Goal: Task Accomplishment & Management: Manage account settings

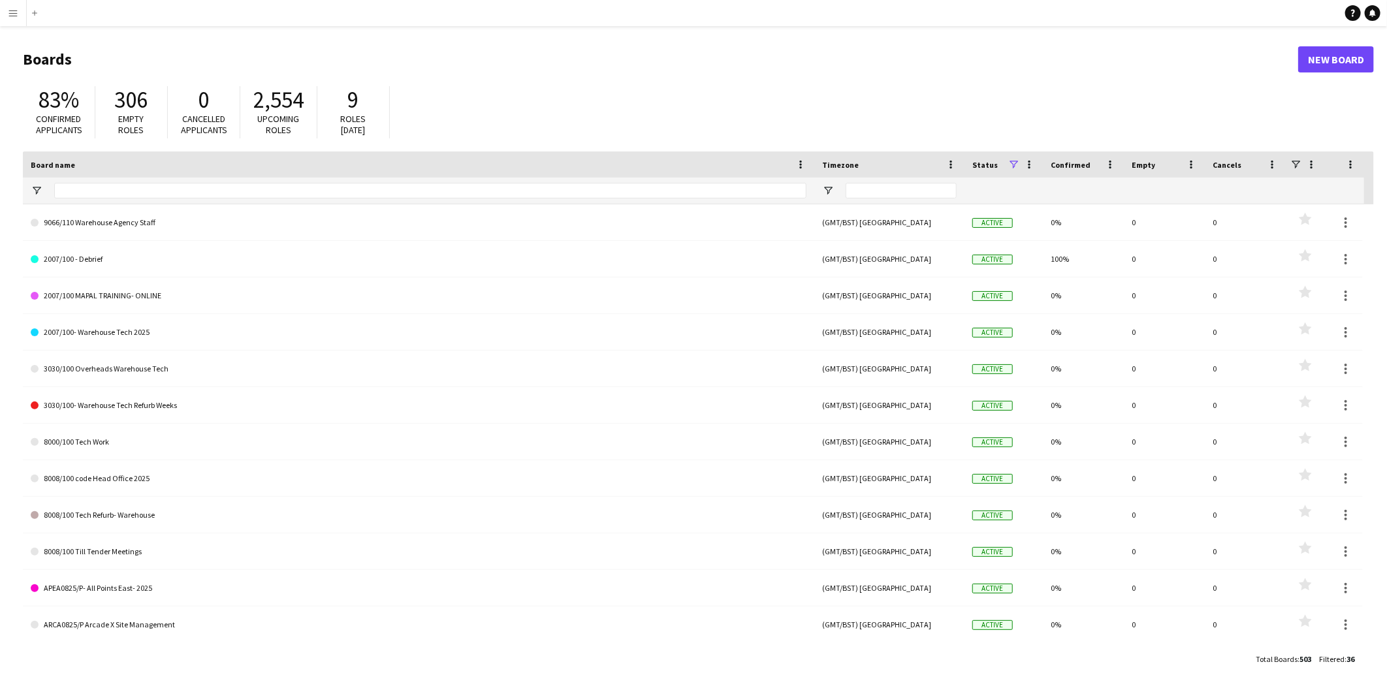
click at [7, 8] on button "Menu" at bounding box center [13, 13] width 26 height 26
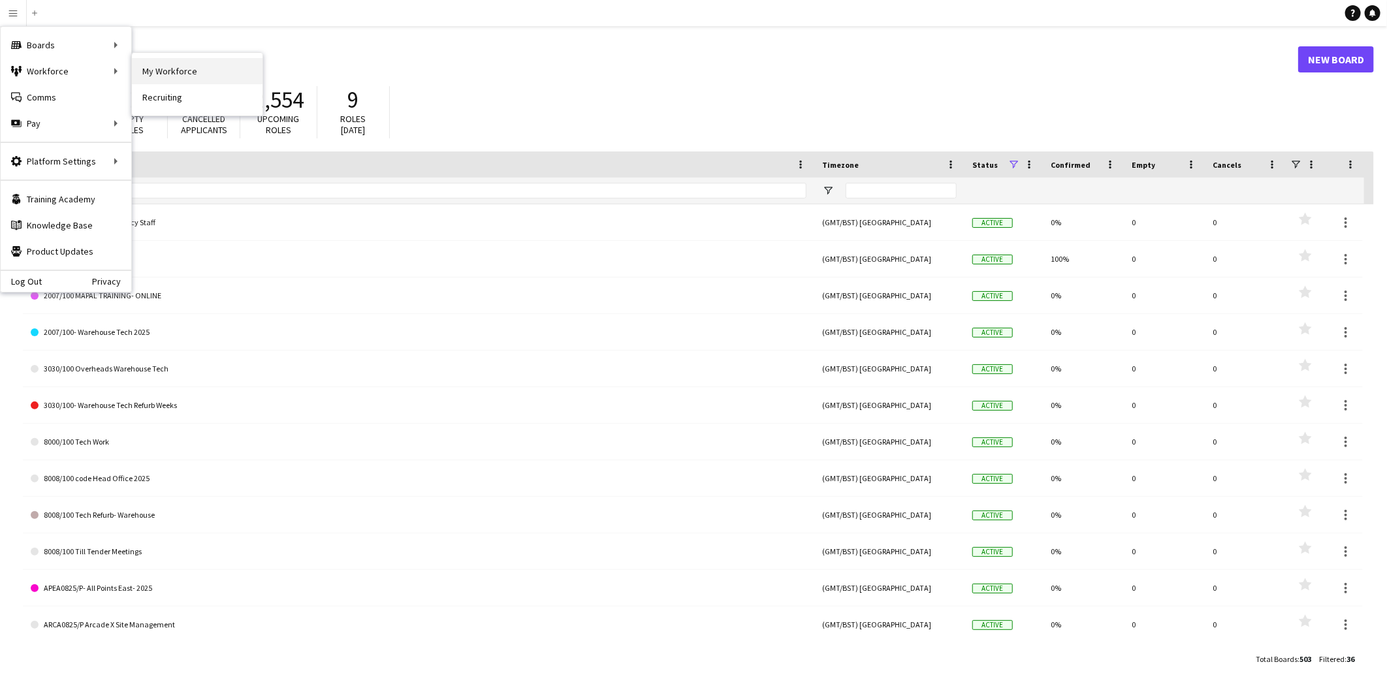
click at [213, 65] on link "My Workforce" at bounding box center [197, 71] width 131 height 26
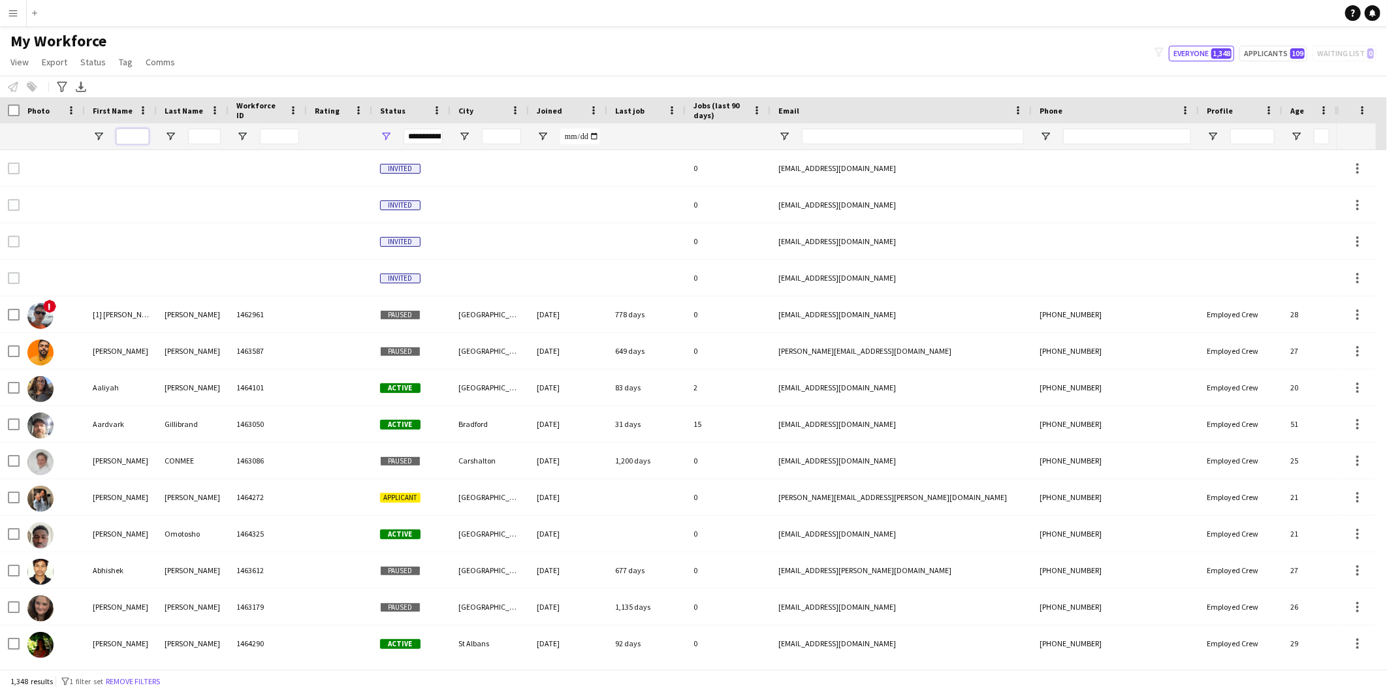
click at [133, 135] on input "First Name Filter Input" at bounding box center [132, 137] width 33 height 16
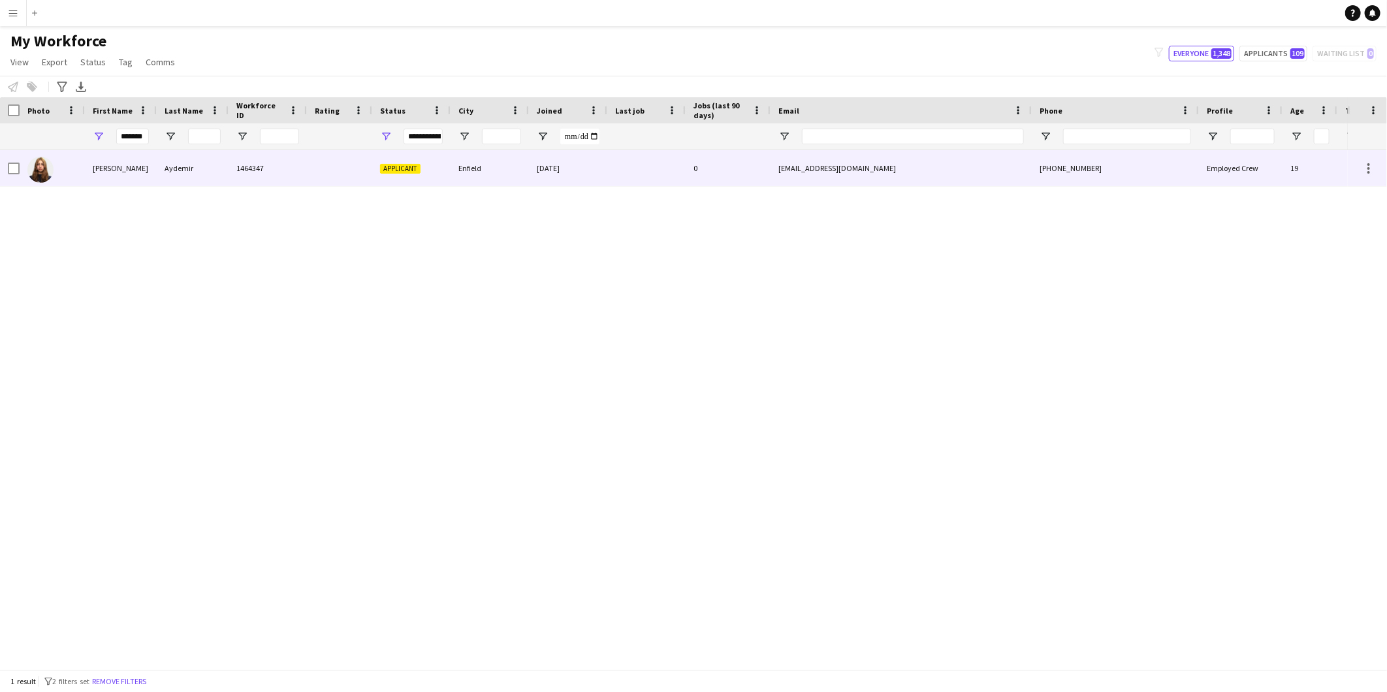
click at [159, 171] on div "Aydemir" at bounding box center [193, 168] width 72 height 36
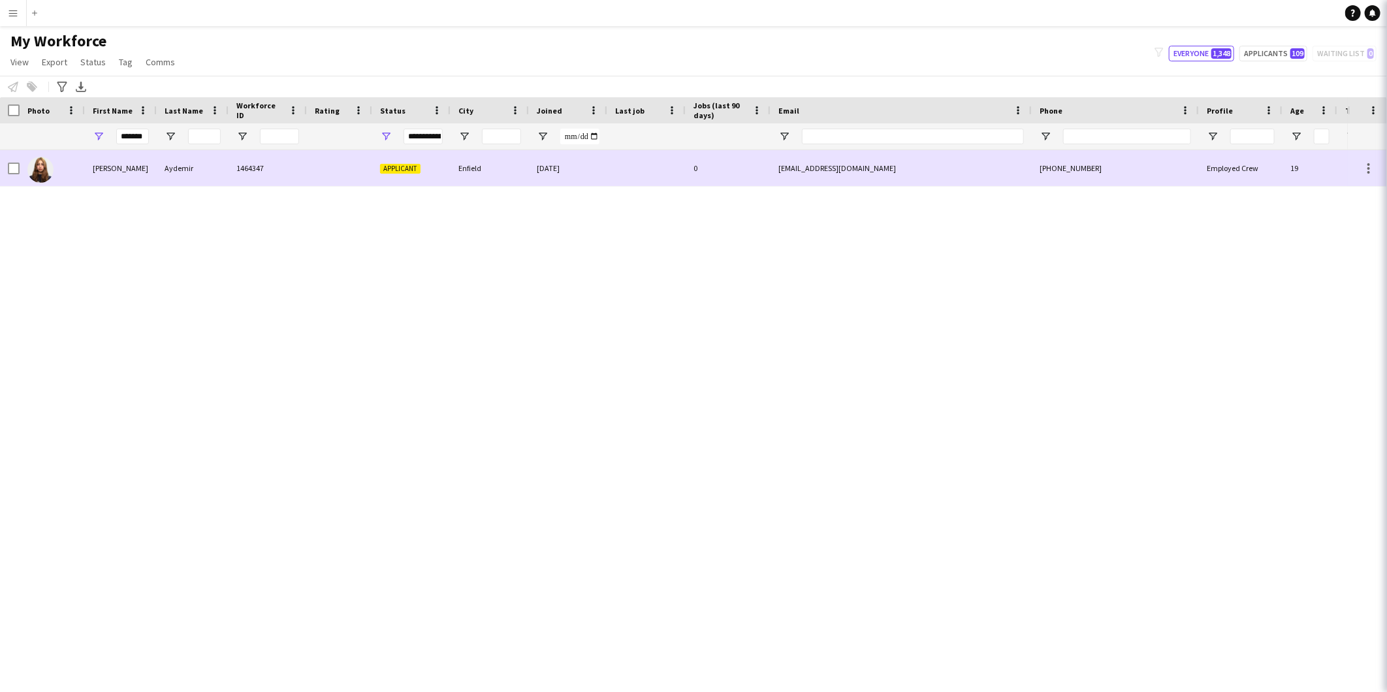
scroll to position [0, 0]
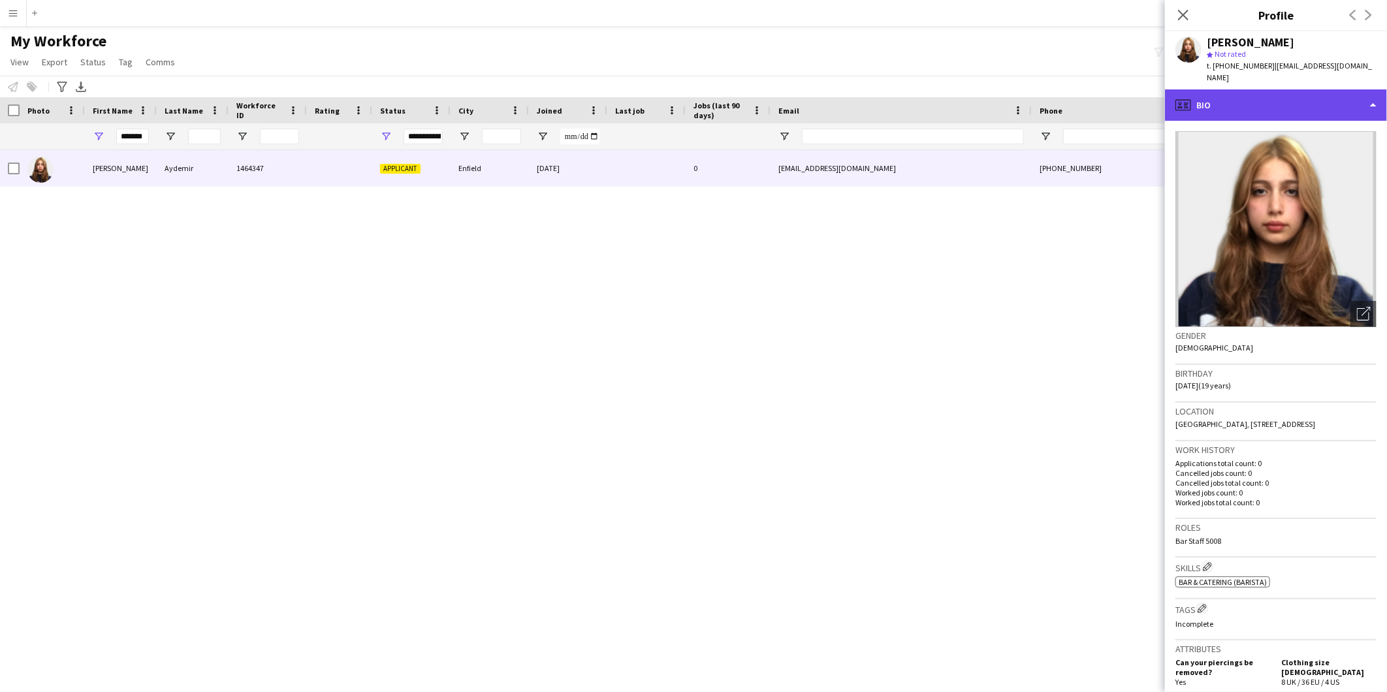
click at [1228, 98] on div "profile Bio" at bounding box center [1276, 104] width 222 height 31
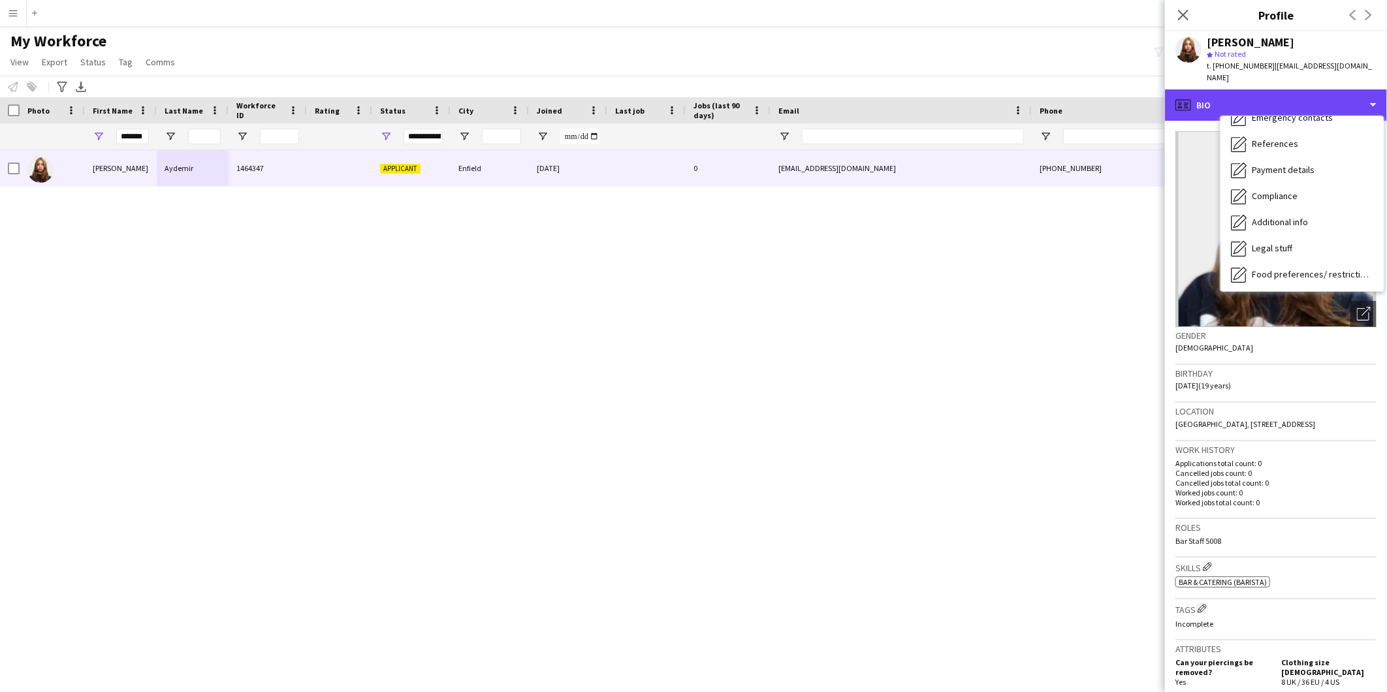
scroll to position [174, 0]
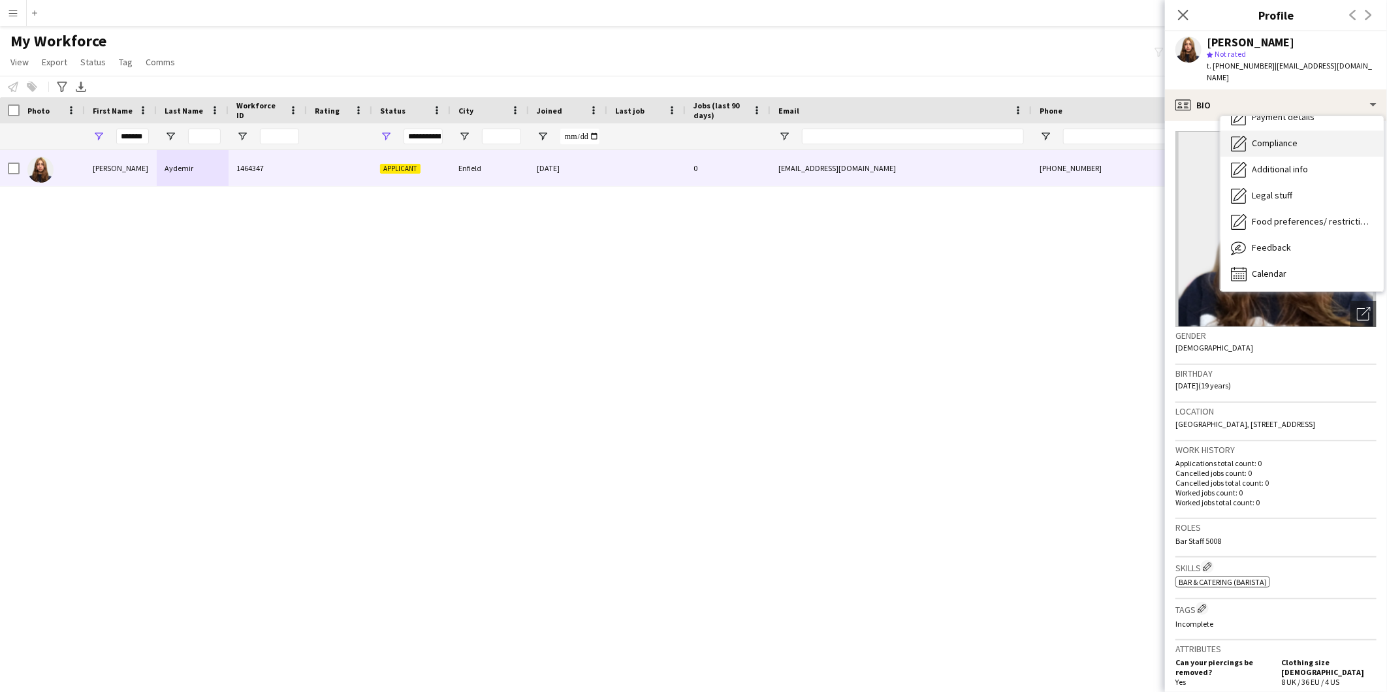
click at [1303, 133] on div "Compliance Compliance" at bounding box center [1302, 144] width 163 height 26
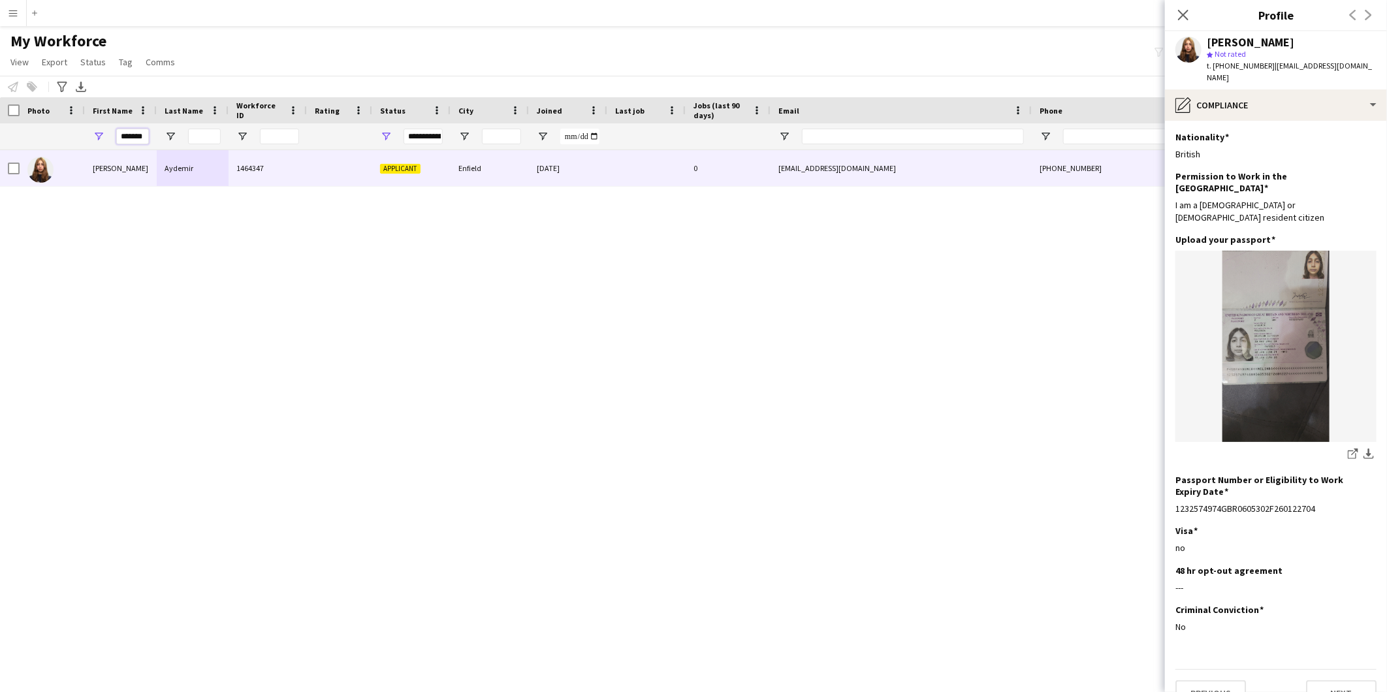
click at [135, 131] on input "*******" at bounding box center [132, 137] width 33 height 16
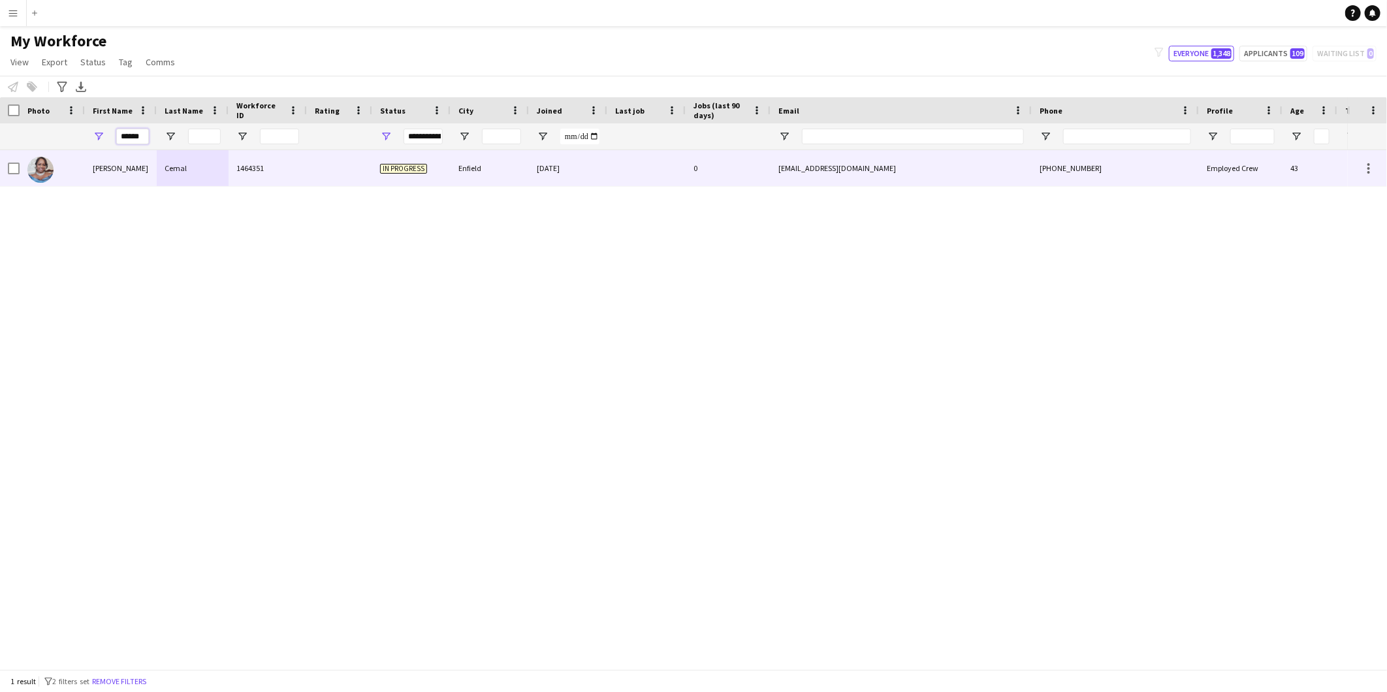
type input "******"
drag, startPoint x: 129, startPoint y: 170, endPoint x: 147, endPoint y: 177, distance: 19.6
click at [129, 171] on div "[PERSON_NAME]" at bounding box center [121, 168] width 72 height 36
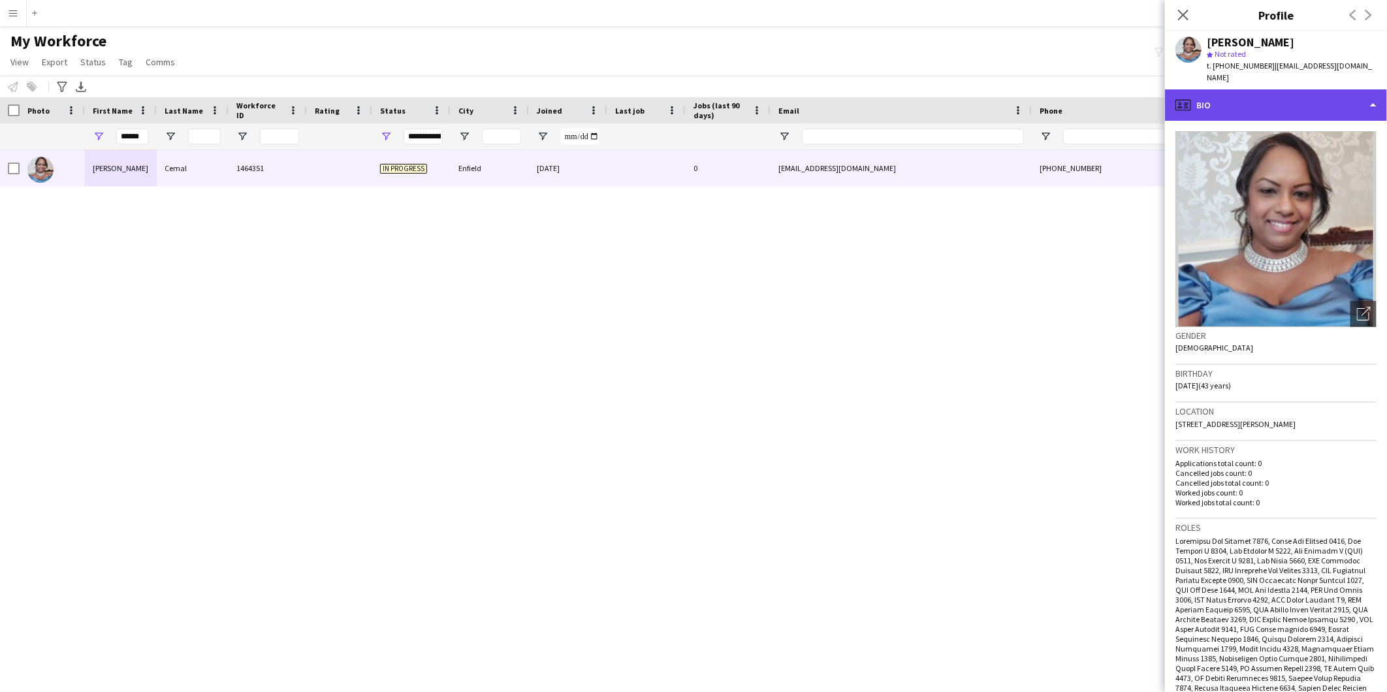
click at [1240, 89] on div "profile Bio" at bounding box center [1276, 104] width 222 height 31
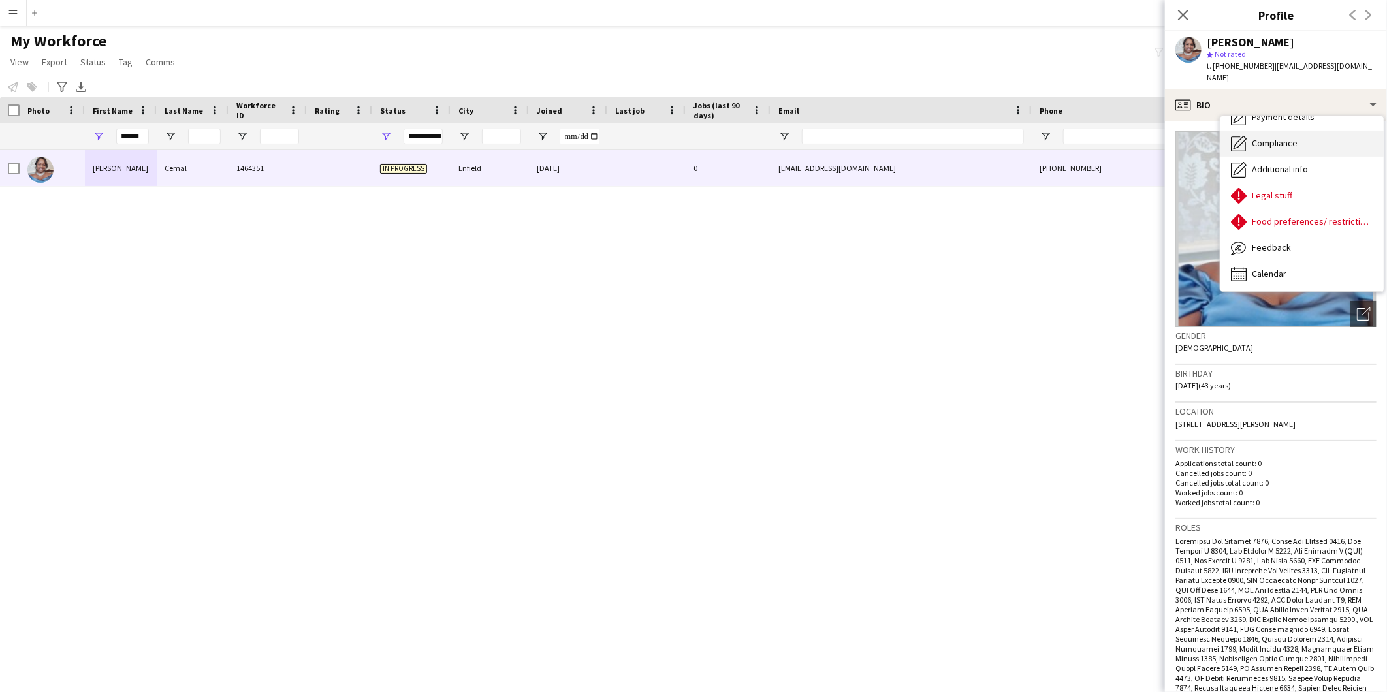
click at [1308, 131] on div "Compliance Compliance" at bounding box center [1302, 144] width 163 height 26
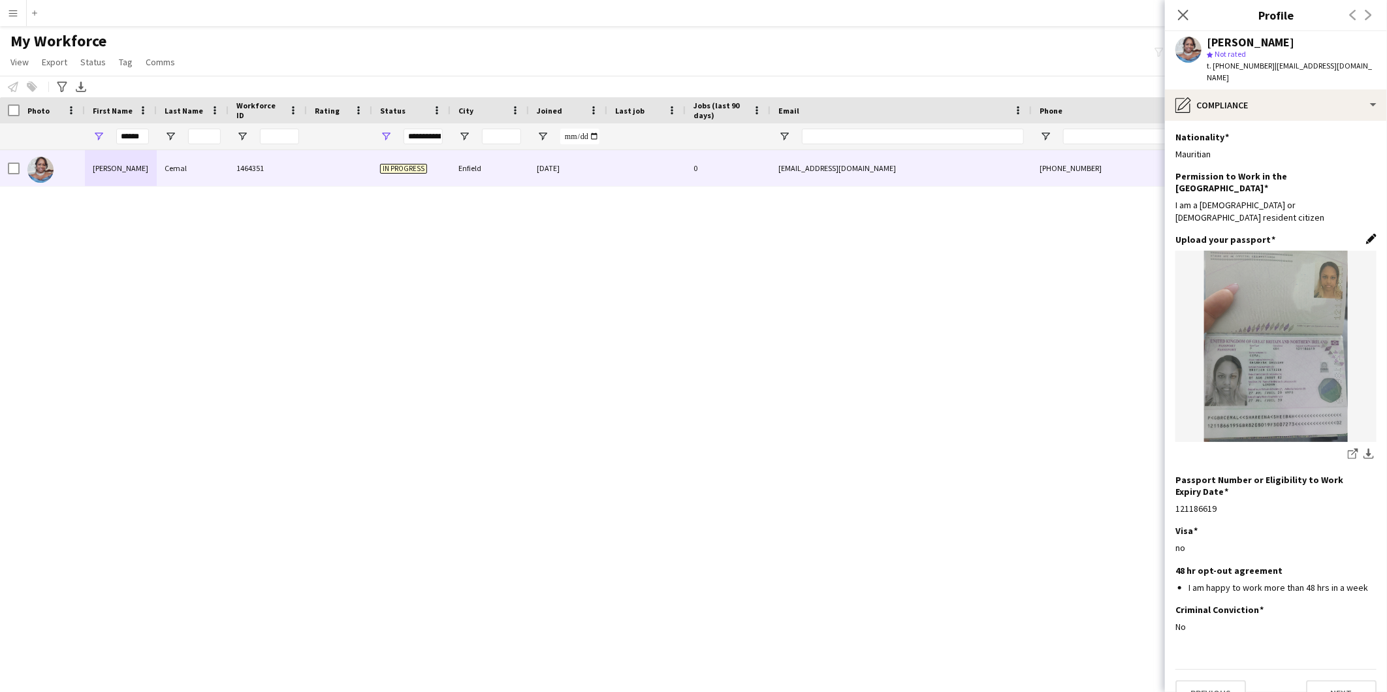
click at [1372, 234] on app-icon "Edit this field" at bounding box center [1371, 239] width 10 height 10
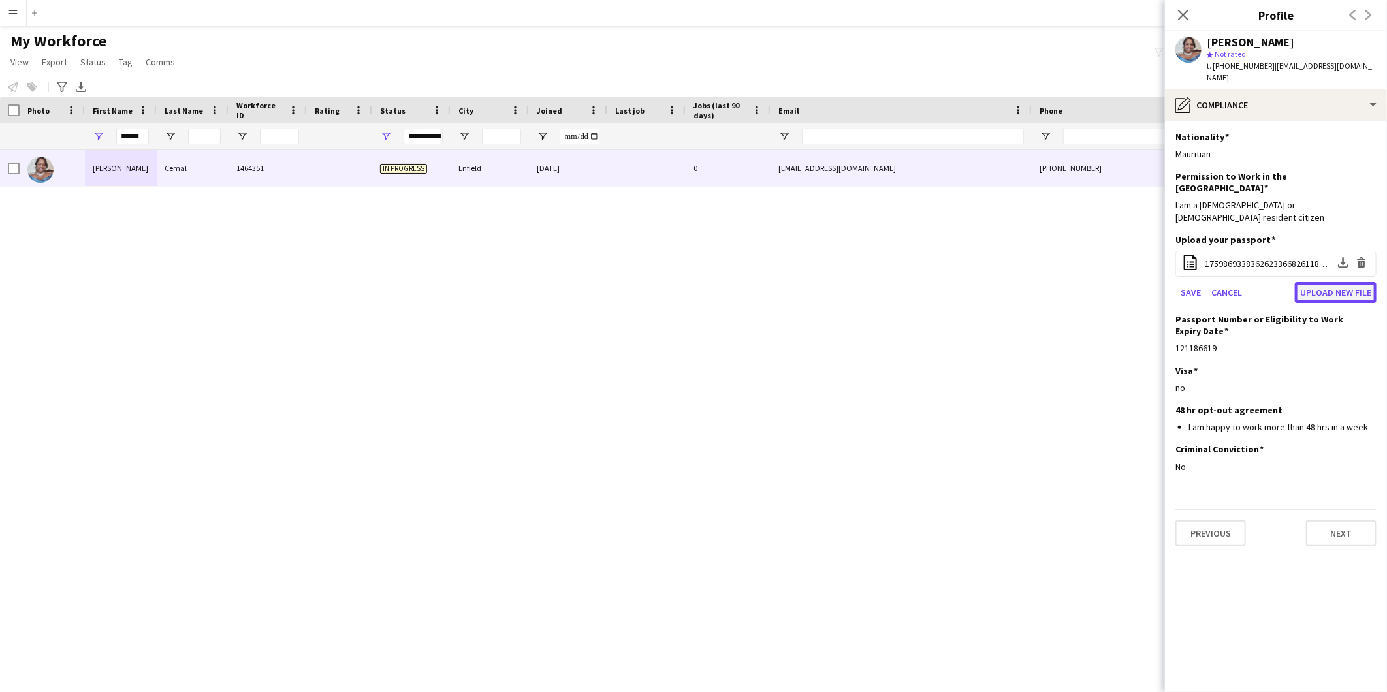
click at [1360, 282] on button "Upload new file" at bounding box center [1336, 292] width 82 height 21
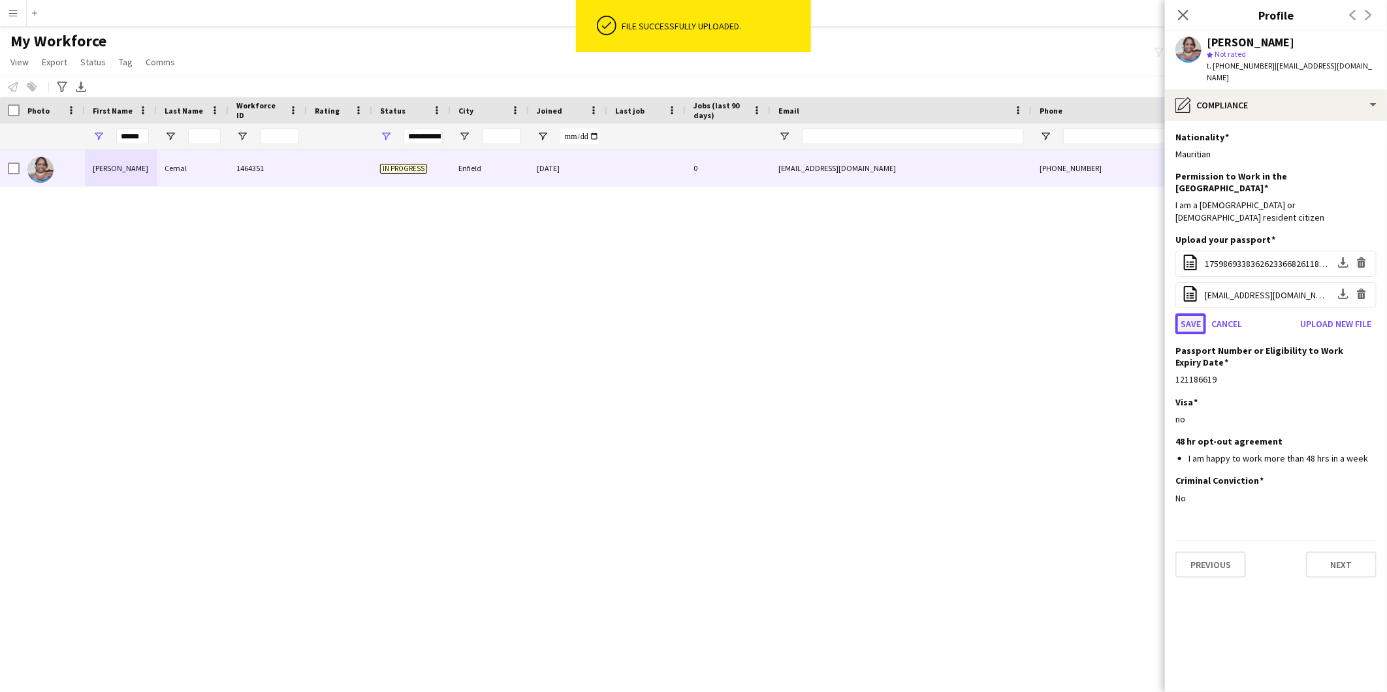
click at [1187, 313] on button "Save" at bounding box center [1191, 323] width 31 height 21
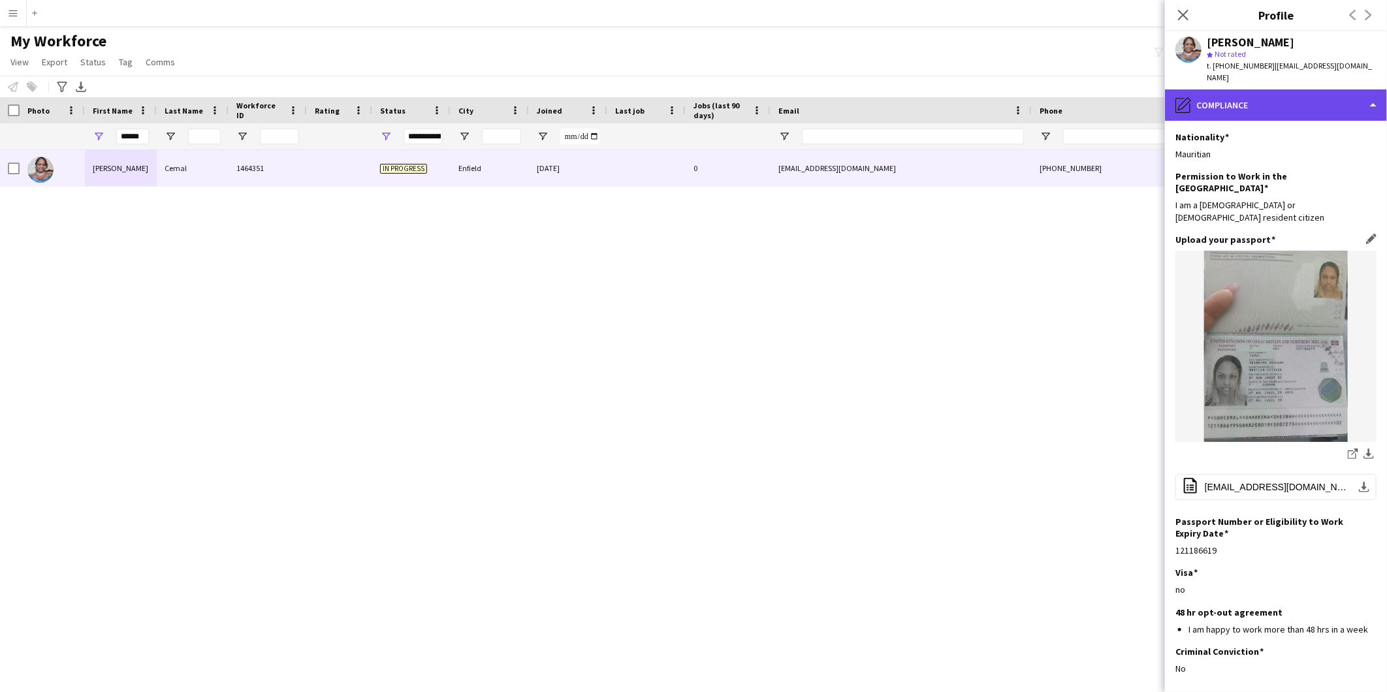
click at [1265, 99] on div "pencil4 Compliance" at bounding box center [1276, 104] width 222 height 31
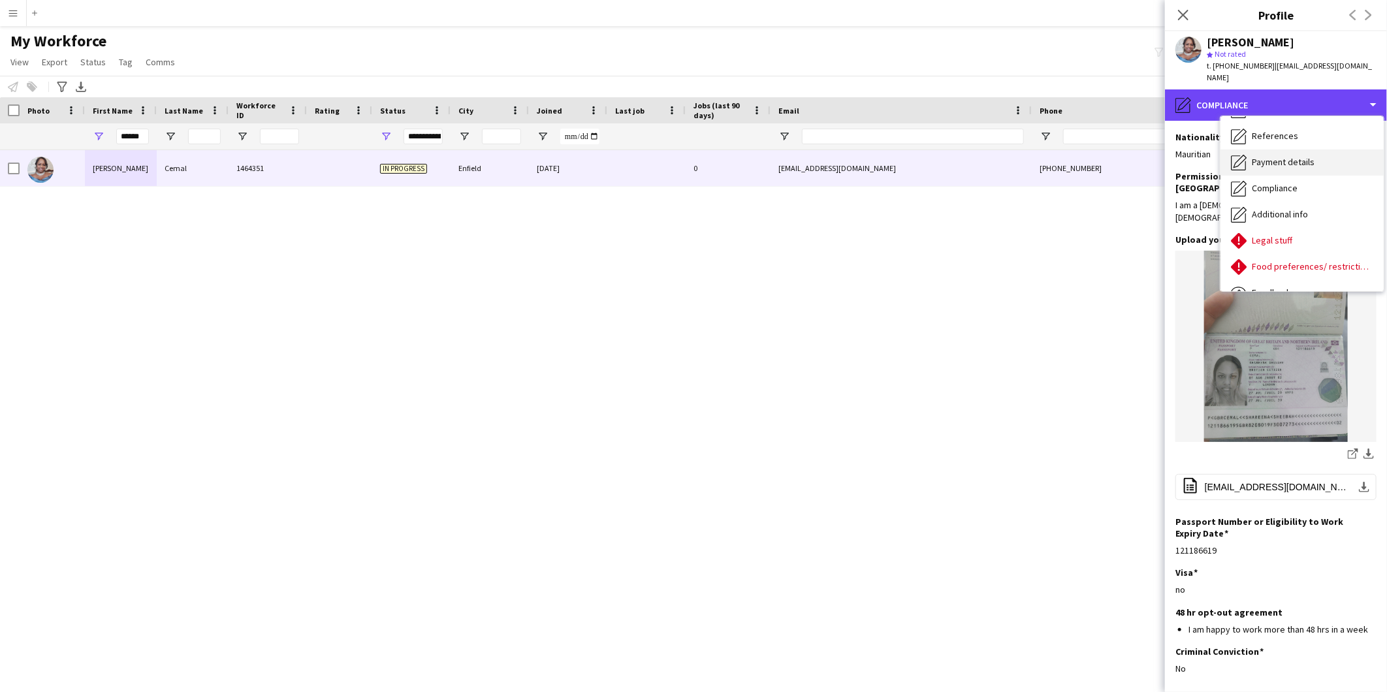
scroll to position [0, 0]
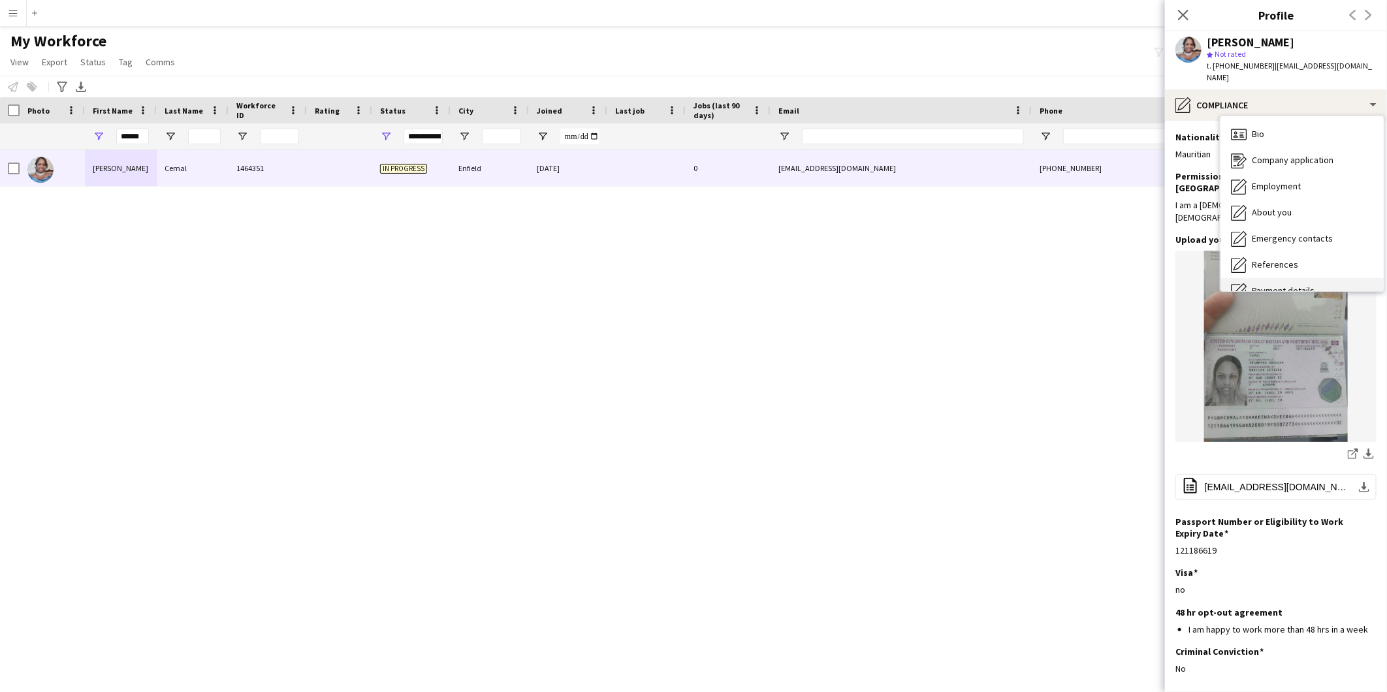
click at [1275, 121] on div "Bio Bio" at bounding box center [1302, 134] width 163 height 26
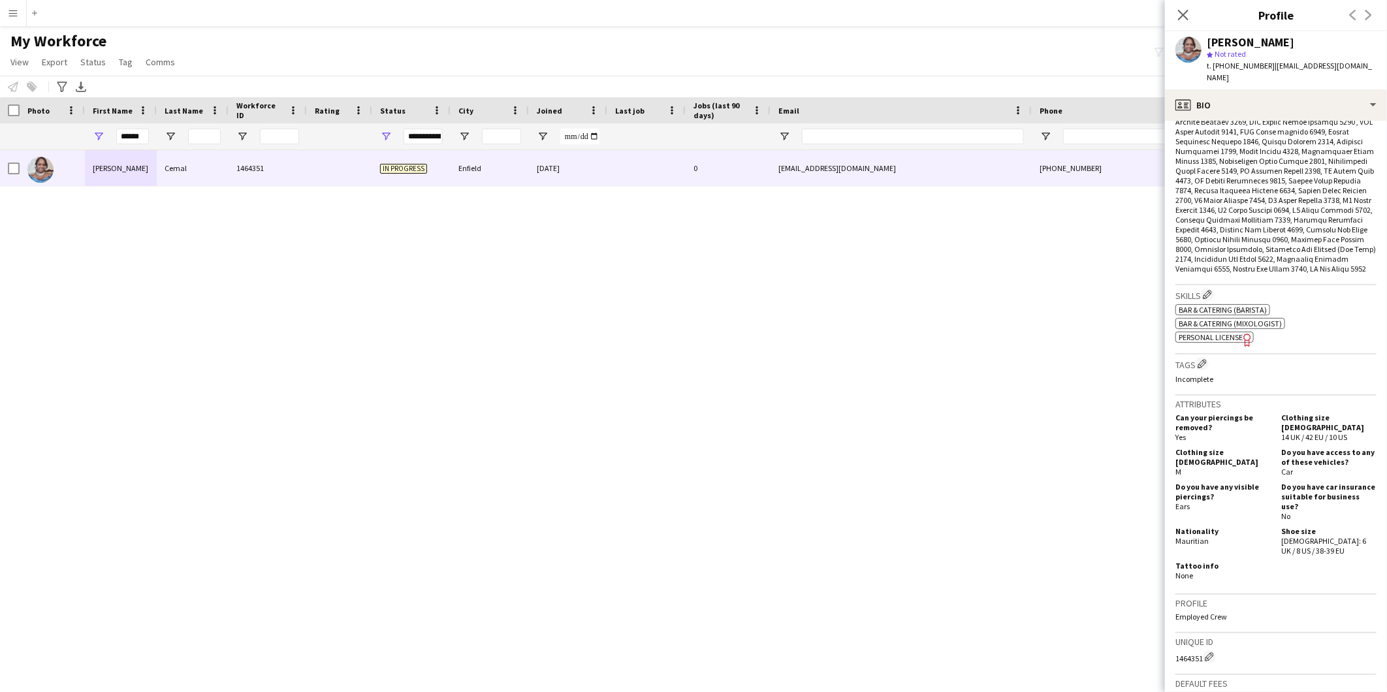
scroll to position [507, 0]
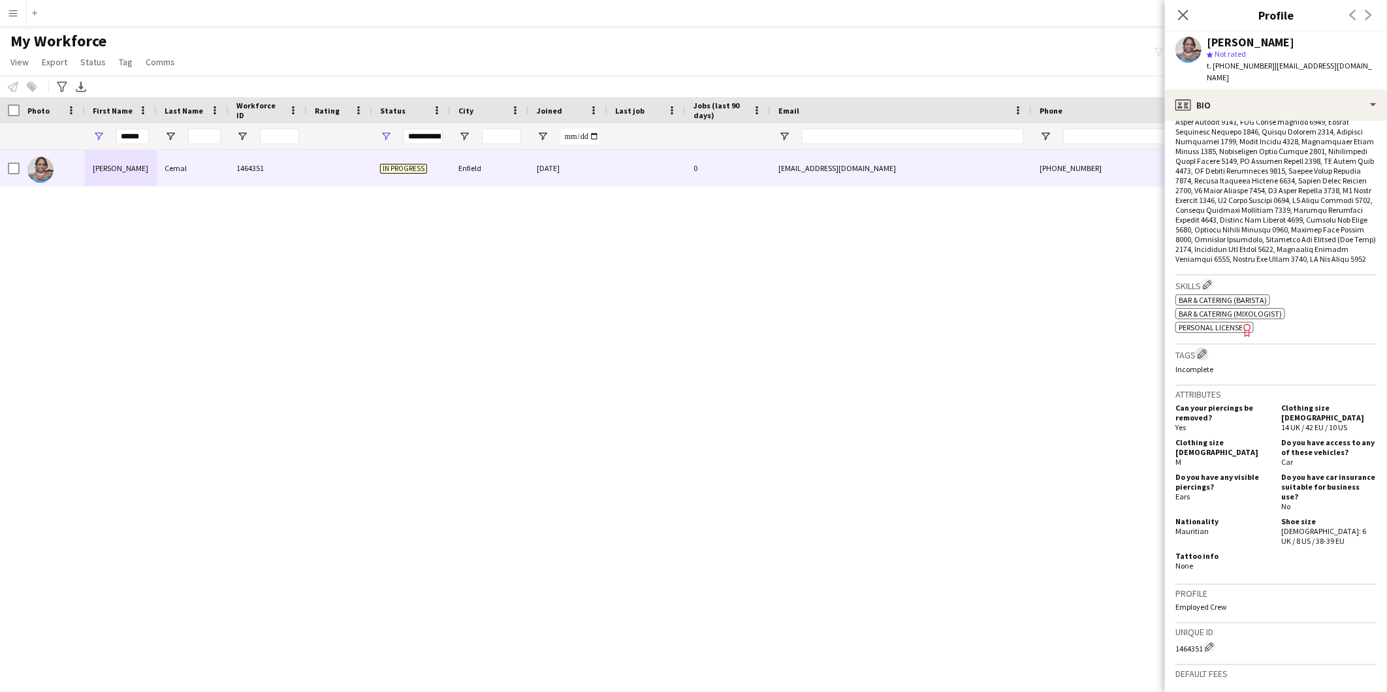
click at [1202, 349] on app-icon "Edit crew company tags" at bounding box center [1202, 353] width 9 height 9
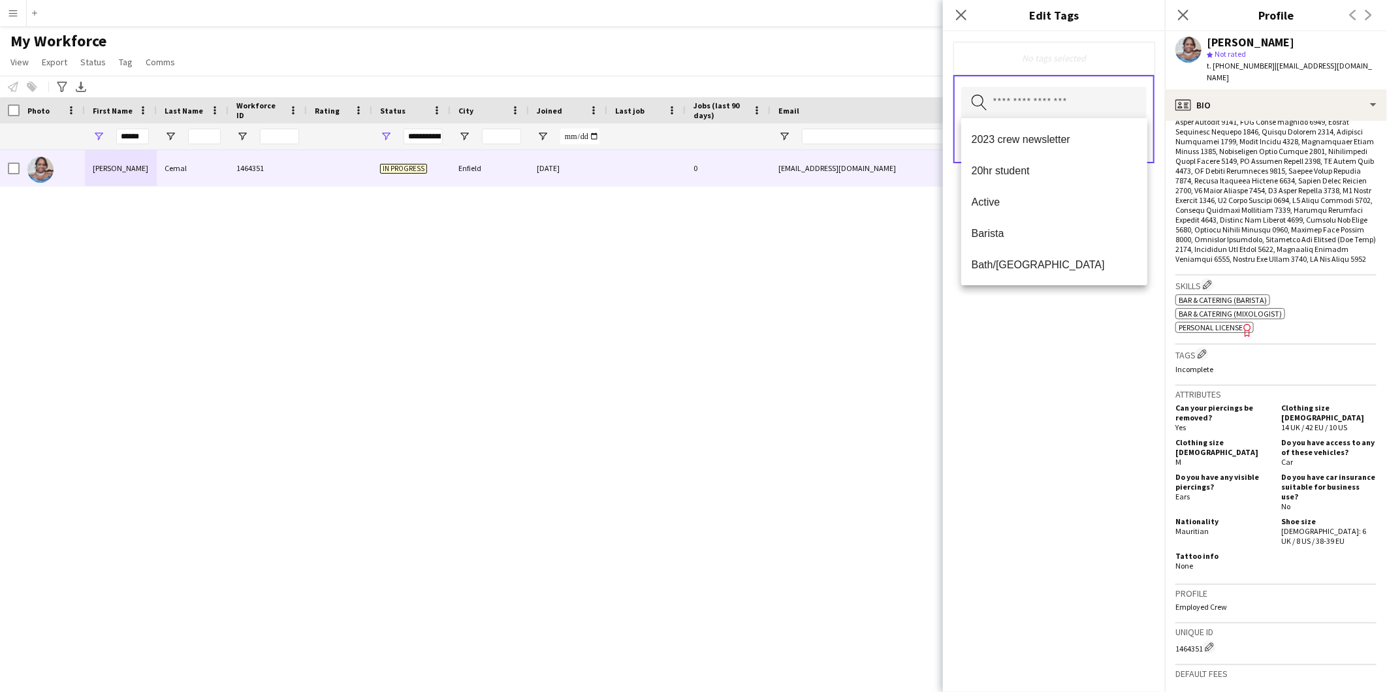
click at [1004, 116] on input "text" at bounding box center [1053, 103] width 185 height 33
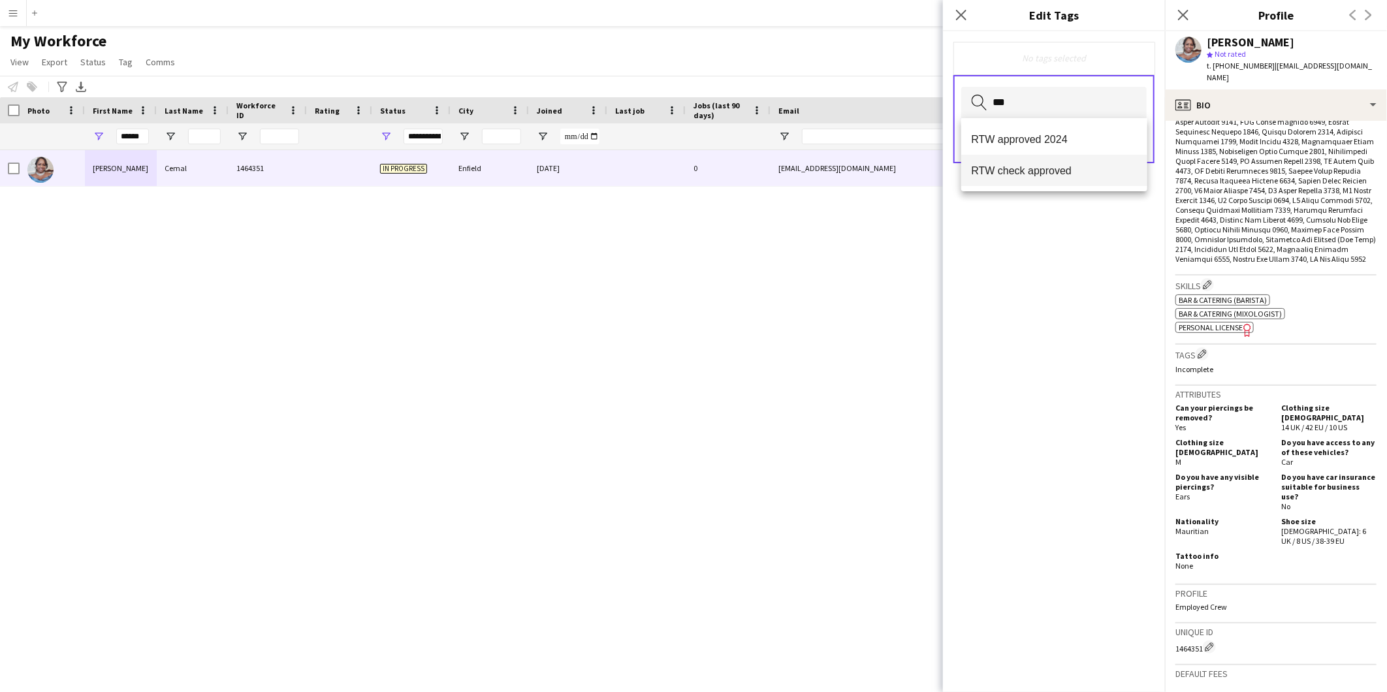
type input "***"
click at [991, 170] on span "RTW check approved" at bounding box center [1055, 171] width 166 height 12
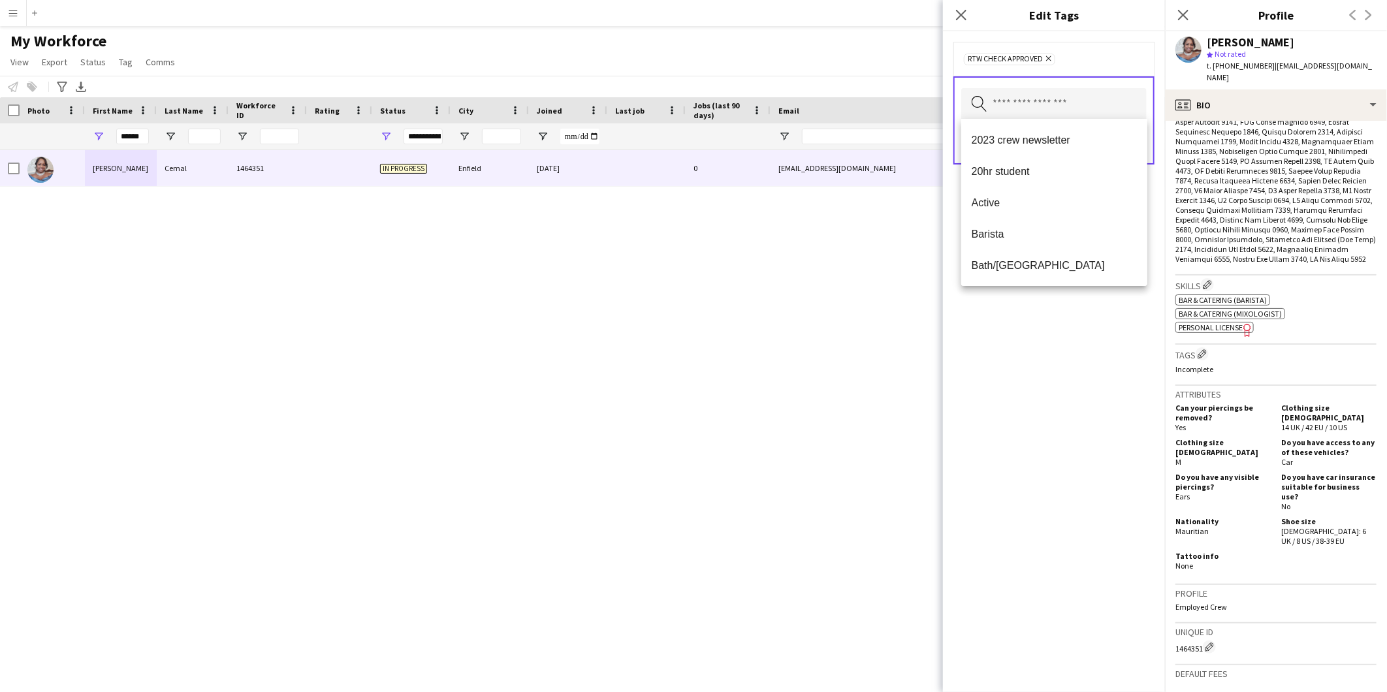
click at [995, 368] on div "RTW check approved Remove Search by tag name Save" at bounding box center [1054, 361] width 222 height 661
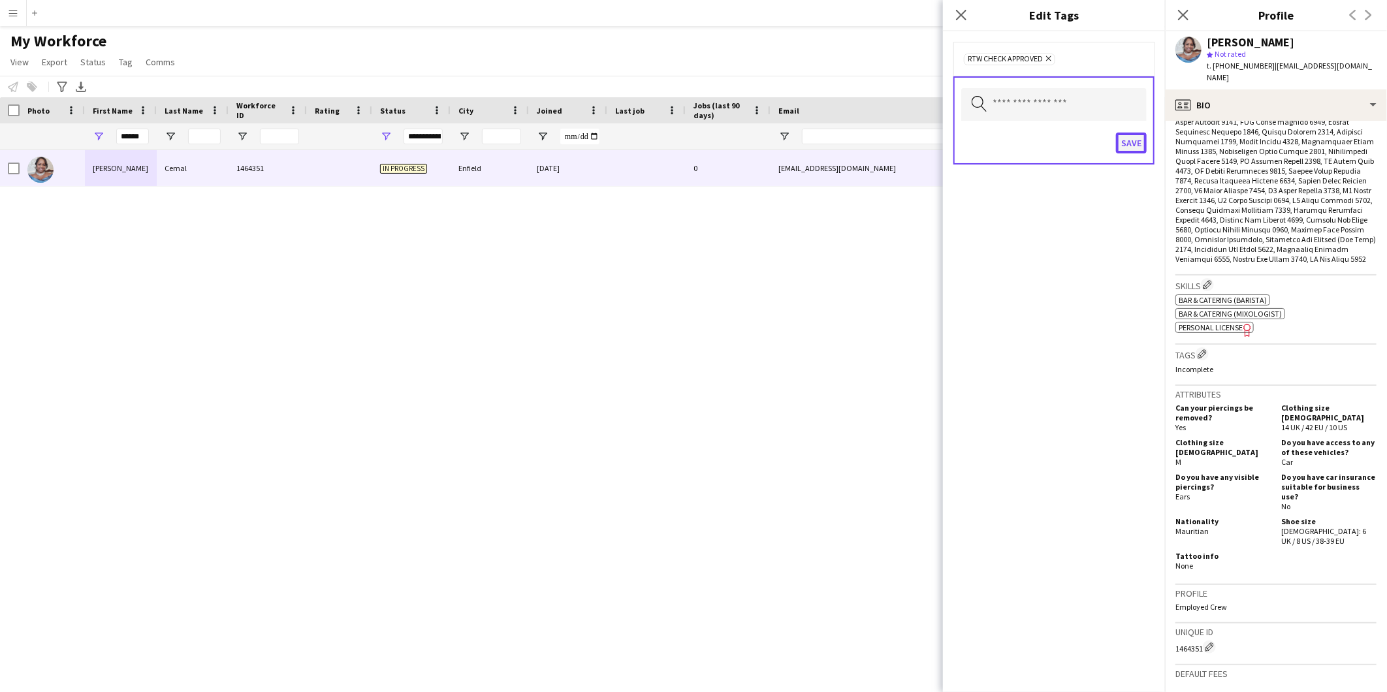
click at [1137, 135] on button "Save" at bounding box center [1131, 143] width 31 height 21
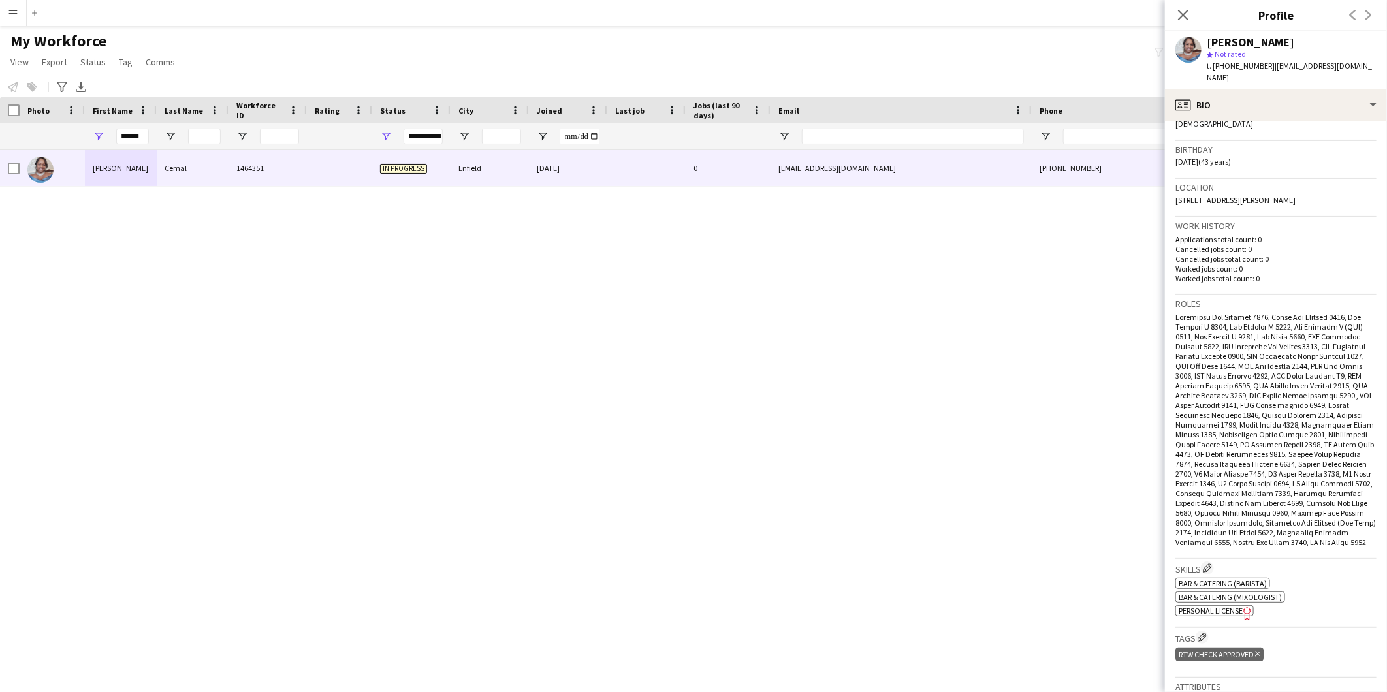
scroll to position [0, 0]
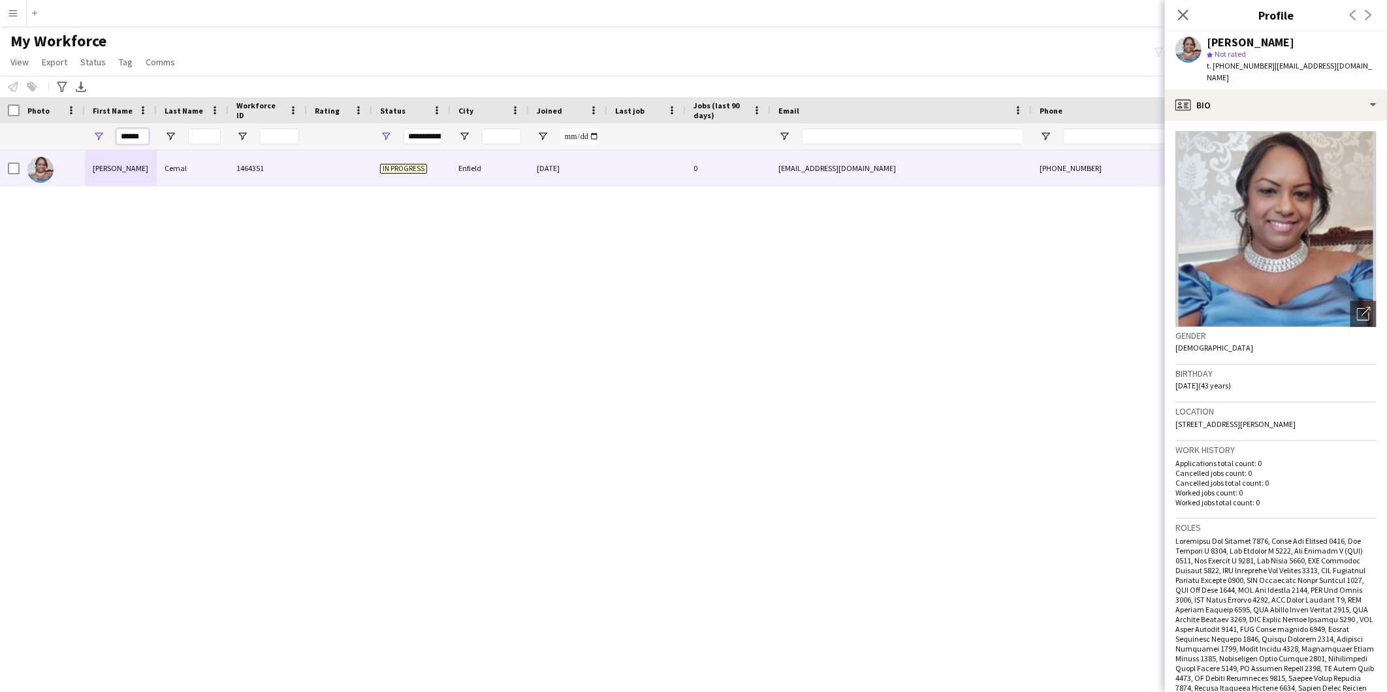
click at [128, 140] on input "******" at bounding box center [132, 137] width 33 height 16
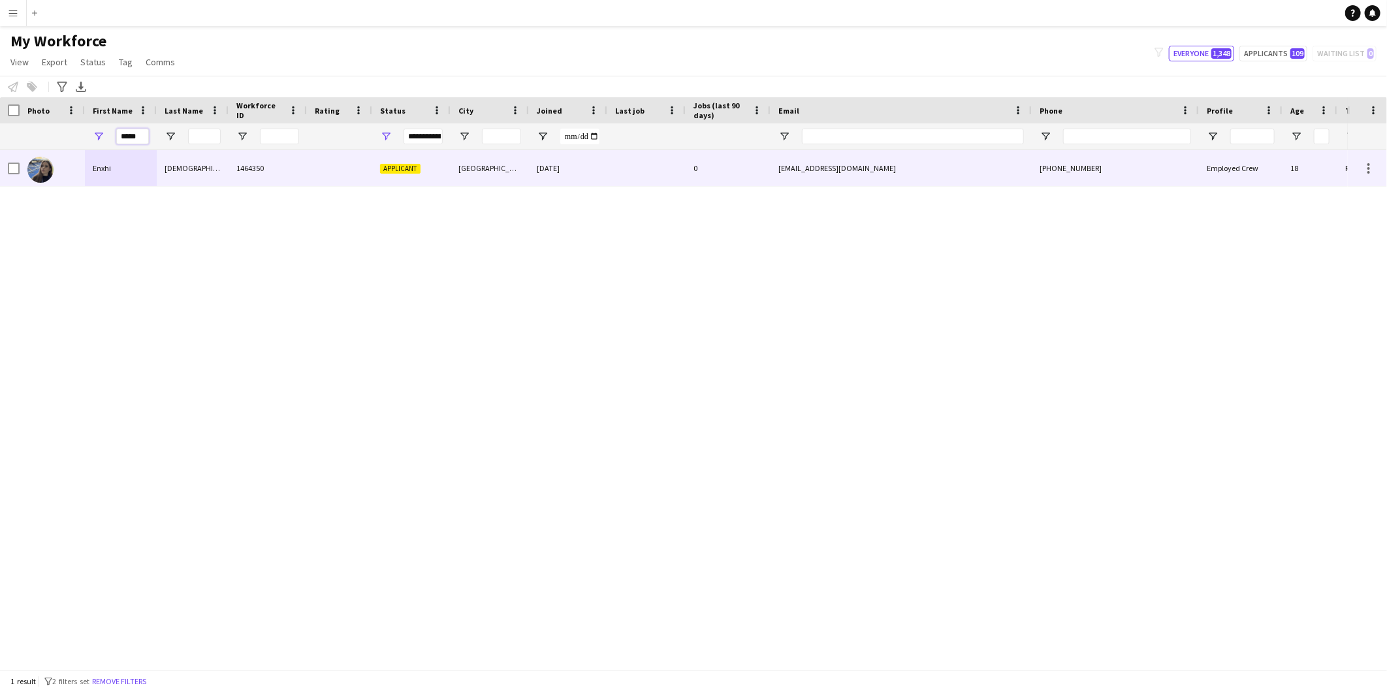
type input "*****"
click at [210, 174] on div "[DEMOGRAPHIC_DATA]" at bounding box center [193, 168] width 72 height 36
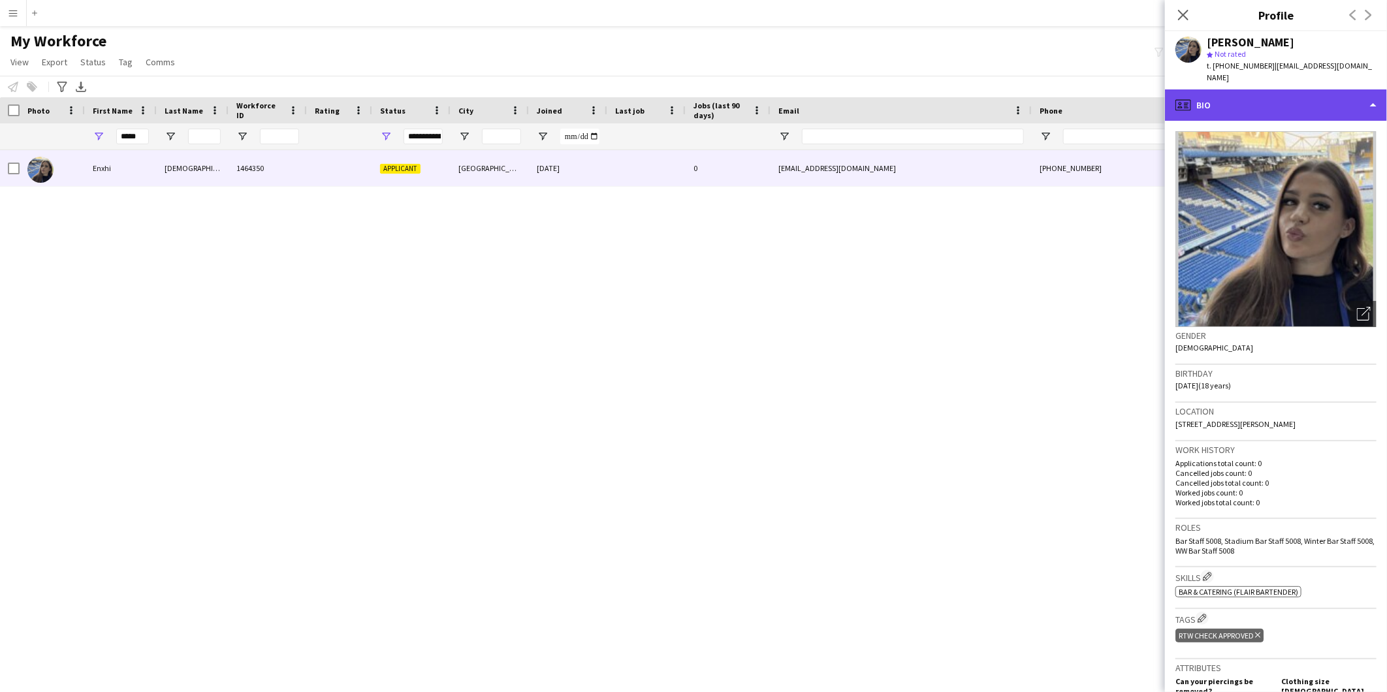
drag, startPoint x: 1262, startPoint y: 93, endPoint x: 1266, endPoint y: 120, distance: 26.4
click at [1262, 93] on div "profile Bio" at bounding box center [1276, 104] width 222 height 31
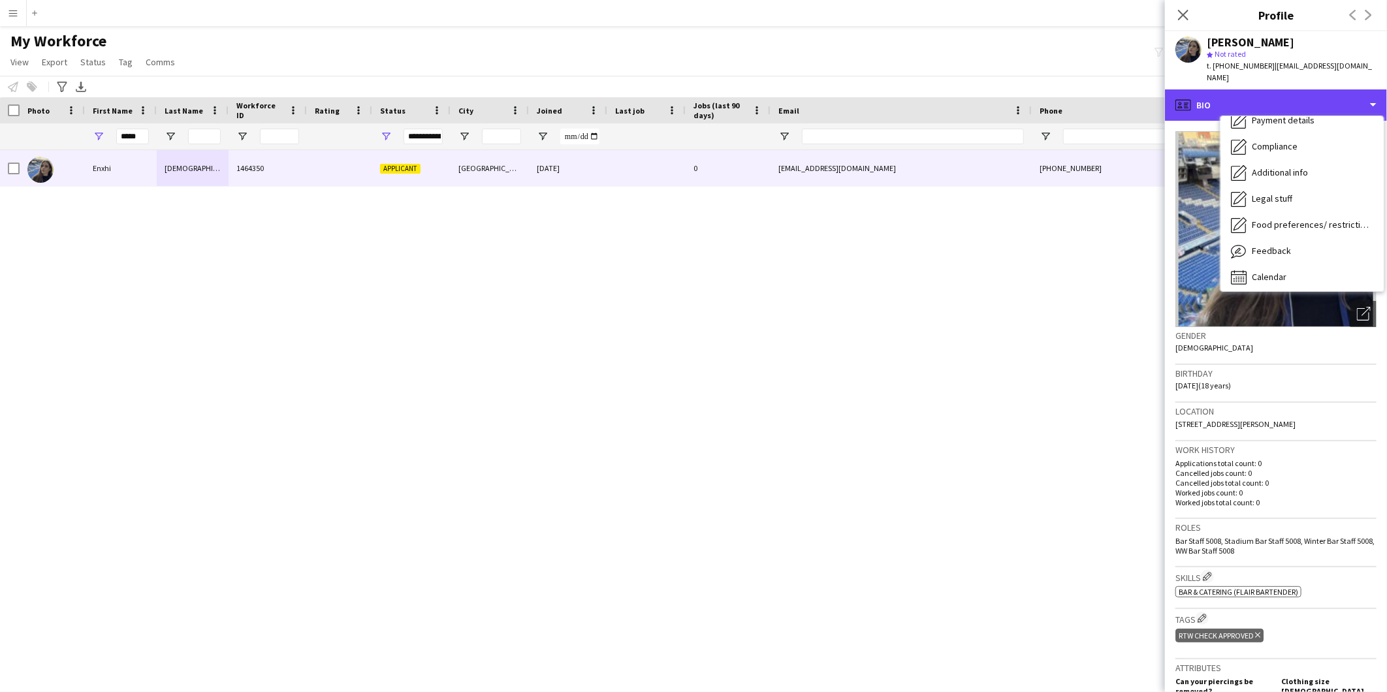
scroll to position [174, 0]
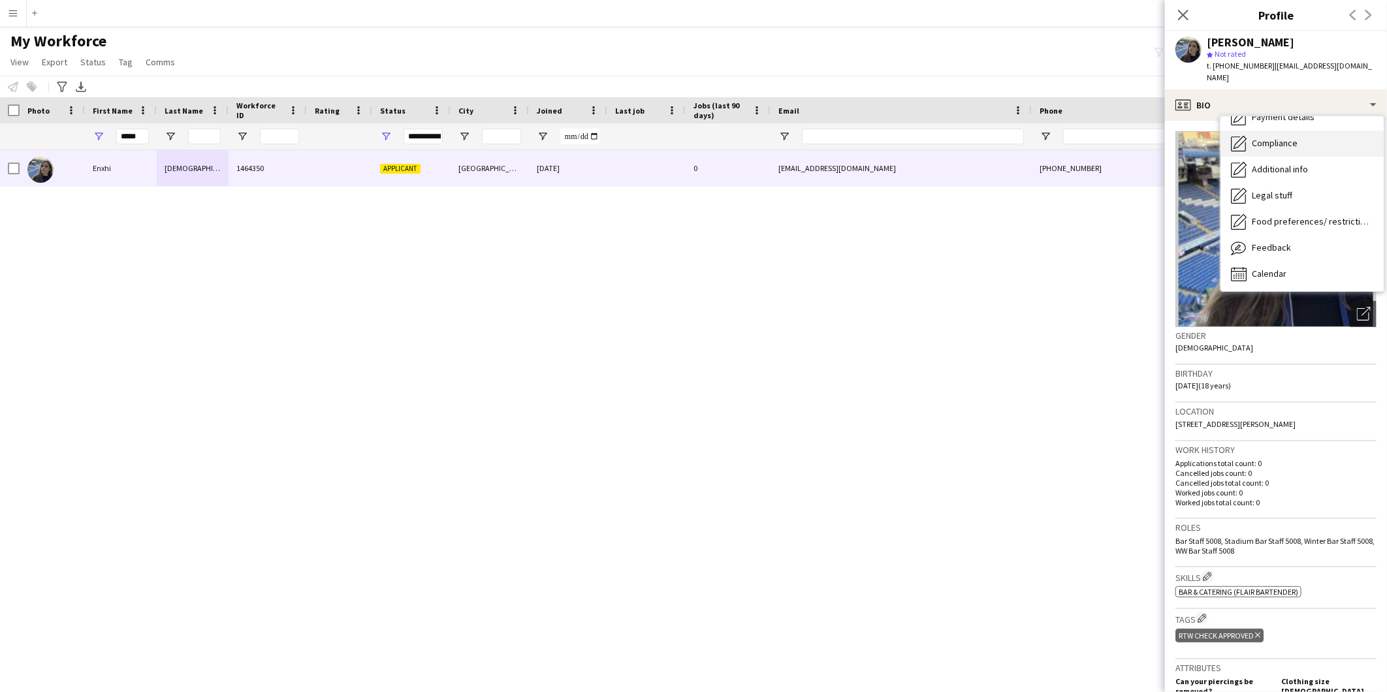
click at [1283, 137] on span "Compliance" at bounding box center [1275, 143] width 46 height 12
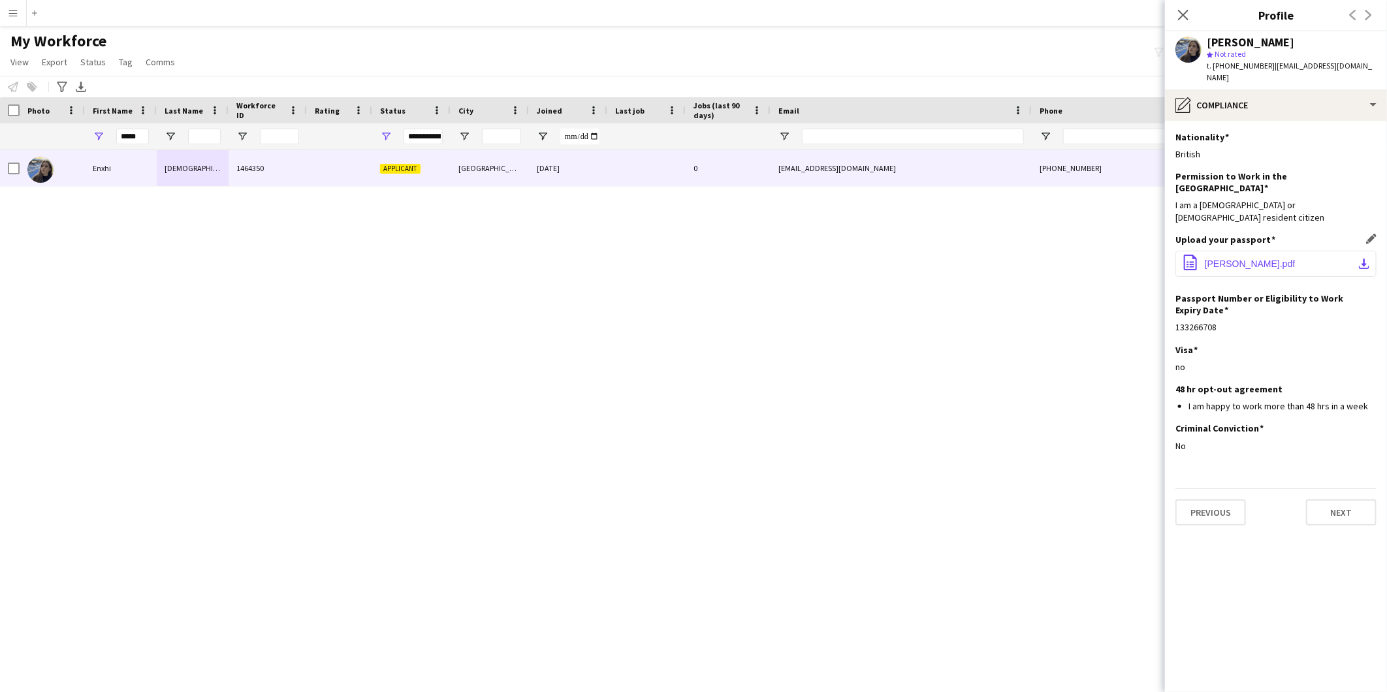
click at [1255, 259] on span "[PERSON_NAME].pdf" at bounding box center [1250, 264] width 91 height 10
click at [981, 308] on div "Enxhi Ismaili 1464350 Applicant [GEOGRAPHIC_DATA] [DATE] 0 [EMAIL_ADDRESS][DOMA…" at bounding box center [674, 404] width 1348 height 508
click at [1246, 259] on span "[PERSON_NAME].pdf" at bounding box center [1250, 264] width 91 height 10
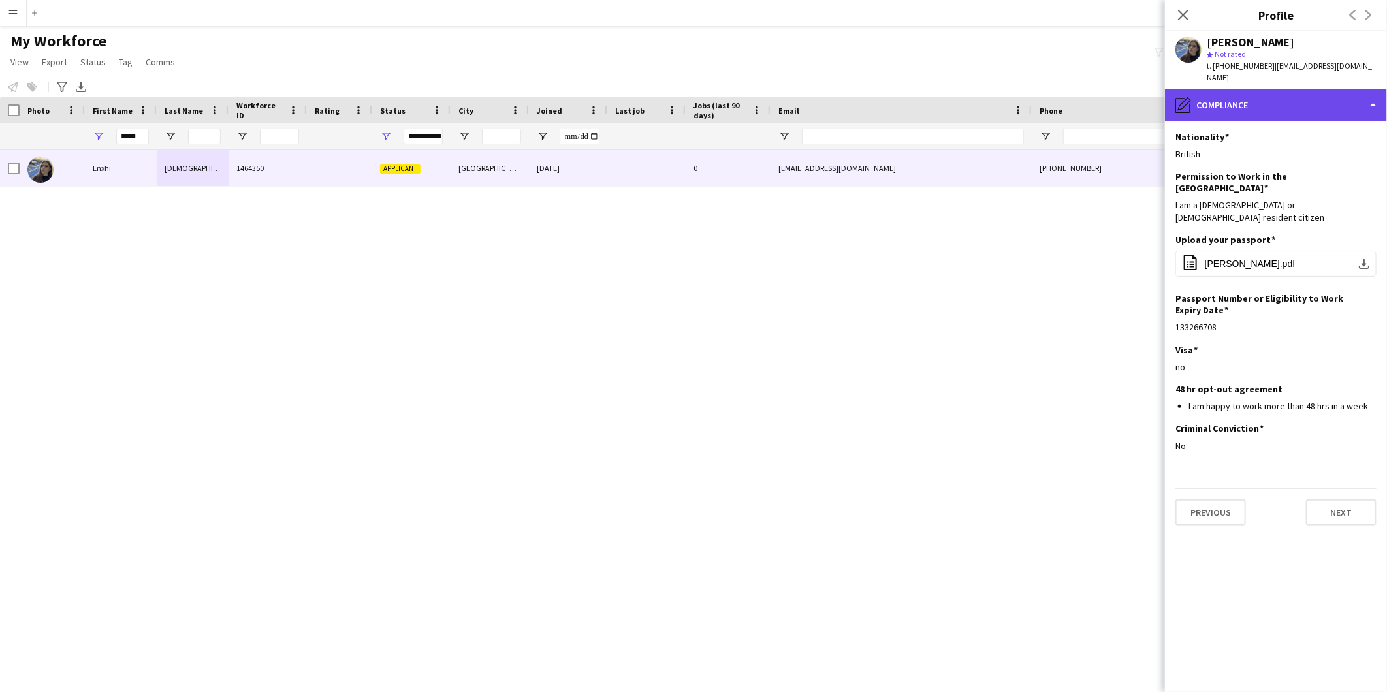
click at [1317, 93] on div "pencil4 Compliance" at bounding box center [1276, 104] width 222 height 31
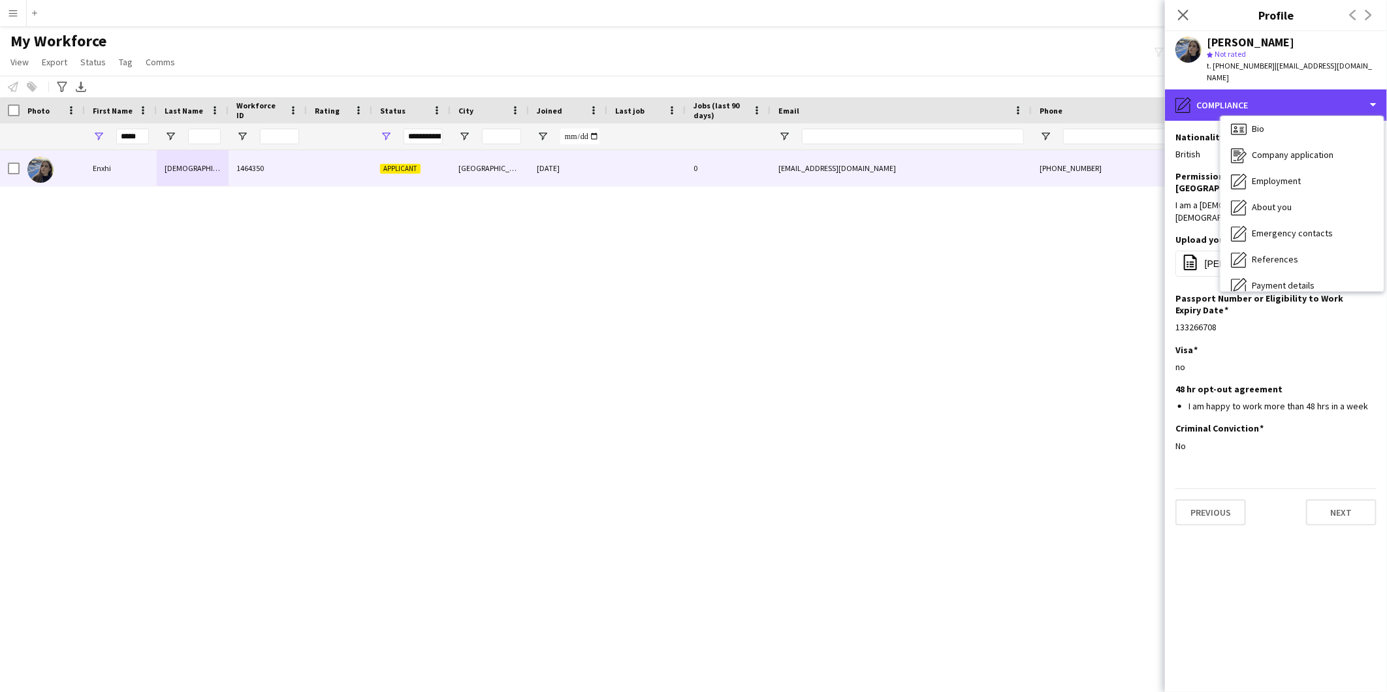
scroll to position [0, 0]
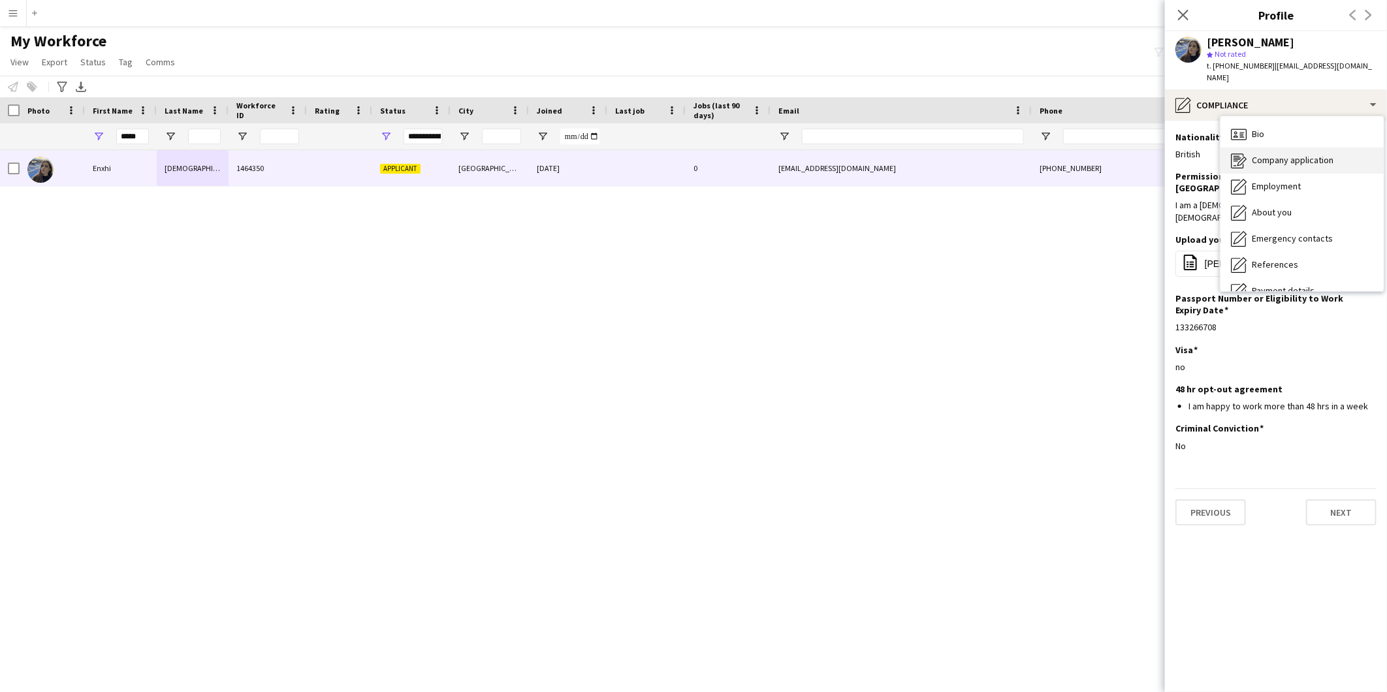
click at [1296, 154] on span "Company application" at bounding box center [1293, 160] width 82 height 12
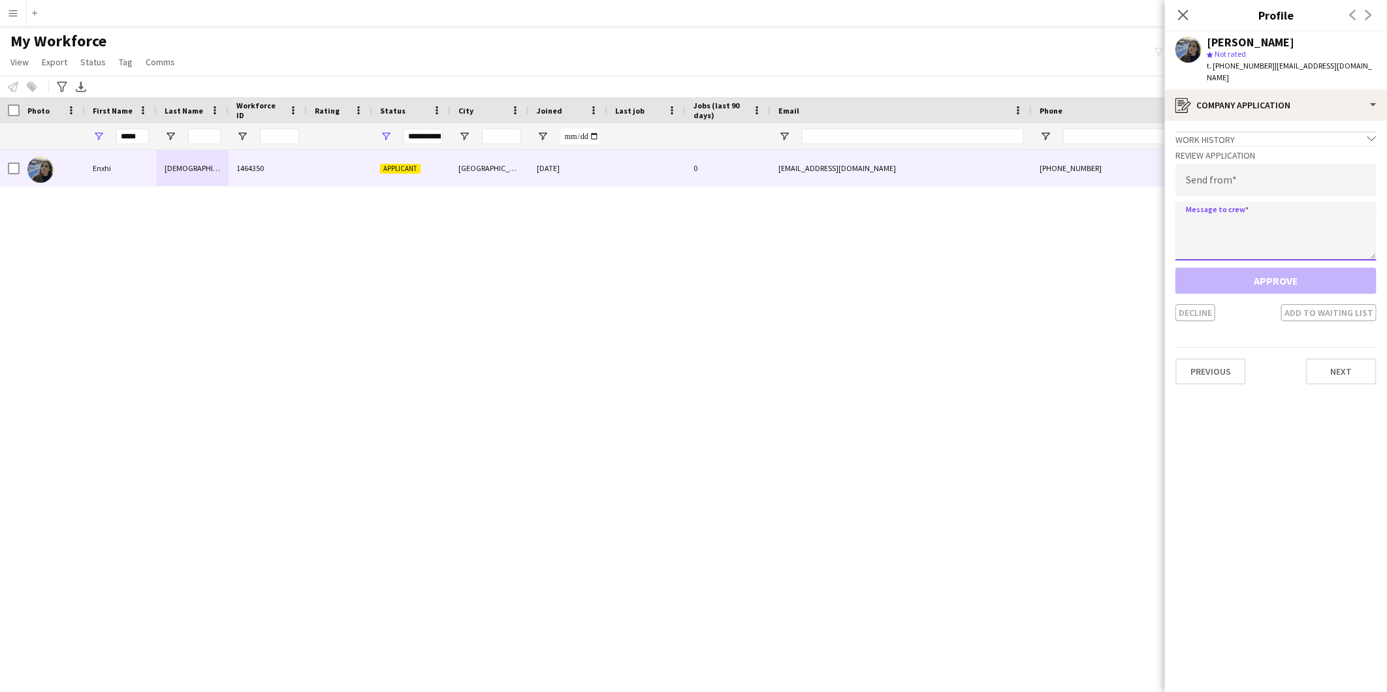
click at [1196, 222] on textarea at bounding box center [1276, 231] width 201 height 59
paste textarea "**********"
drag, startPoint x: 1181, startPoint y: 193, endPoint x: 1167, endPoint y: 184, distance: 16.5
click at [1167, 184] on app-crew-profile-application "**********" at bounding box center [1276, 406] width 222 height 571
type textarea "**********"
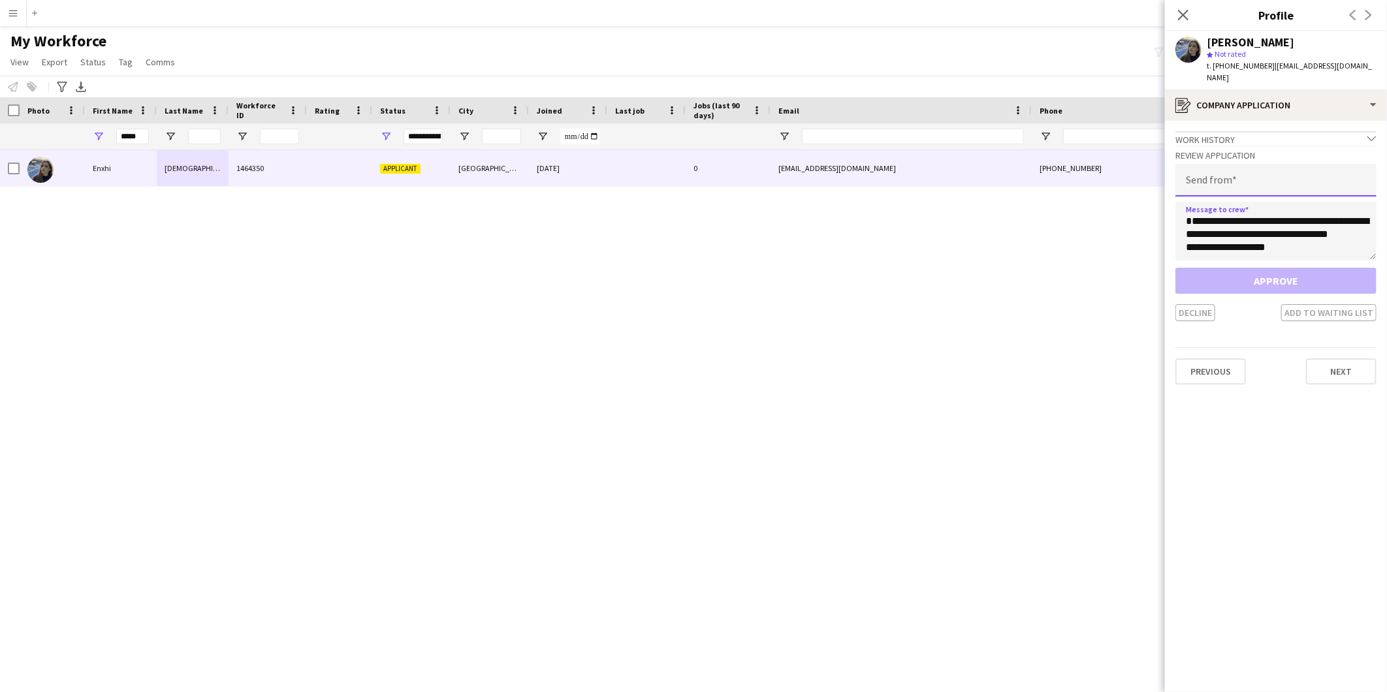
click at [1215, 166] on input "email" at bounding box center [1276, 180] width 201 height 33
paste input "**********"
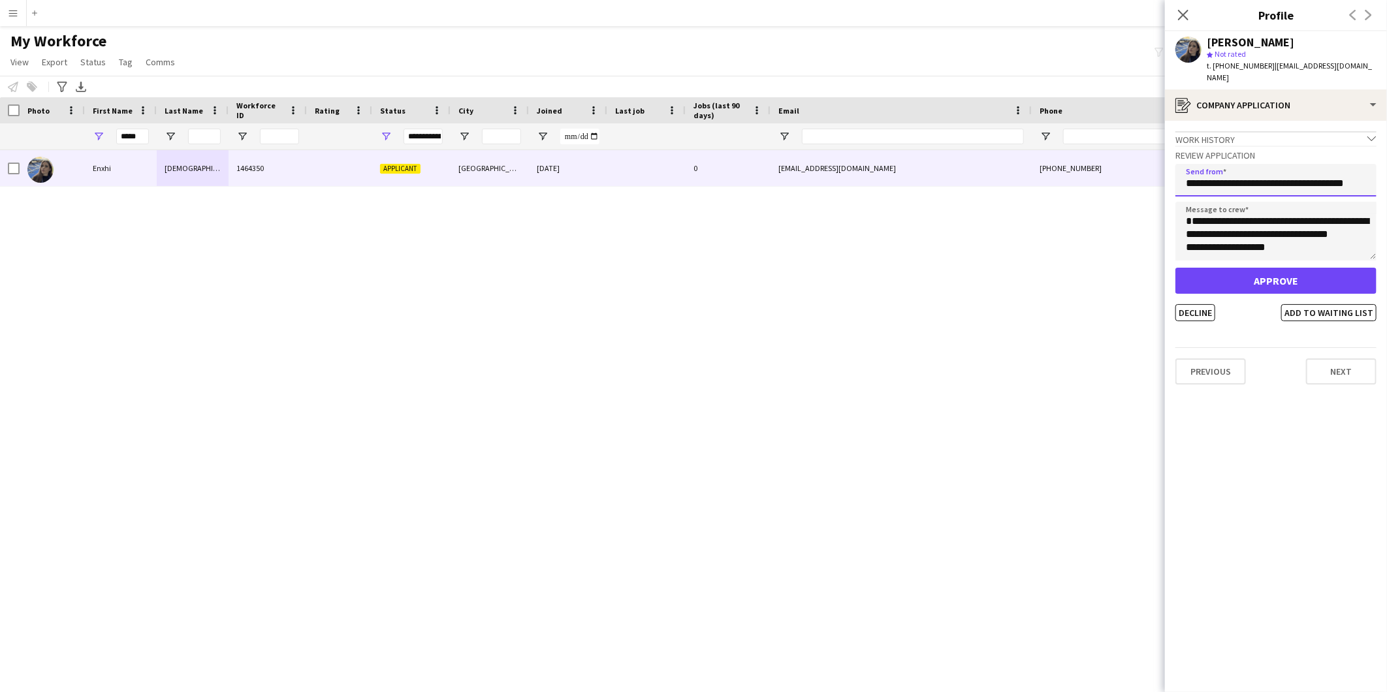
scroll to position [0, 10]
type input "**********"
click at [1225, 272] on button "Approve" at bounding box center [1276, 280] width 201 height 26
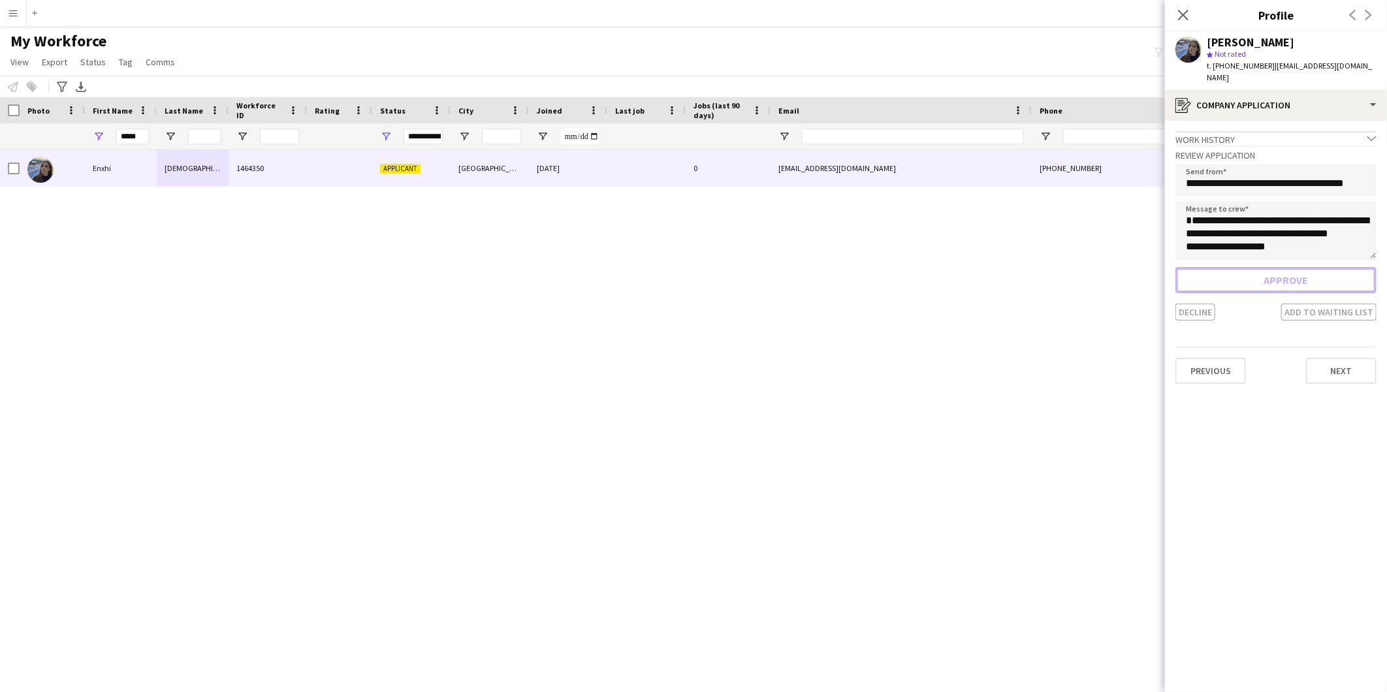
scroll to position [0, 0]
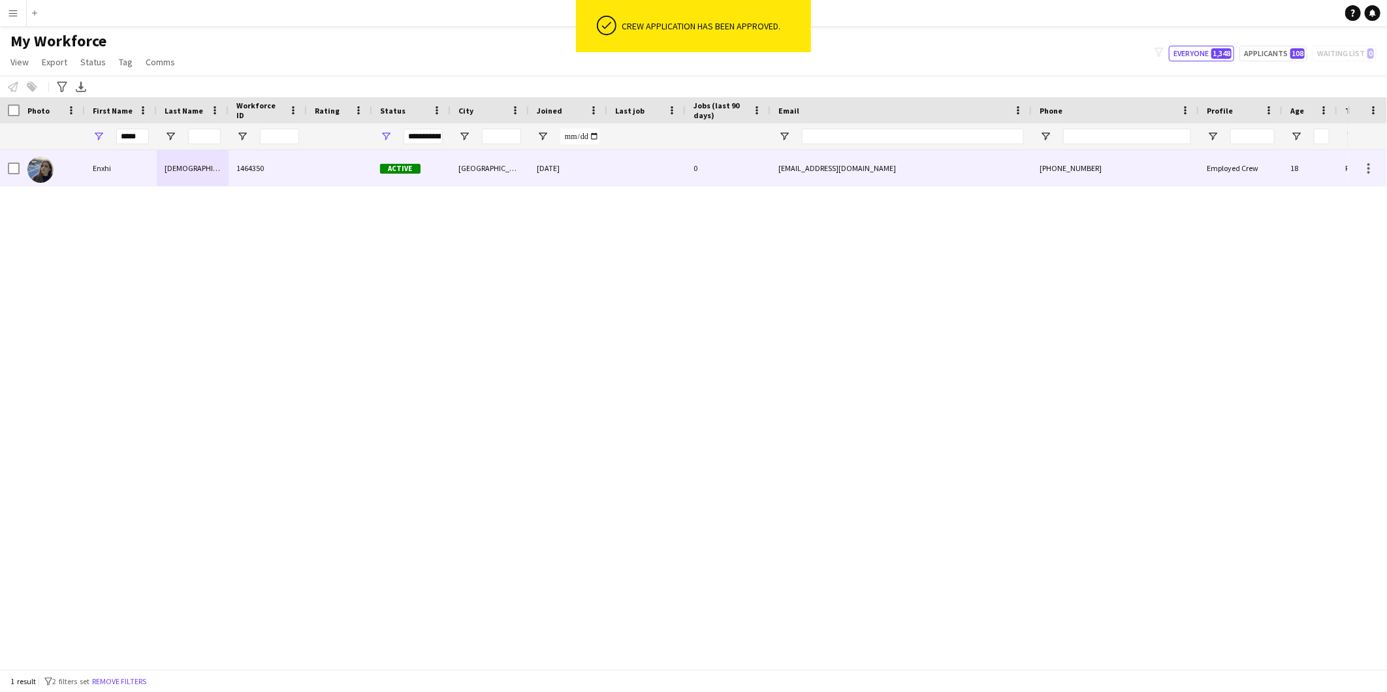
click at [603, 164] on div "[DATE]" at bounding box center [568, 168] width 78 height 36
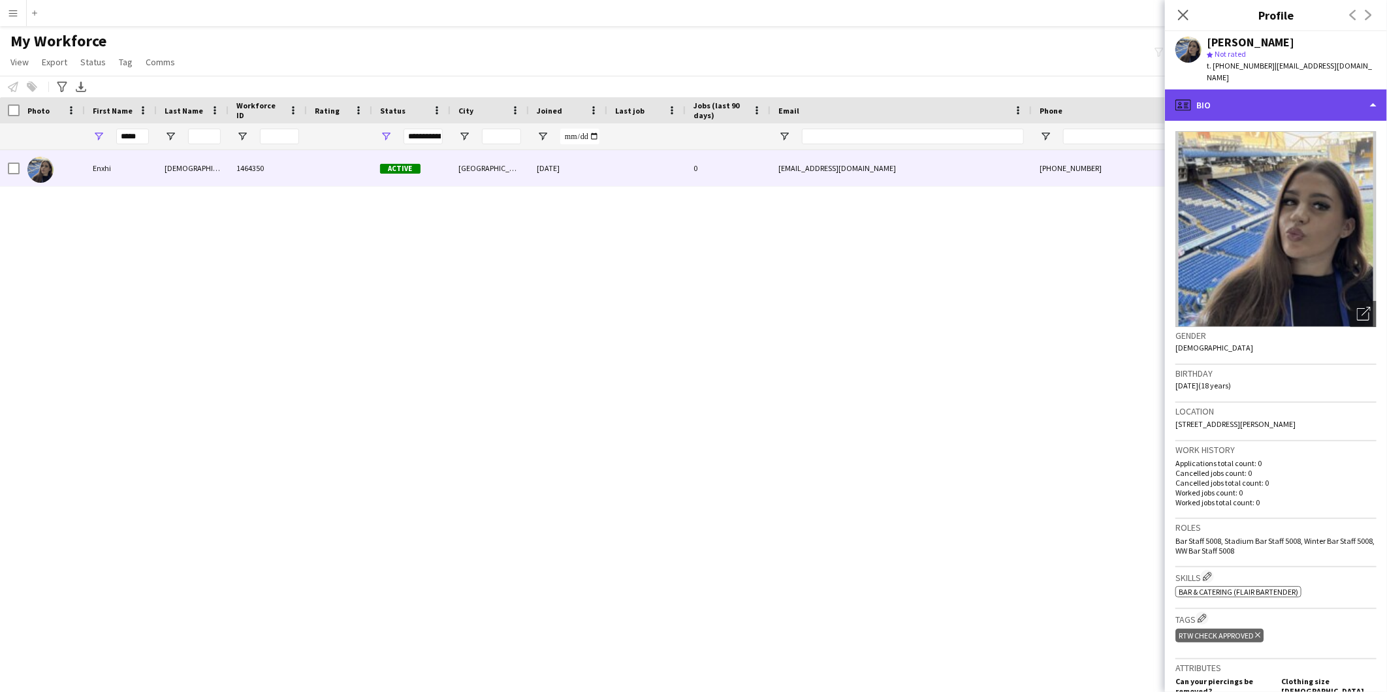
click at [1268, 97] on div "profile Bio" at bounding box center [1276, 104] width 222 height 31
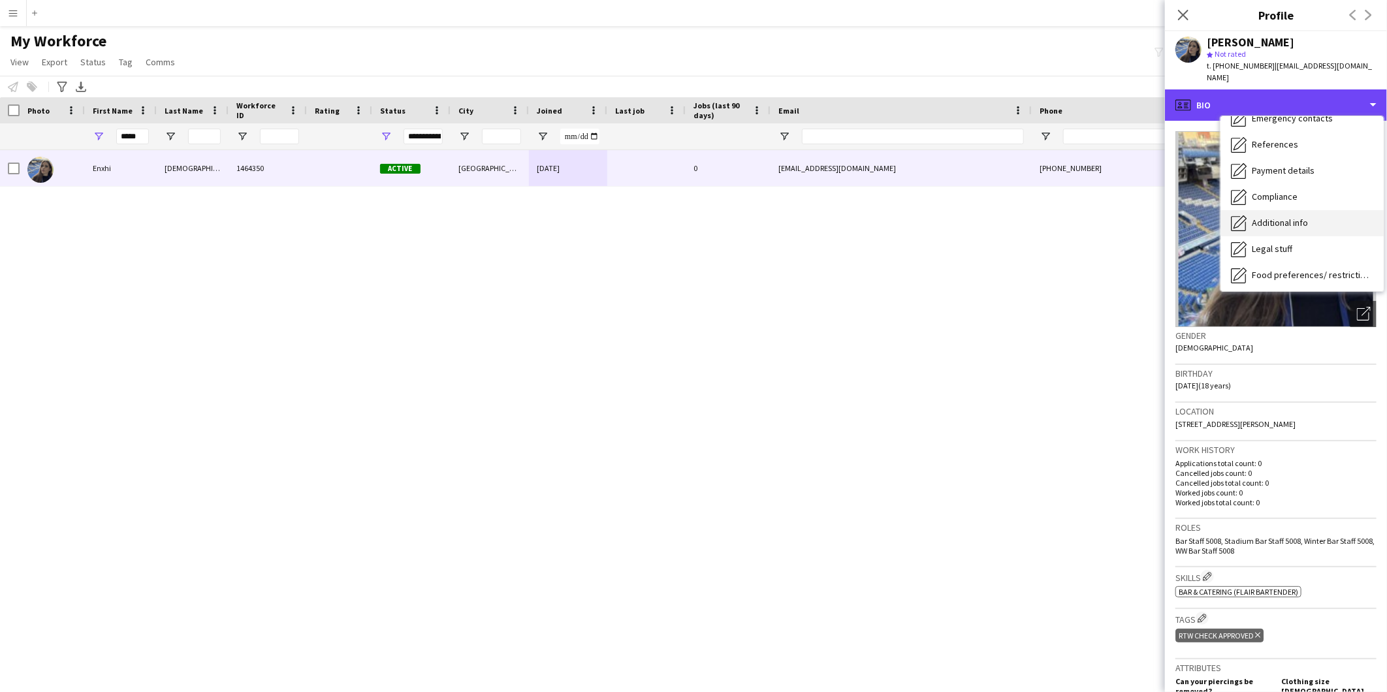
scroll to position [29, 0]
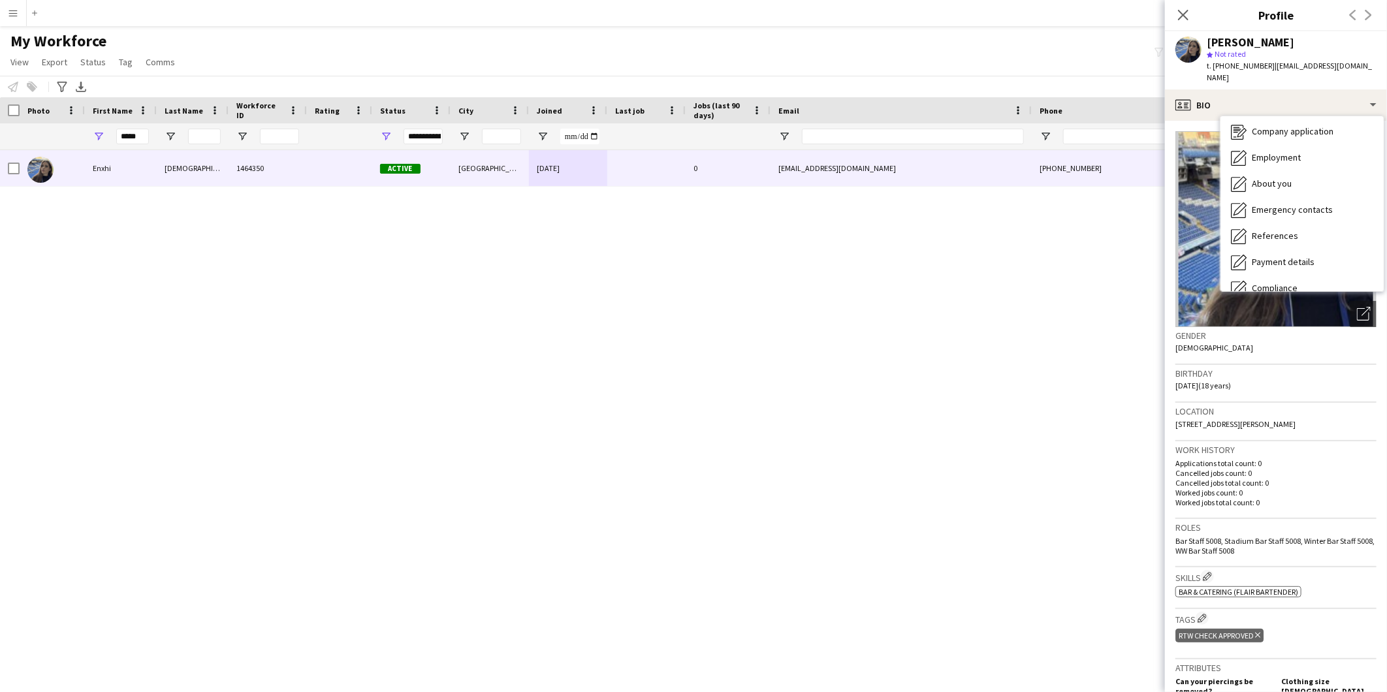
click at [1283, 152] on div "Employment Employment" at bounding box center [1302, 158] width 163 height 26
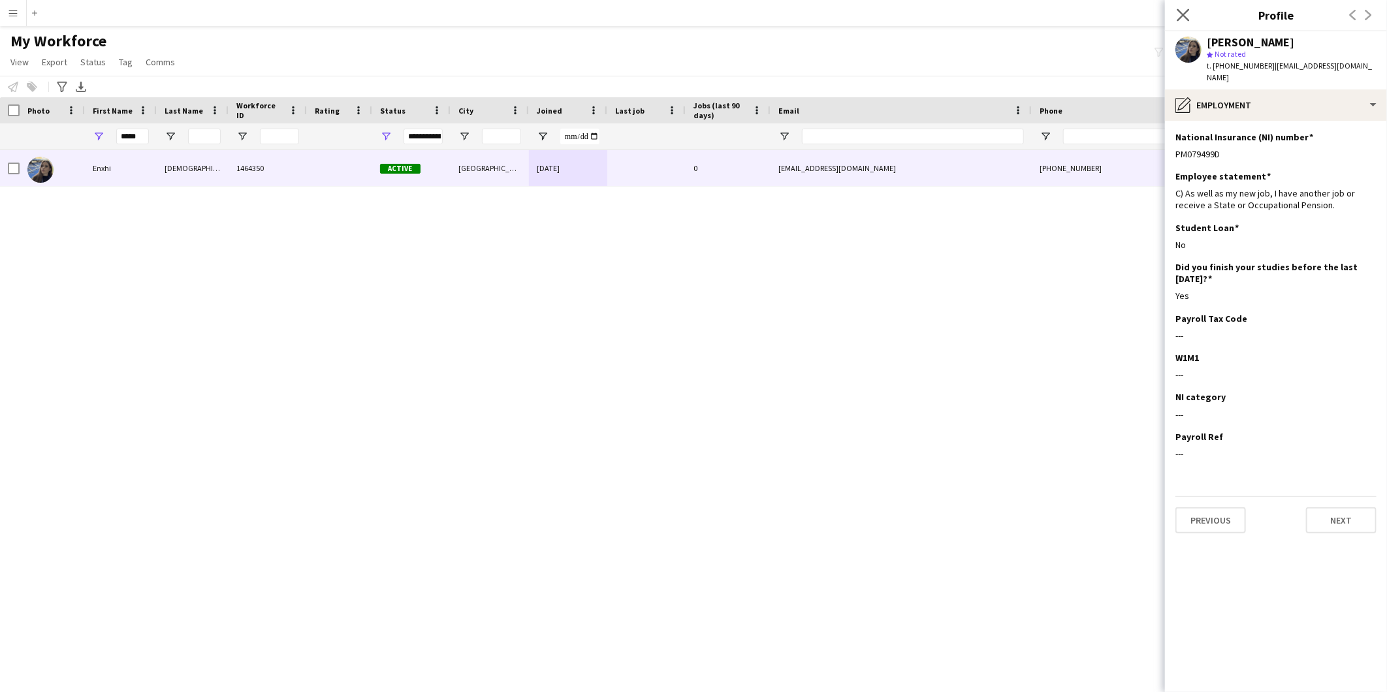
click at [1182, 8] on icon "Close pop-in" at bounding box center [1183, 14] width 12 height 12
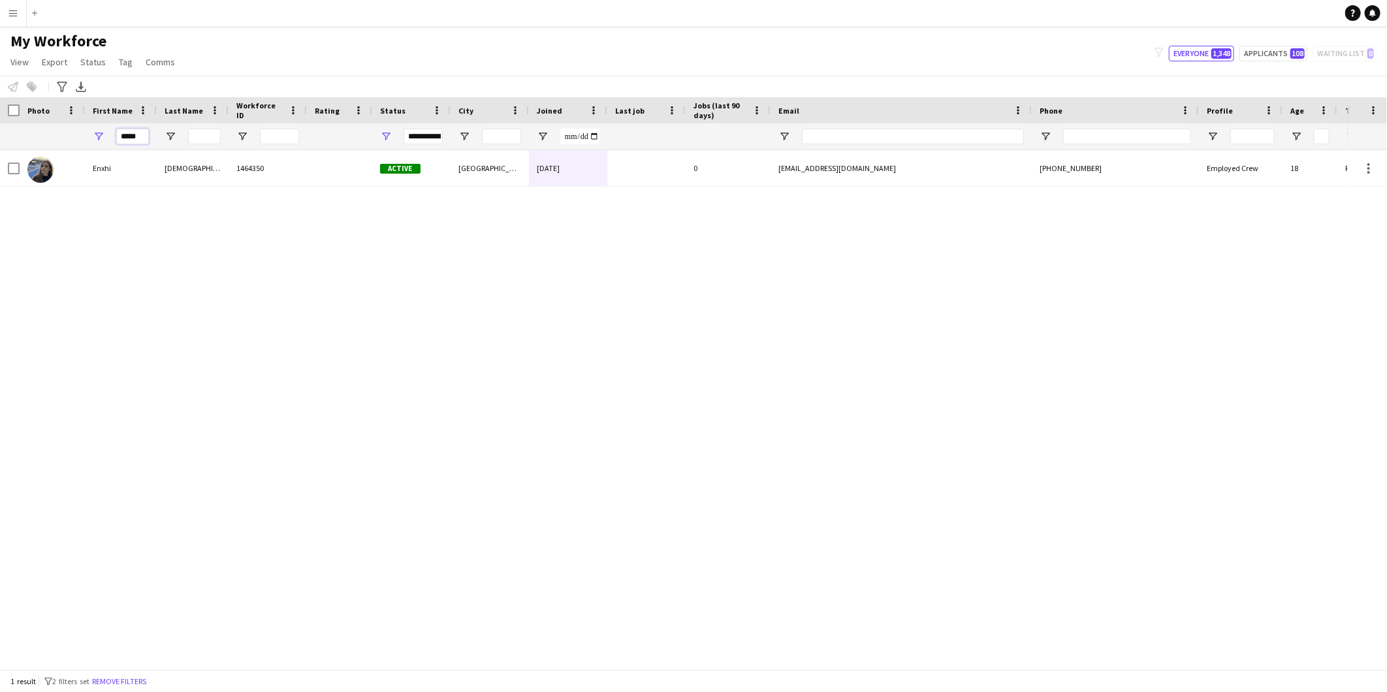
click at [131, 135] on input "*****" at bounding box center [132, 137] width 33 height 16
type input "*******"
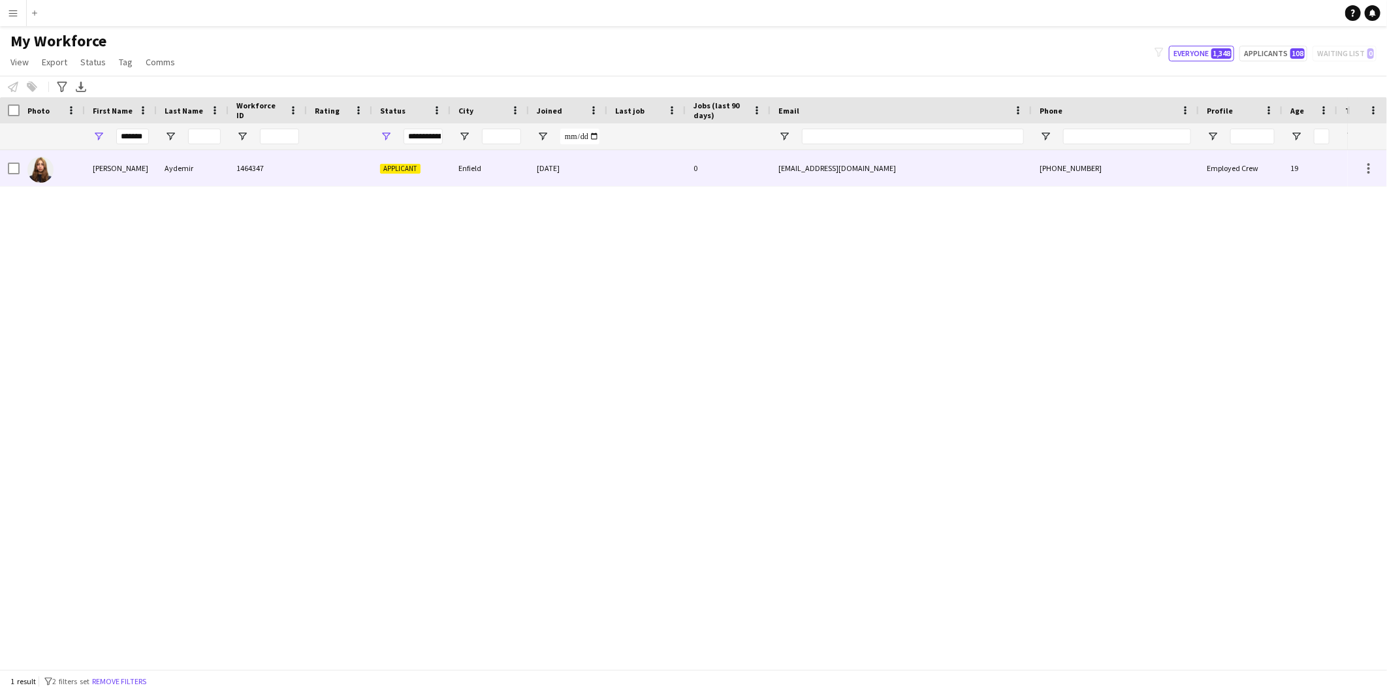
scroll to position [0, 0]
click at [128, 180] on div "[PERSON_NAME]" at bounding box center [121, 168] width 72 height 36
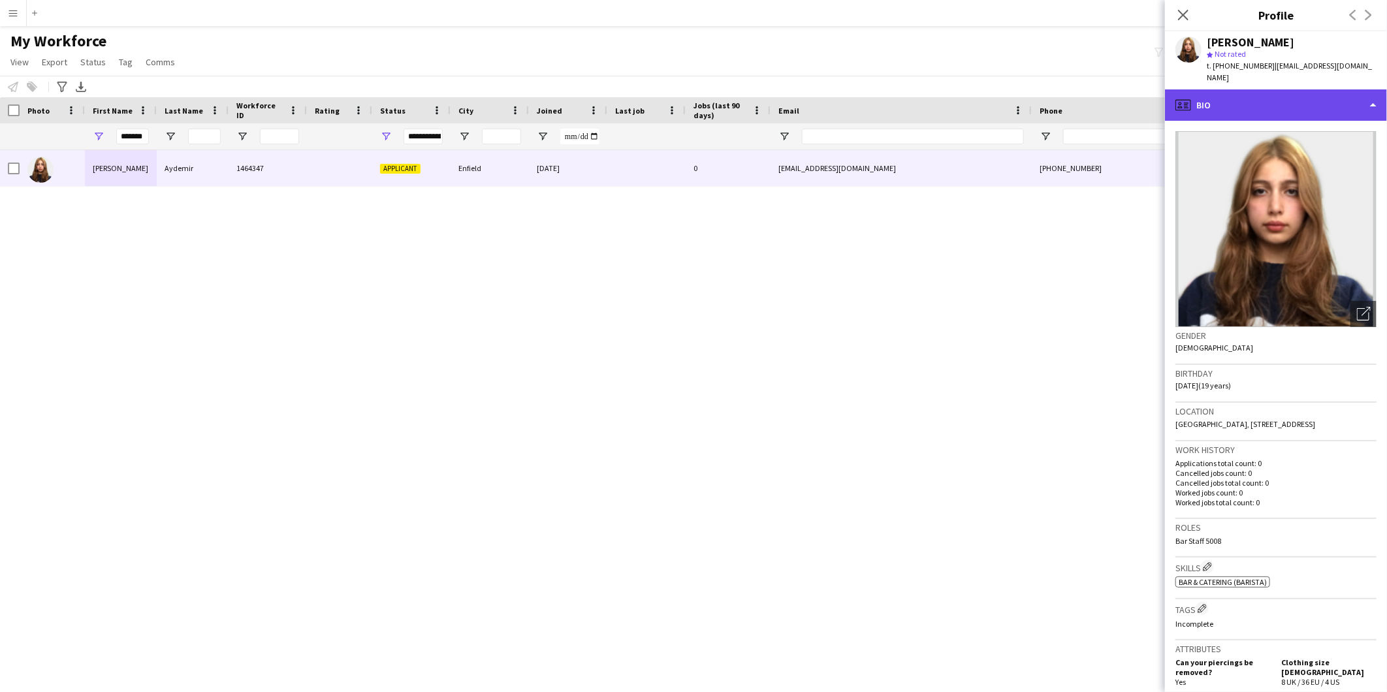
click at [1282, 96] on div "profile Bio" at bounding box center [1276, 104] width 222 height 31
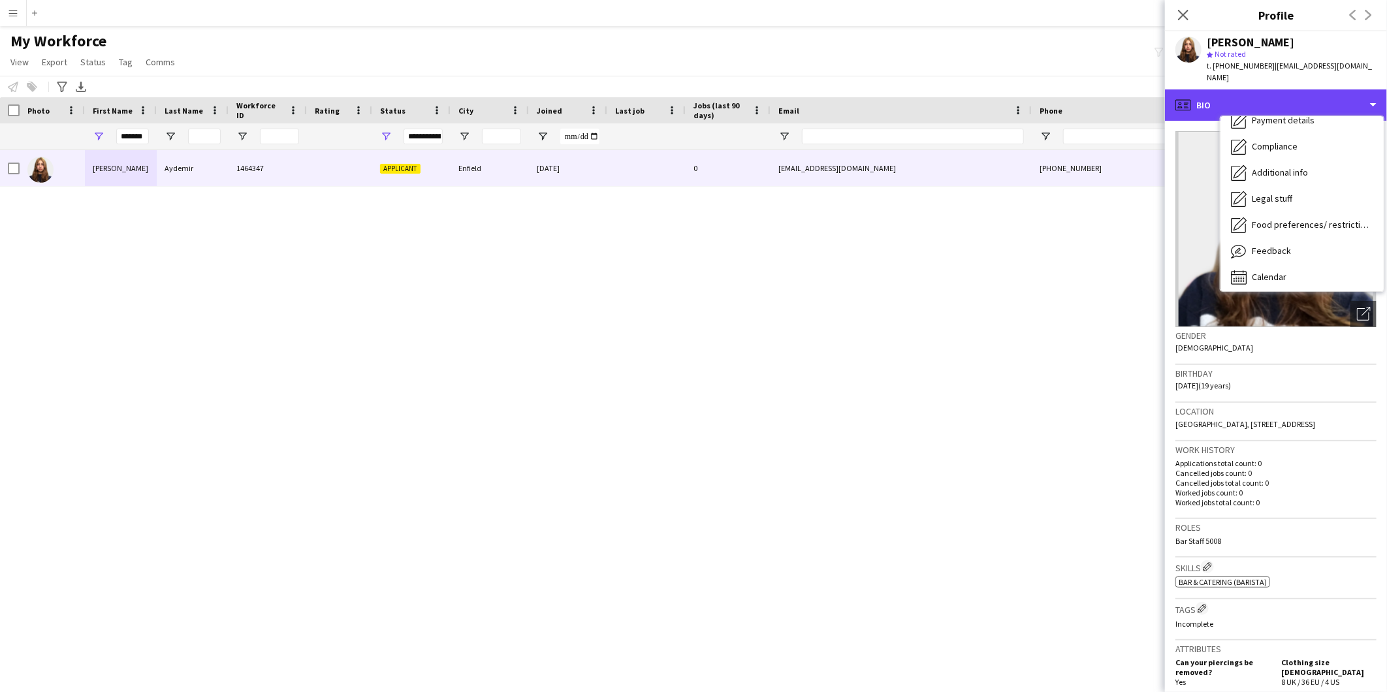
scroll to position [174, 0]
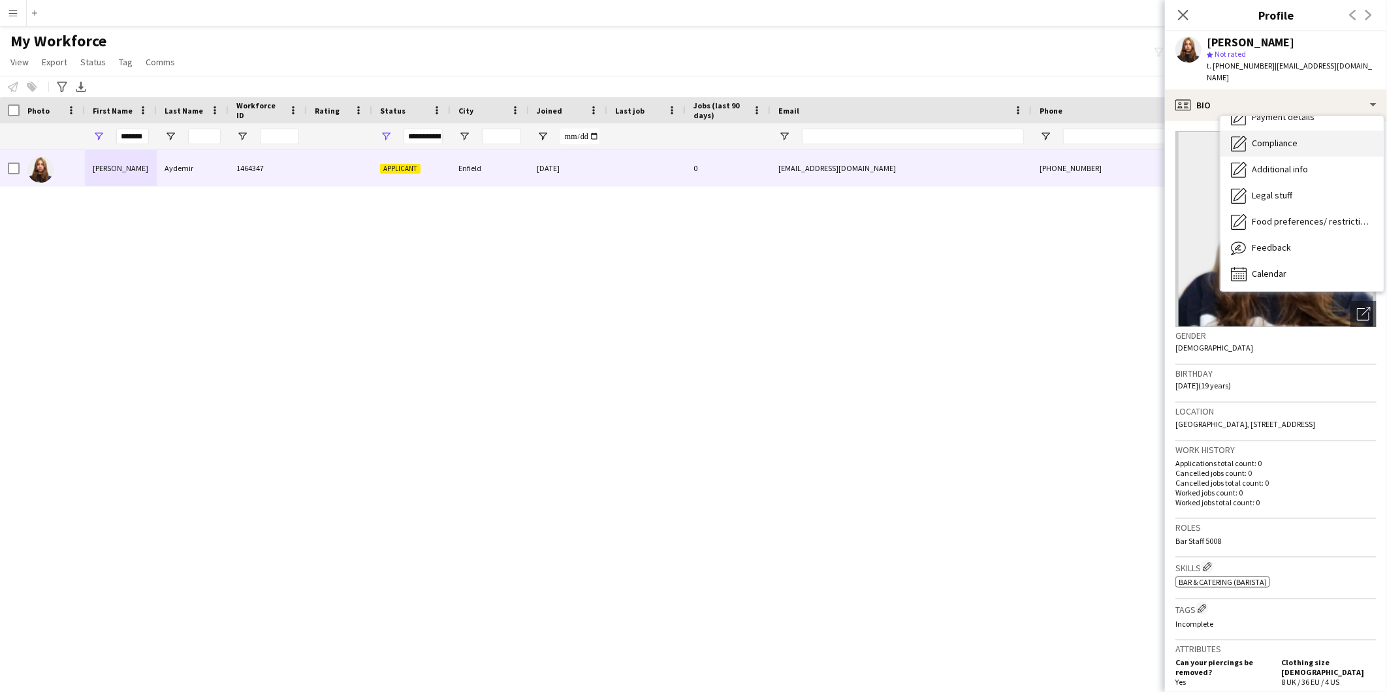
click at [1301, 134] on div "Compliance Compliance" at bounding box center [1302, 144] width 163 height 26
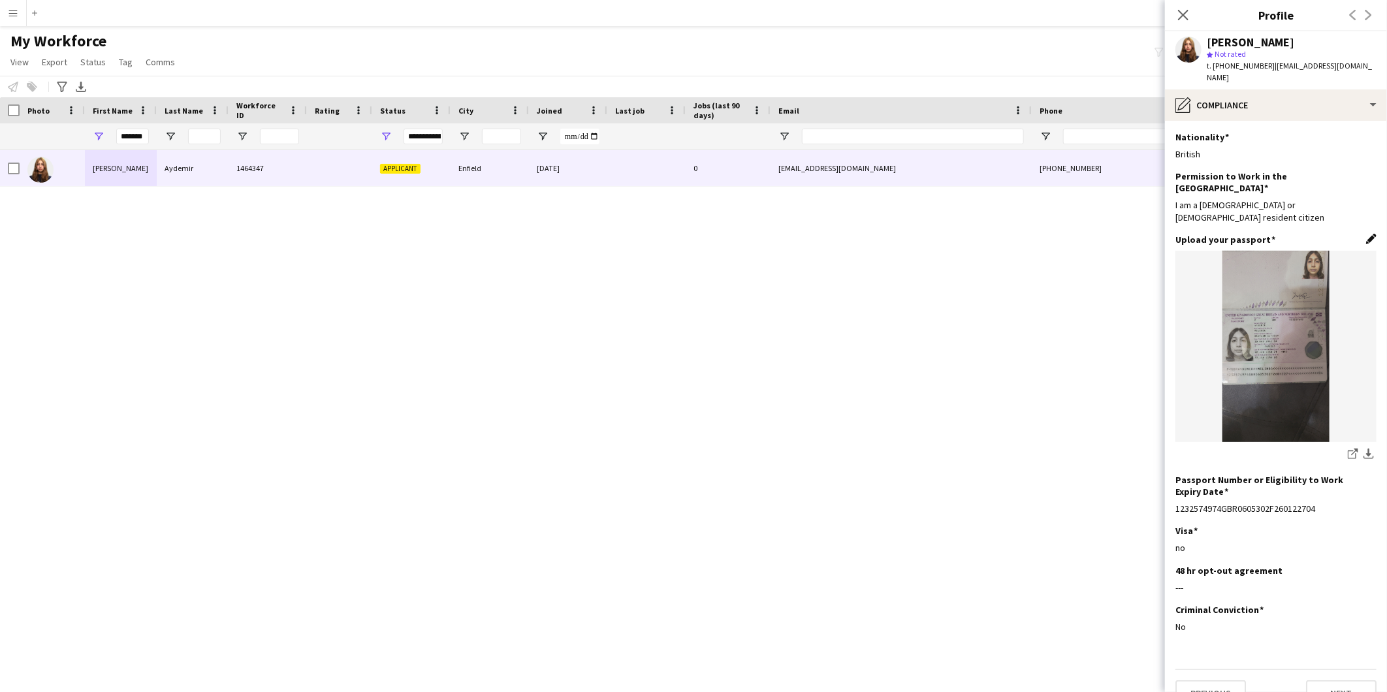
click at [1372, 234] on app-icon "Edit this field" at bounding box center [1371, 239] width 10 height 10
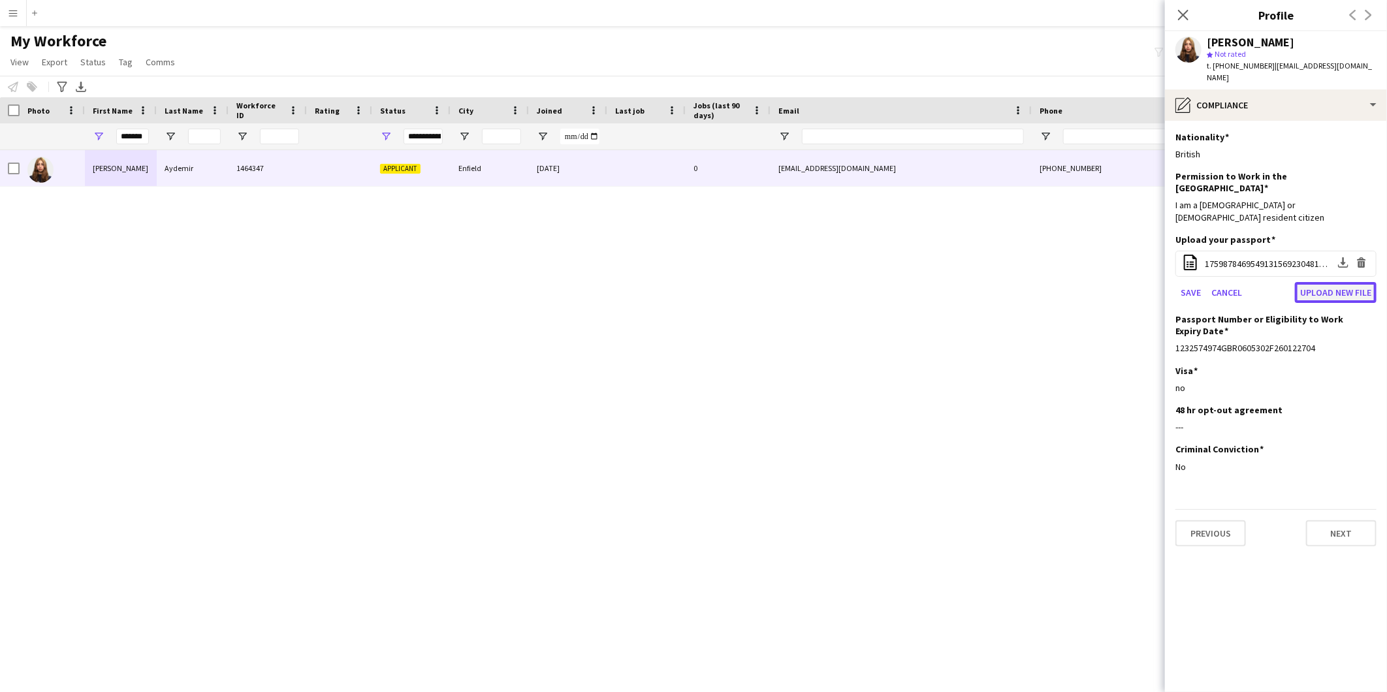
click at [1348, 282] on button "Upload new file" at bounding box center [1336, 292] width 82 height 21
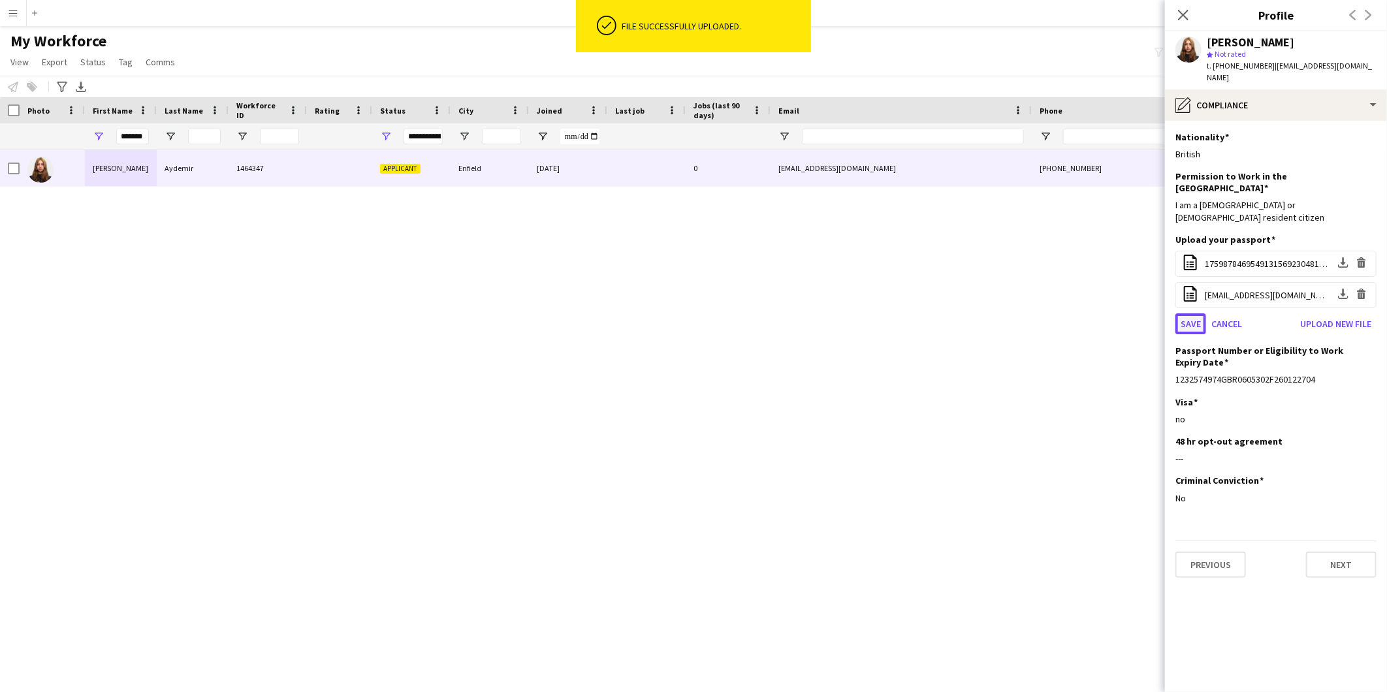
click at [1186, 313] on button "Save" at bounding box center [1191, 323] width 31 height 21
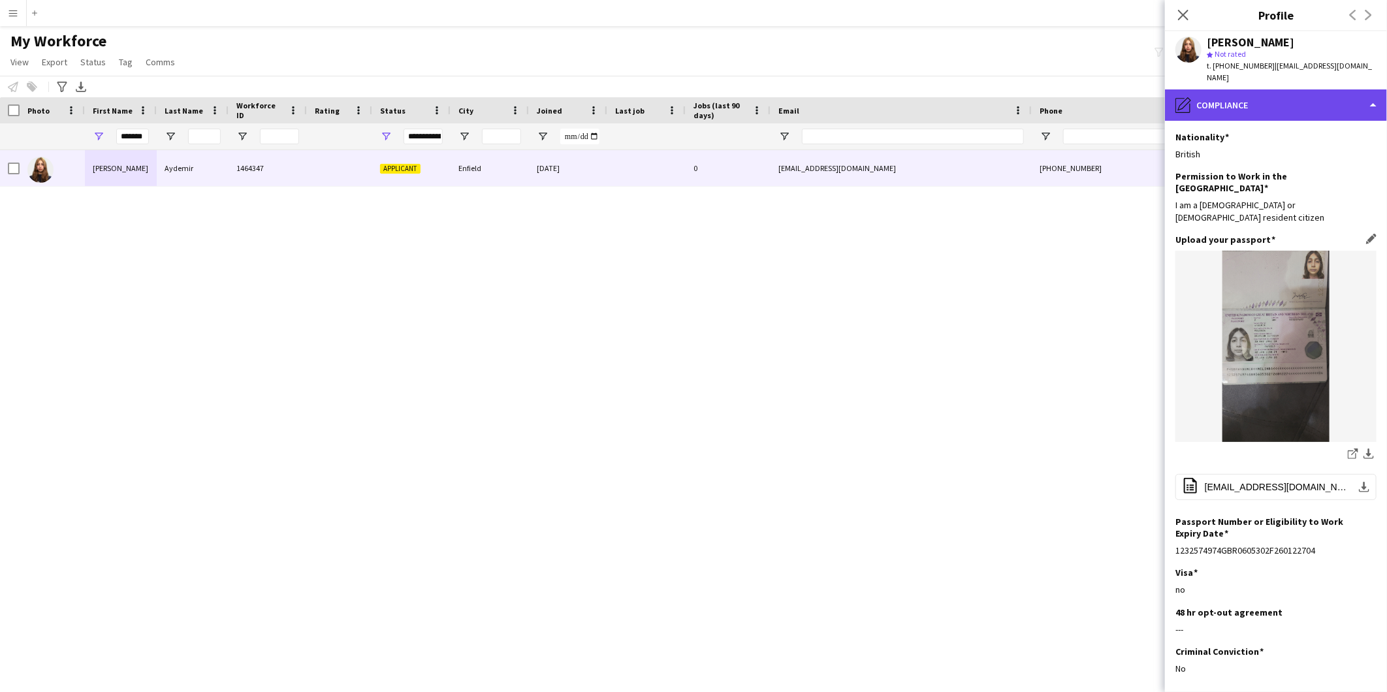
click at [1271, 89] on div "pencil4 Compliance" at bounding box center [1276, 104] width 222 height 31
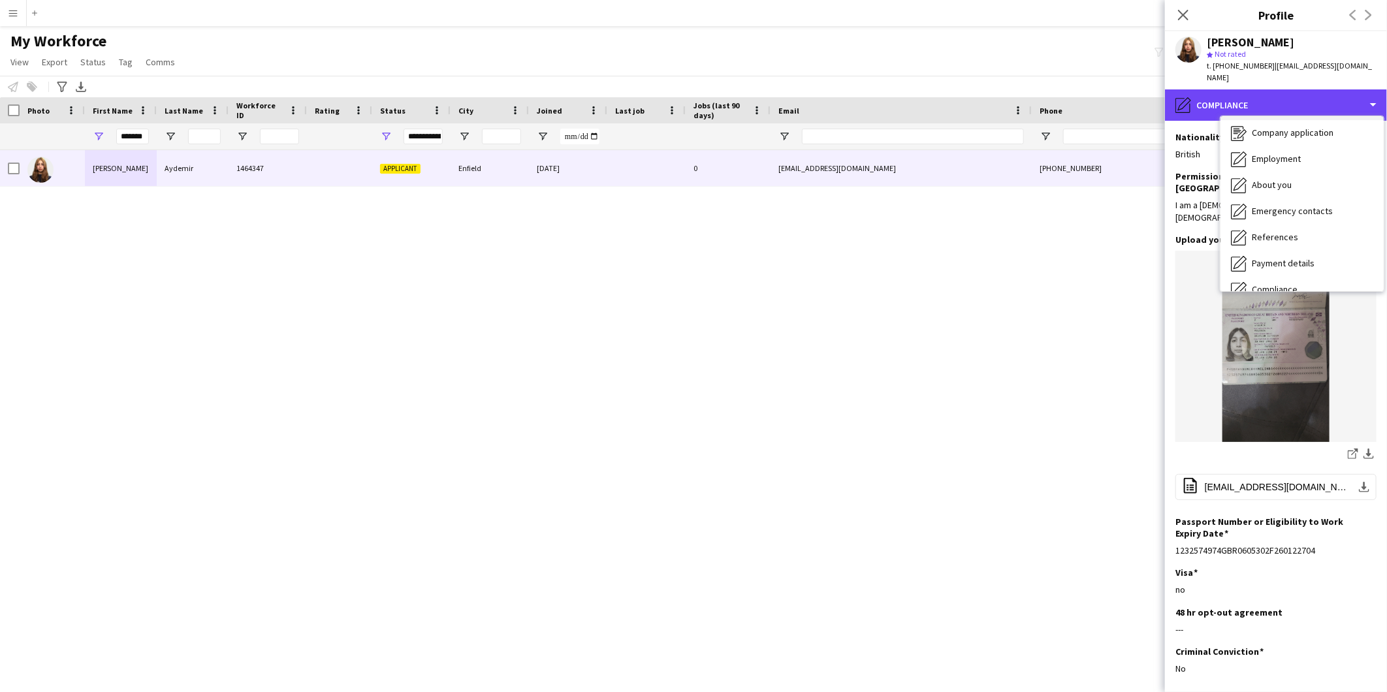
scroll to position [0, 0]
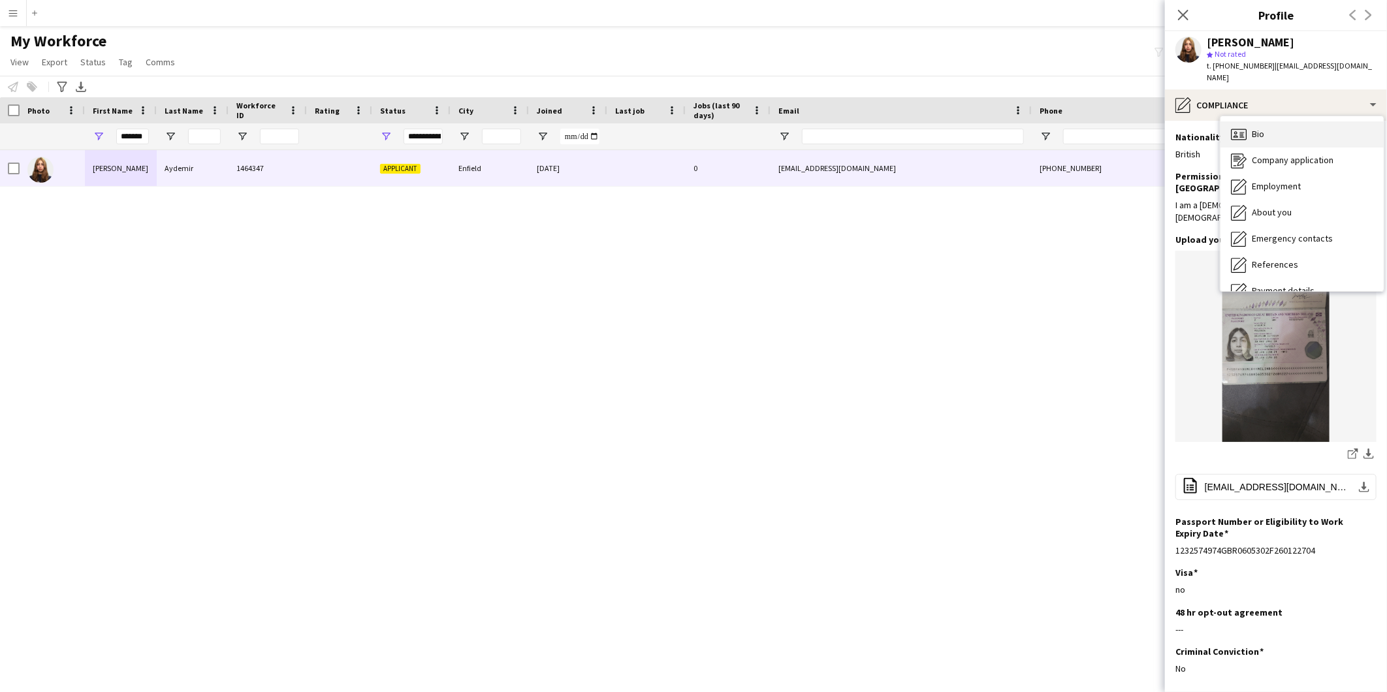
click at [1276, 121] on div "Bio Bio" at bounding box center [1302, 134] width 163 height 26
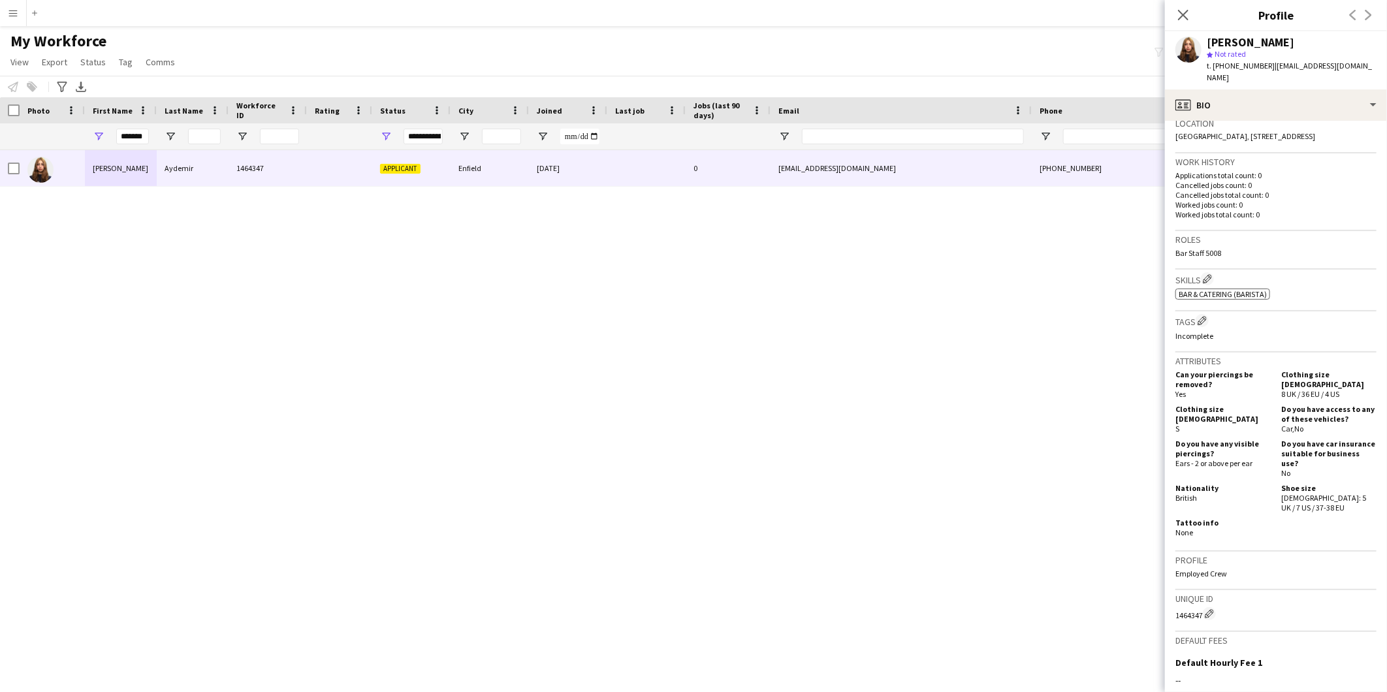
scroll to position [290, 0]
click at [1206, 314] on app-icon "Edit crew company tags" at bounding box center [1202, 318] width 9 height 9
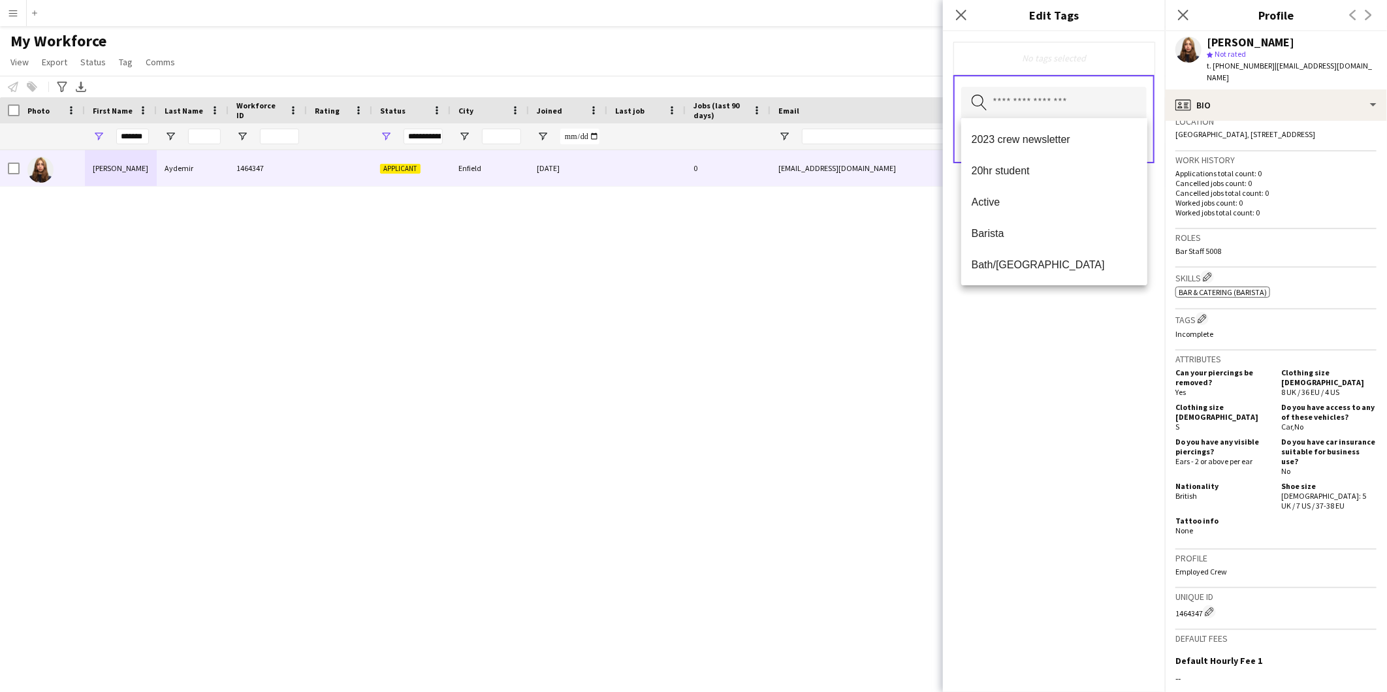
click at [1087, 97] on input "text" at bounding box center [1053, 103] width 185 height 33
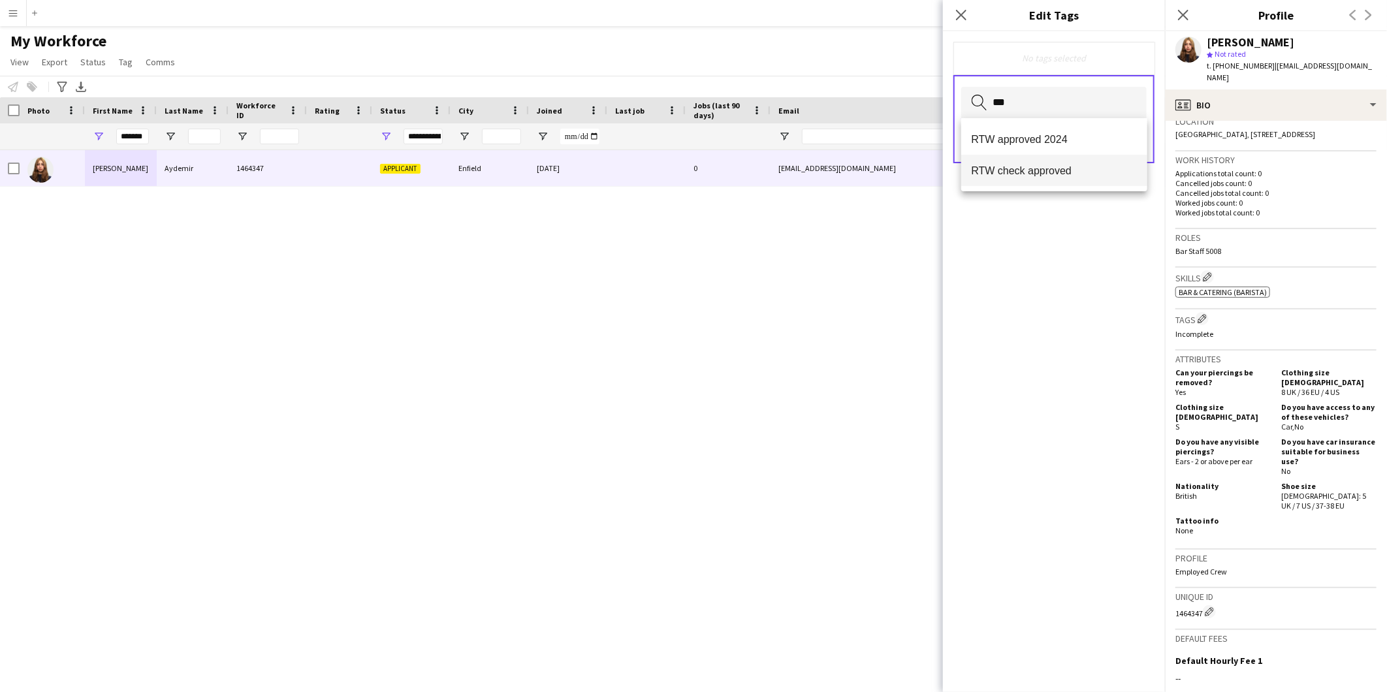
type input "***"
click at [1010, 180] on mat-option "RTW check approved" at bounding box center [1054, 170] width 187 height 31
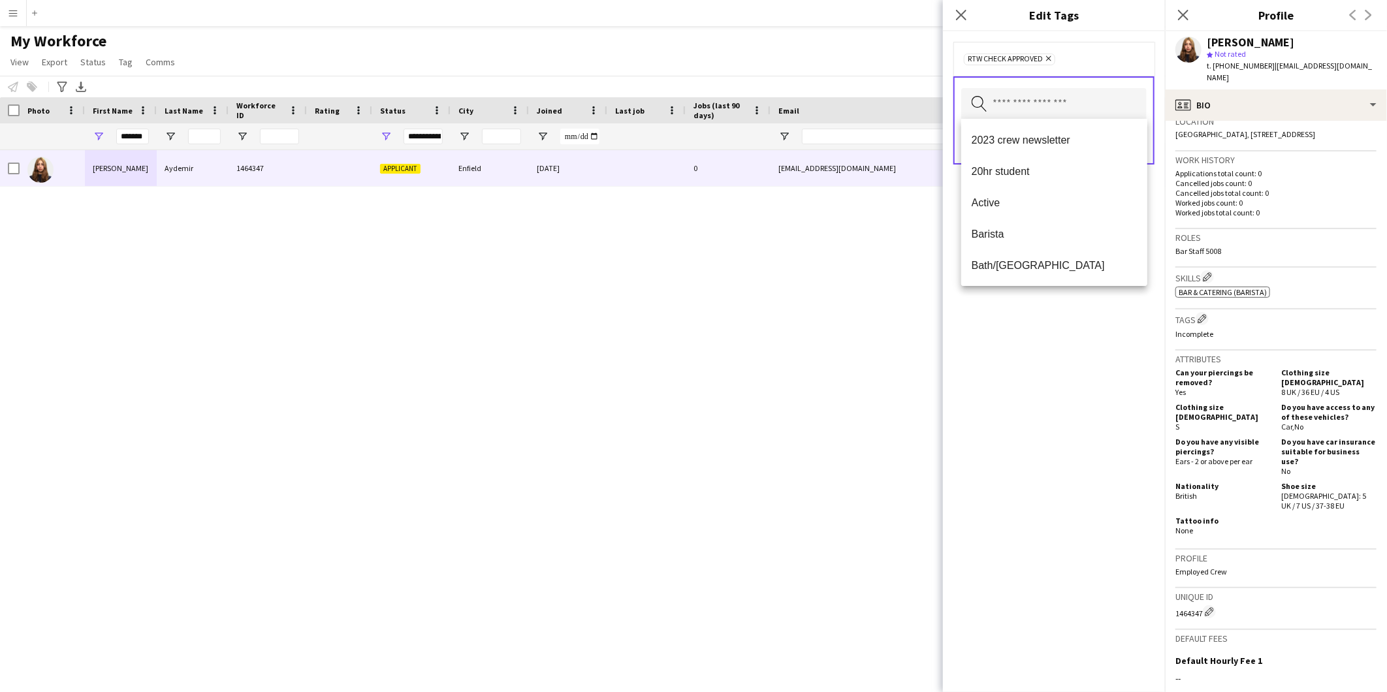
click at [1019, 368] on div "RTW check approved Remove Search by tag name Save" at bounding box center [1054, 361] width 222 height 661
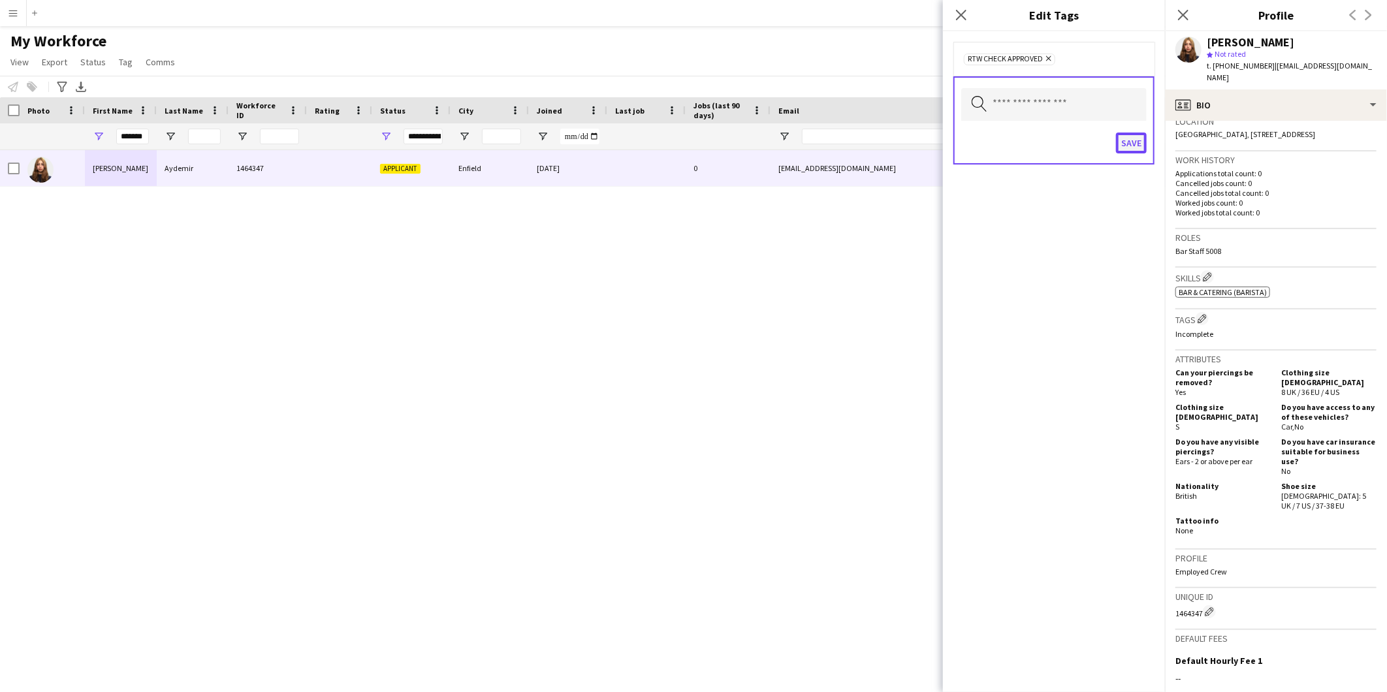
click at [1138, 141] on button "Save" at bounding box center [1131, 143] width 31 height 21
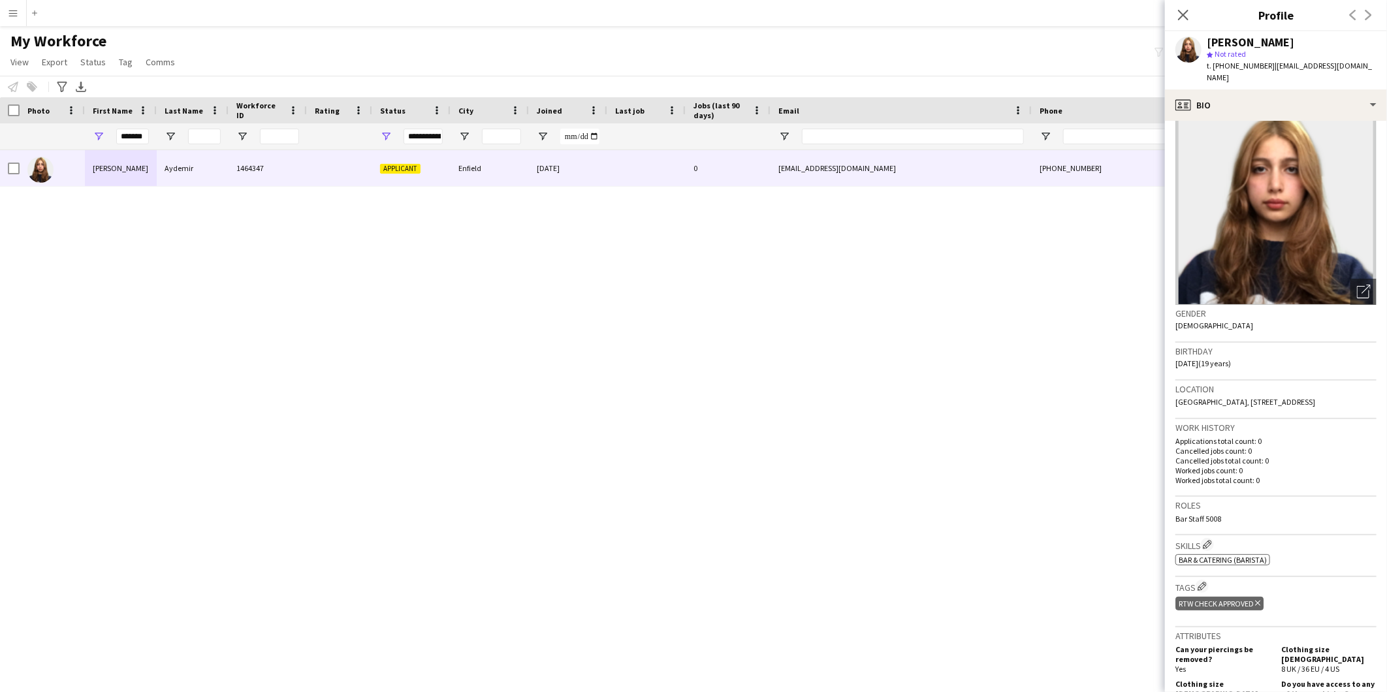
scroll to position [0, 0]
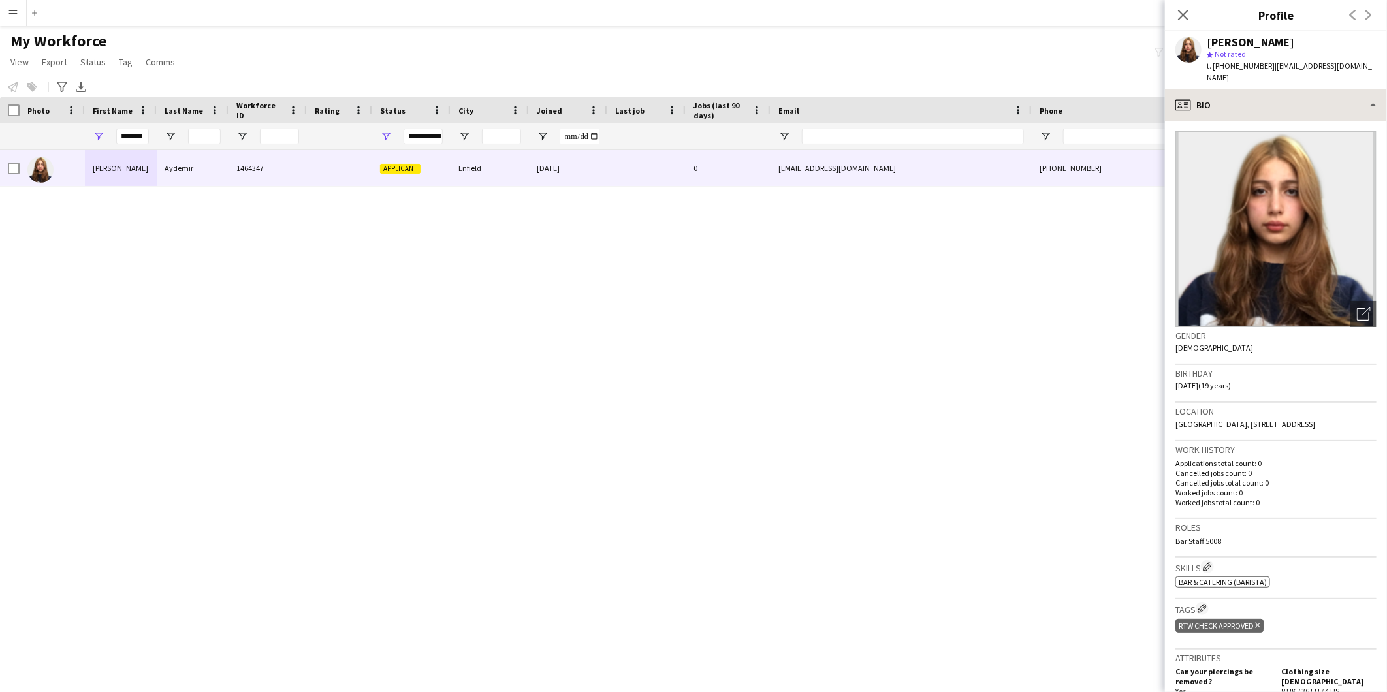
click at [1289, 74] on div "[PERSON_NAME] star Not rated t. [PHONE_NUMBER] | [EMAIL_ADDRESS][DOMAIN_NAME]" at bounding box center [1276, 60] width 222 height 58
click at [1288, 89] on div "profile Bio" at bounding box center [1276, 104] width 222 height 31
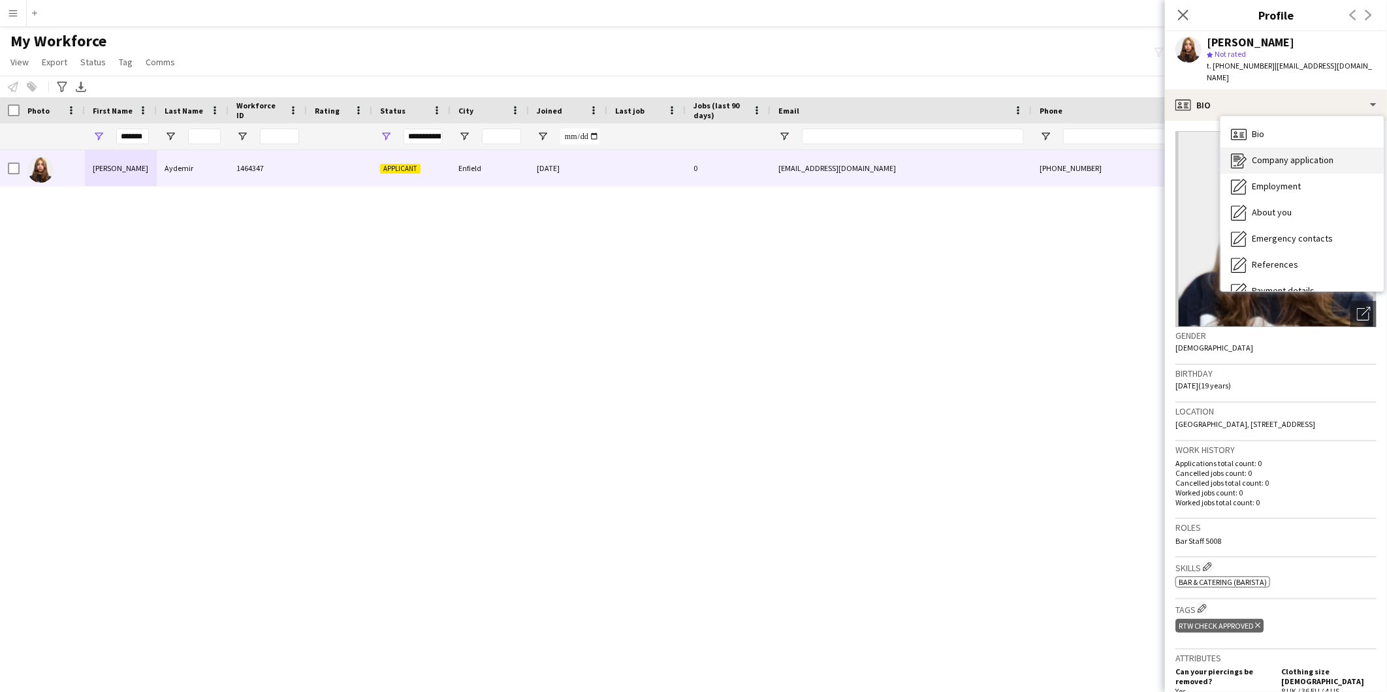
click at [1281, 154] on span "Company application" at bounding box center [1293, 160] width 82 height 12
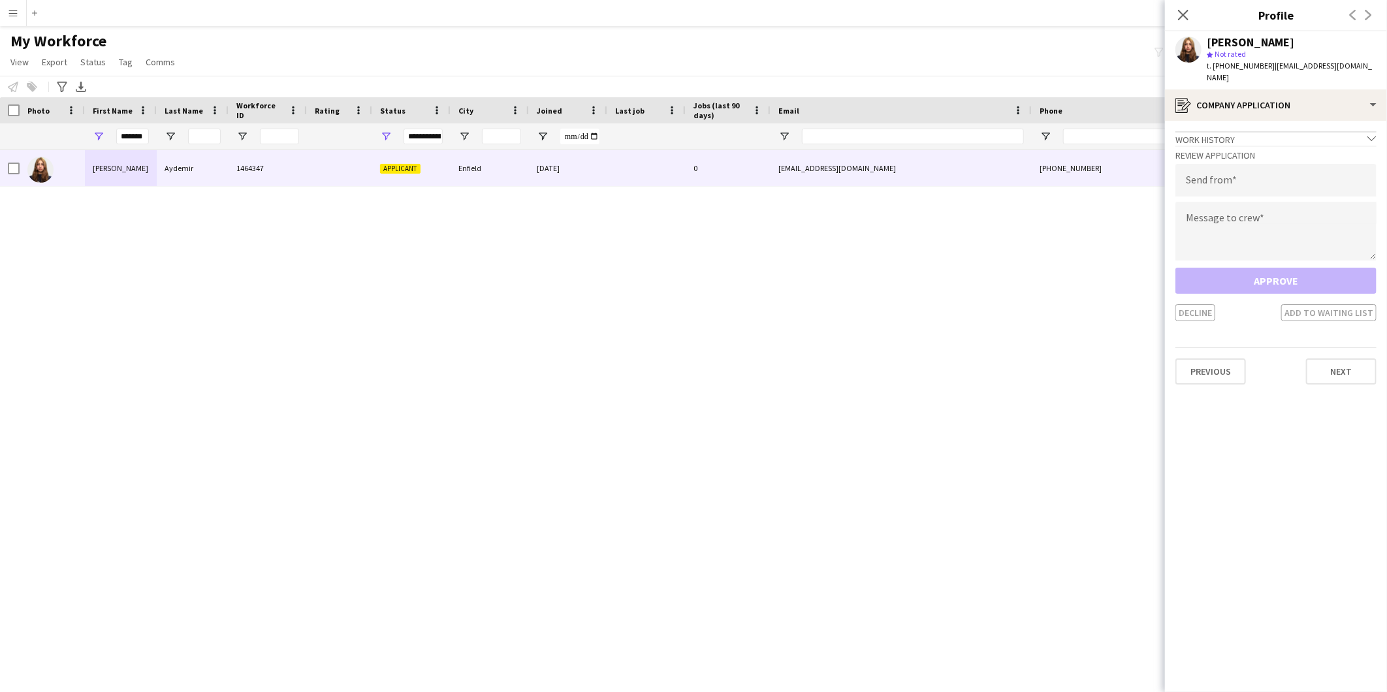
click at [1220, 149] on div "Review Application Send from Message to crew Approve Decline Add to waiting list" at bounding box center [1276, 234] width 201 height 176
click at [1212, 171] on input "email" at bounding box center [1276, 180] width 201 height 33
paste input "**********"
type input "**********"
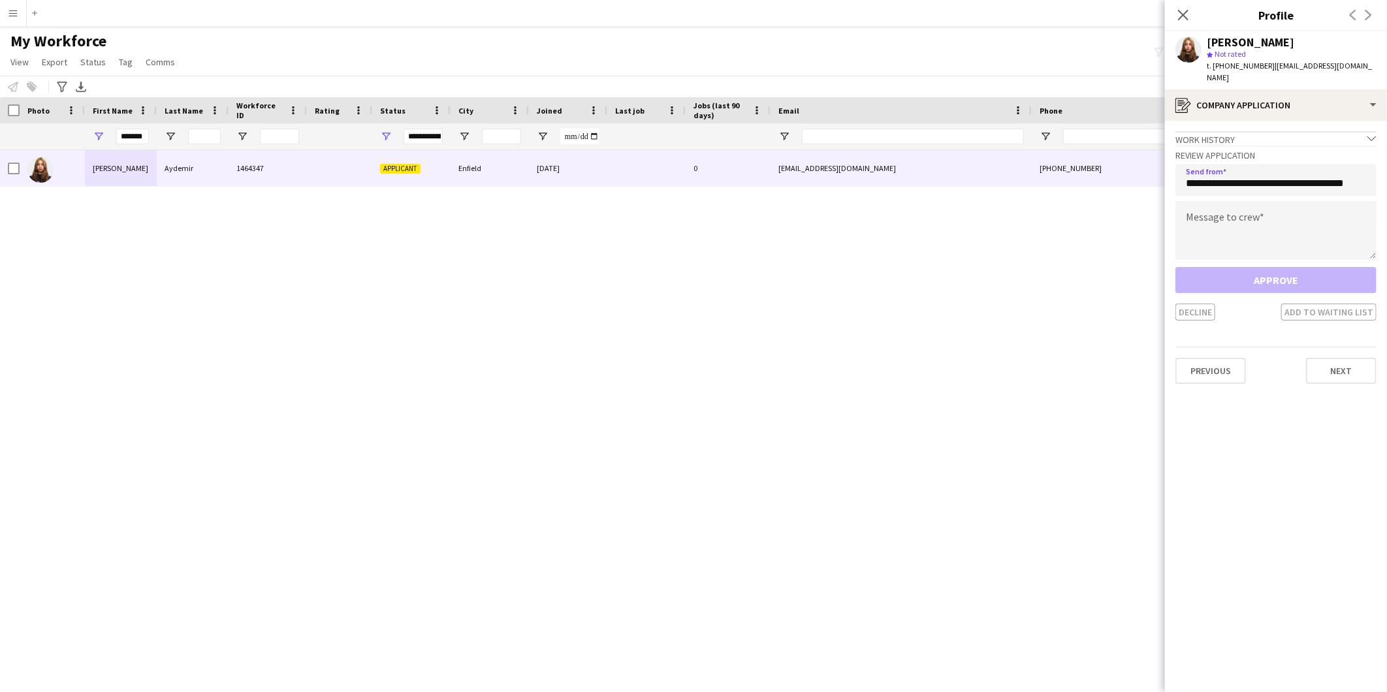
scroll to position [0, 0]
click at [1199, 242] on textarea at bounding box center [1276, 230] width 201 height 59
paste textarea "**********"
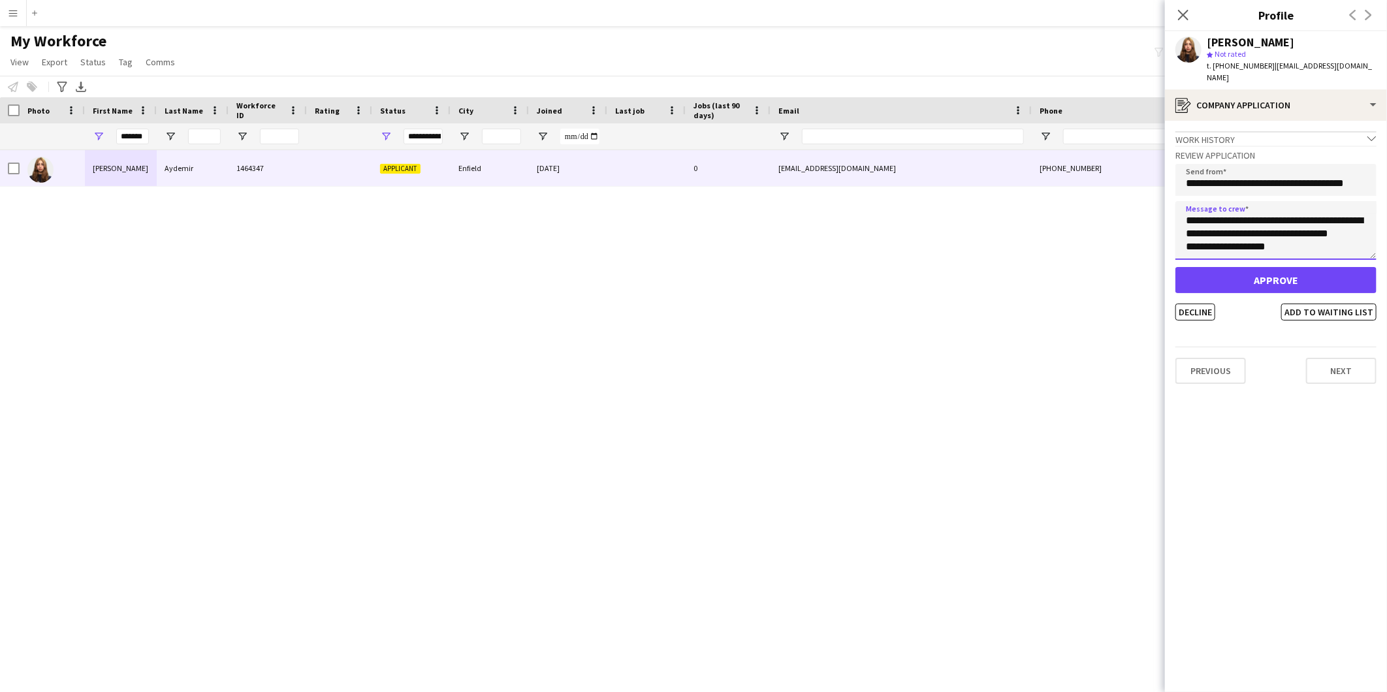
type textarea "**********"
click at [1203, 275] on button "Approve" at bounding box center [1276, 280] width 201 height 26
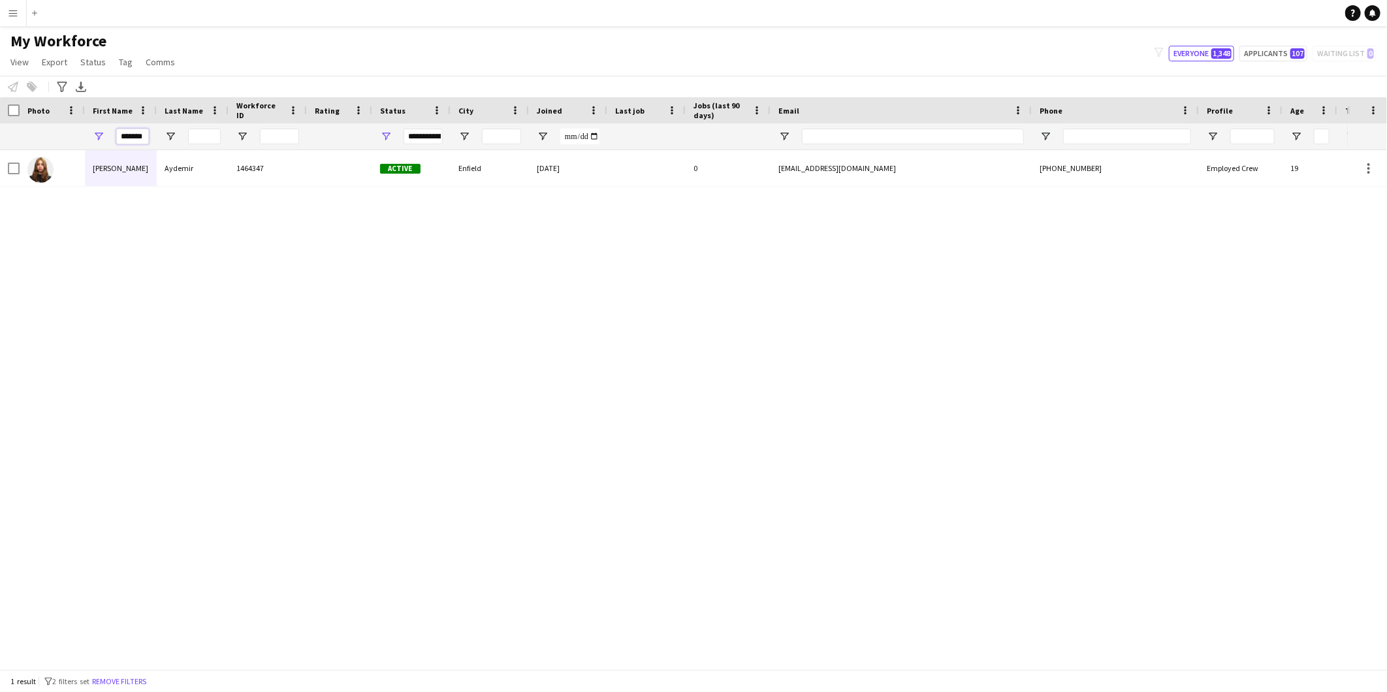
click at [145, 137] on input "*******" at bounding box center [132, 137] width 33 height 16
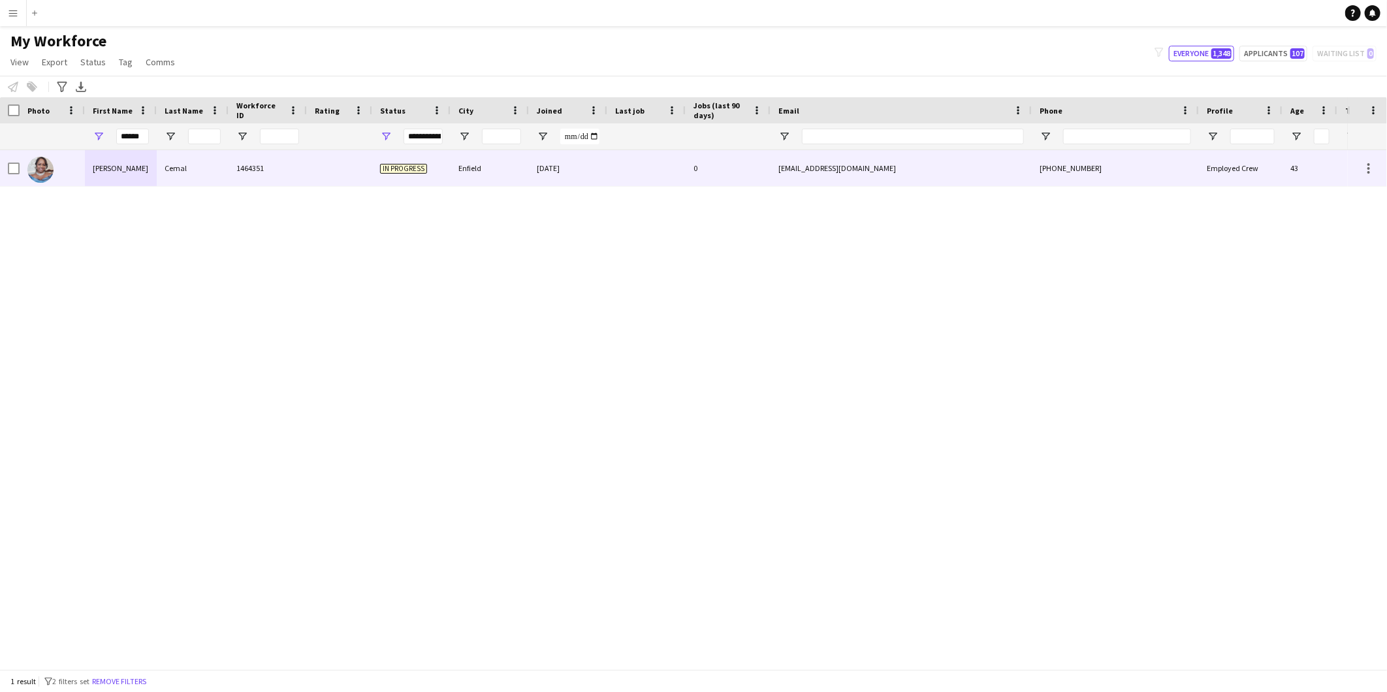
click at [138, 165] on div "[PERSON_NAME]" at bounding box center [121, 168] width 72 height 36
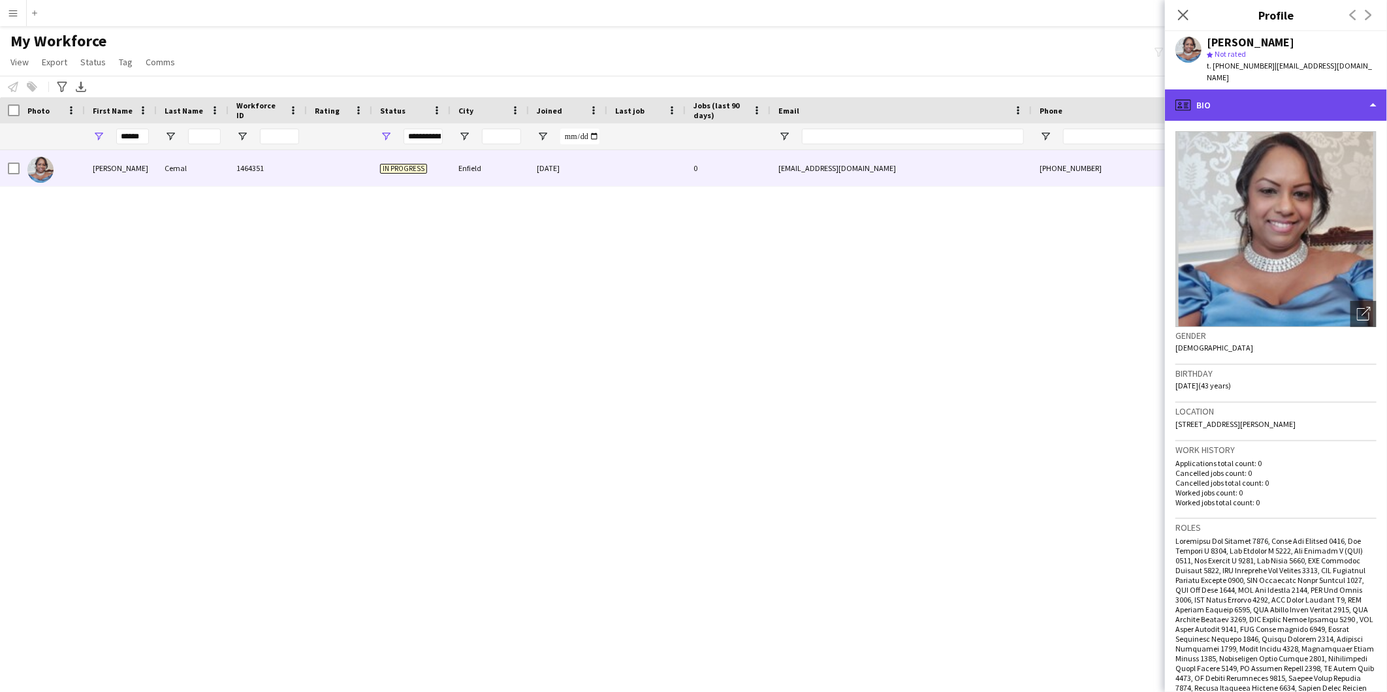
click at [1233, 99] on div "profile Bio" at bounding box center [1276, 104] width 222 height 31
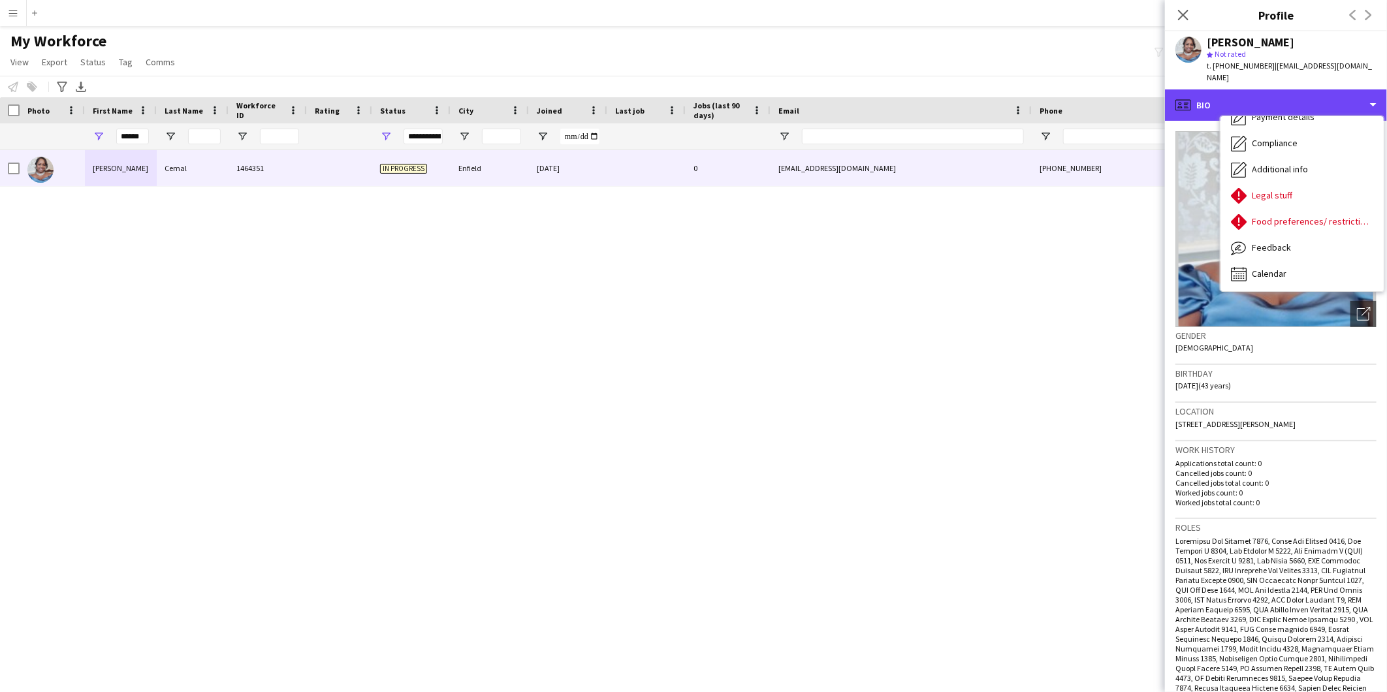
scroll to position [0, 0]
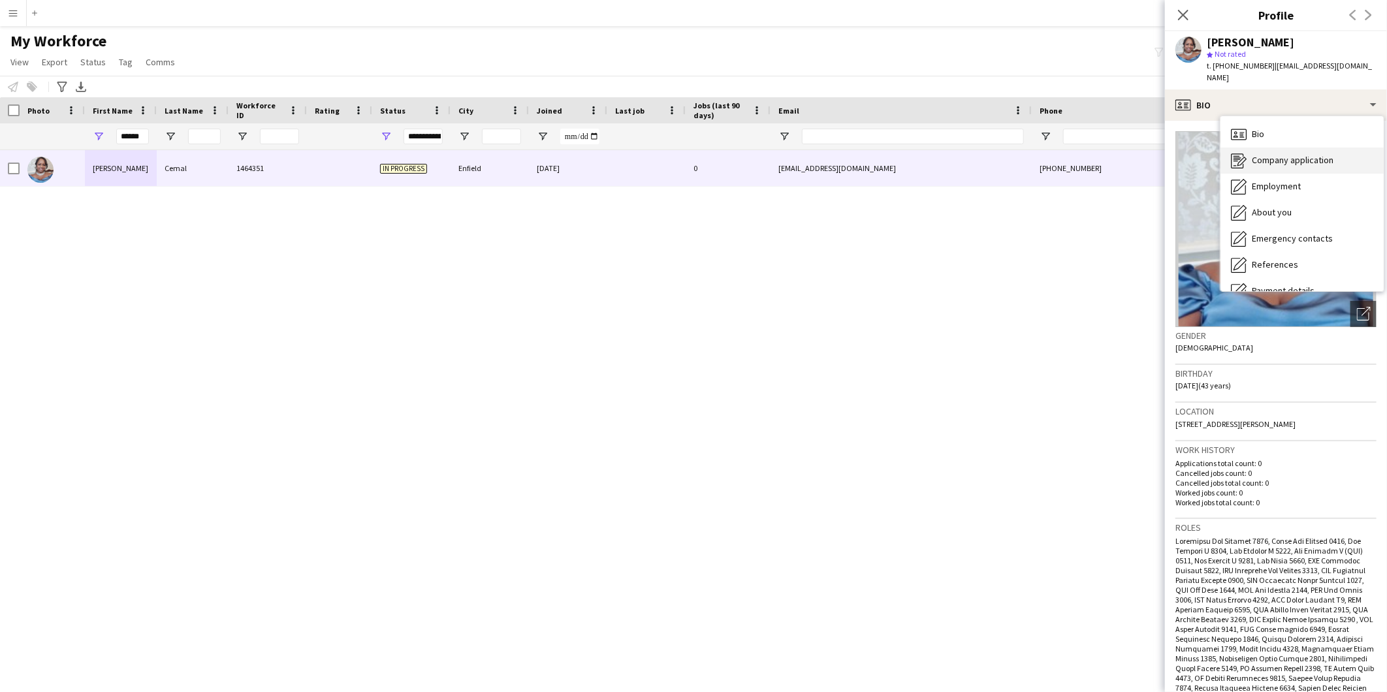
click at [1307, 154] on span "Company application" at bounding box center [1293, 160] width 82 height 12
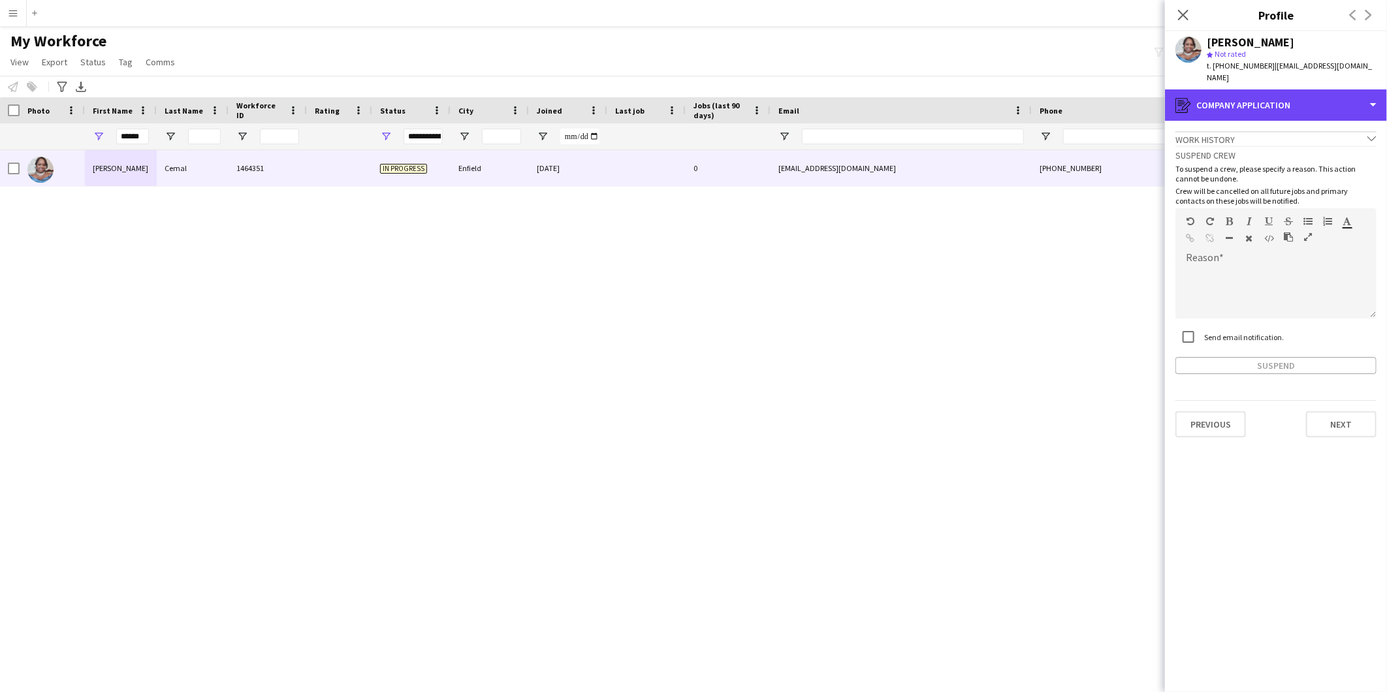
drag, startPoint x: 1287, startPoint y: 95, endPoint x: 1289, endPoint y: 103, distance: 8.7
click at [1287, 94] on div "register Company application" at bounding box center [1276, 104] width 222 height 31
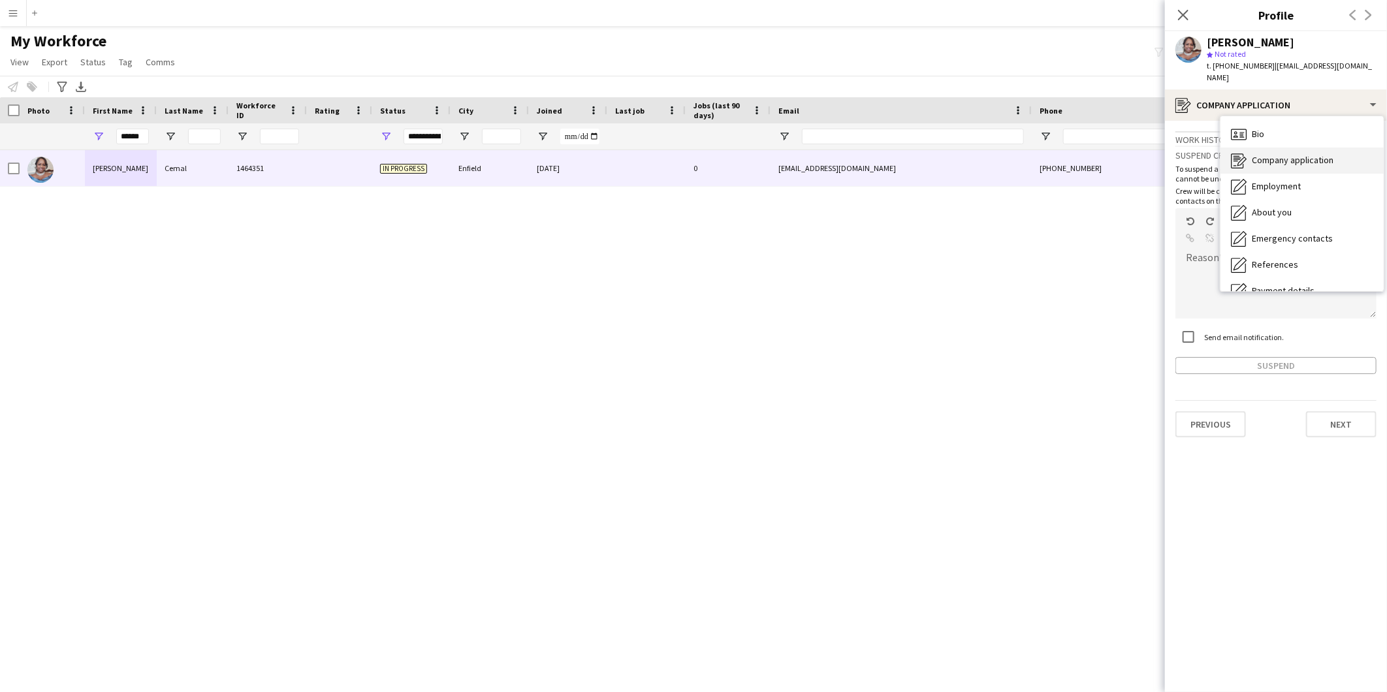
click at [1291, 157] on div "Company application Company application" at bounding box center [1302, 161] width 163 height 26
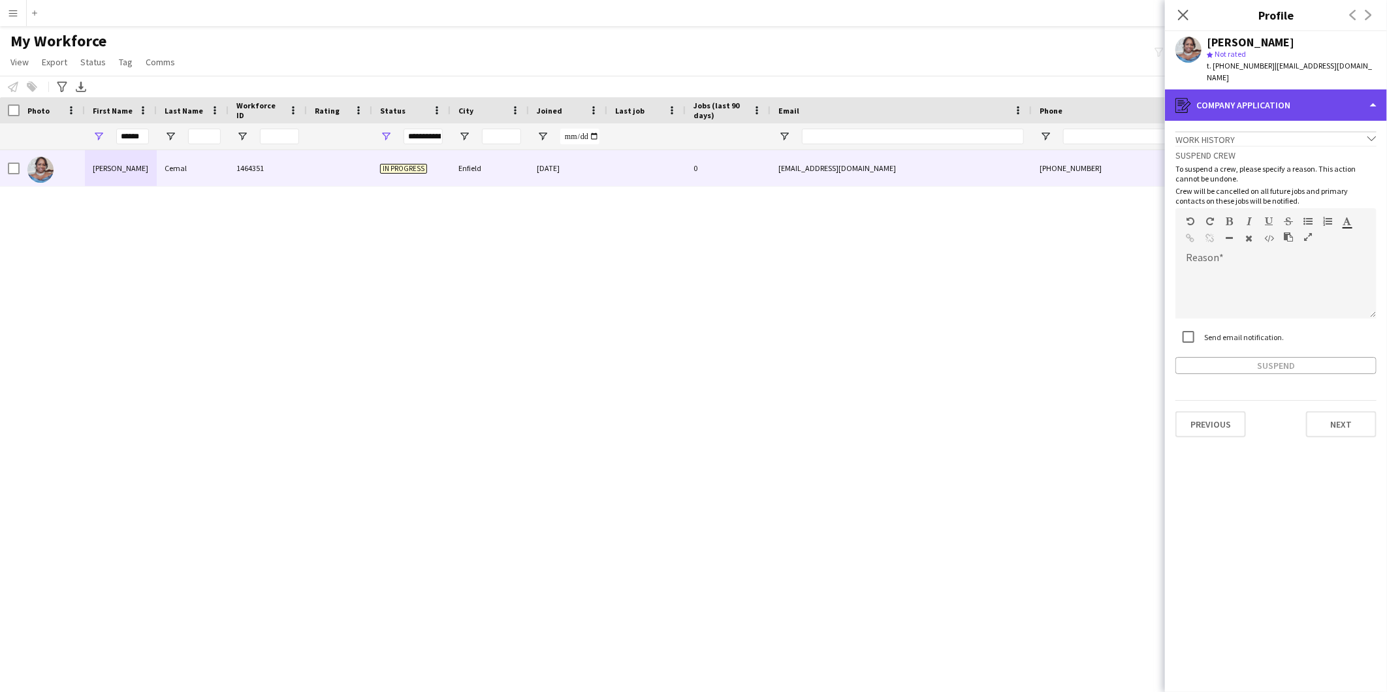
click at [1289, 89] on div "register Company application" at bounding box center [1276, 104] width 222 height 31
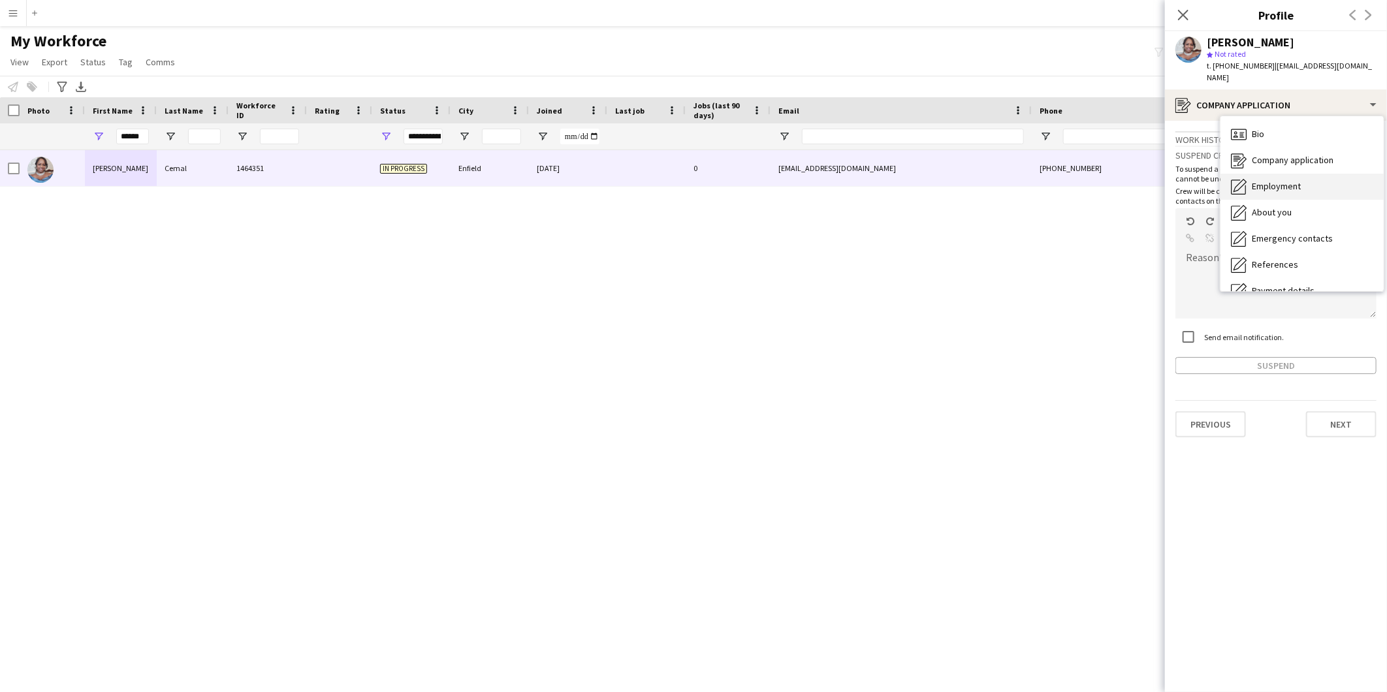
click at [1280, 180] on span "Employment" at bounding box center [1276, 186] width 49 height 12
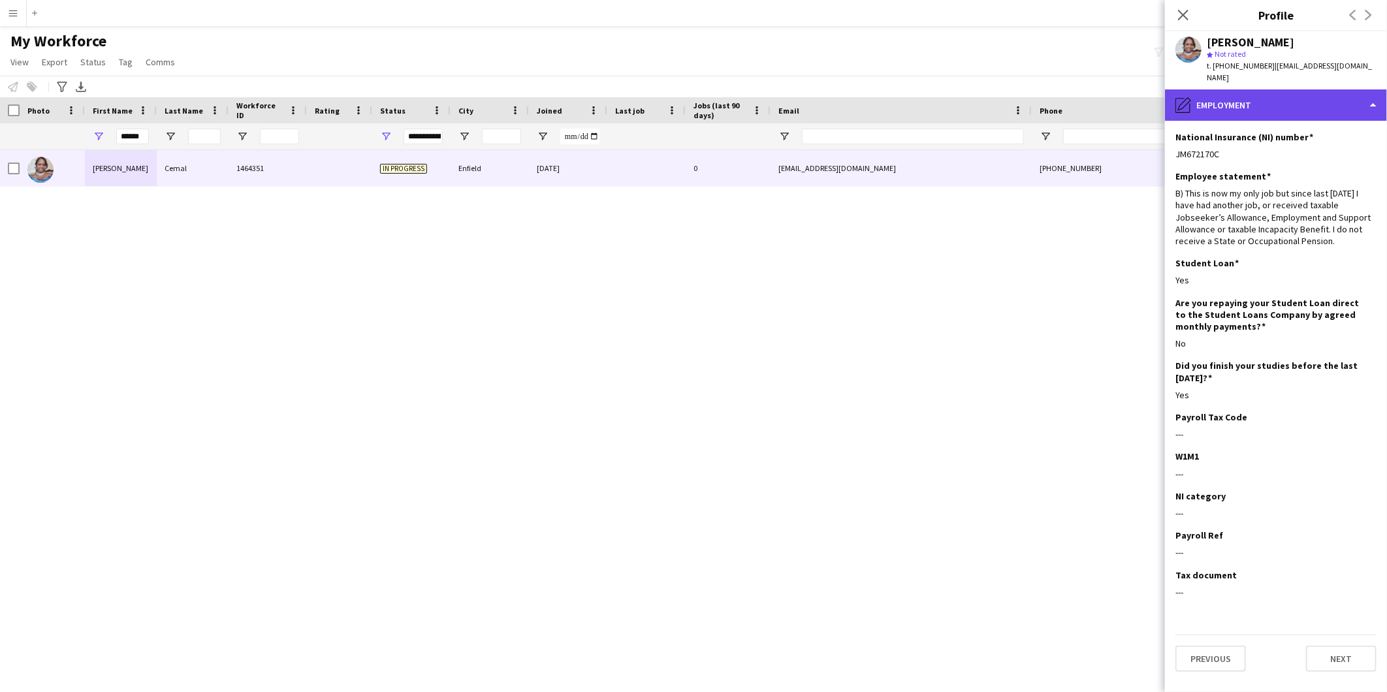
click at [1295, 99] on div "pencil4 Employment" at bounding box center [1276, 104] width 222 height 31
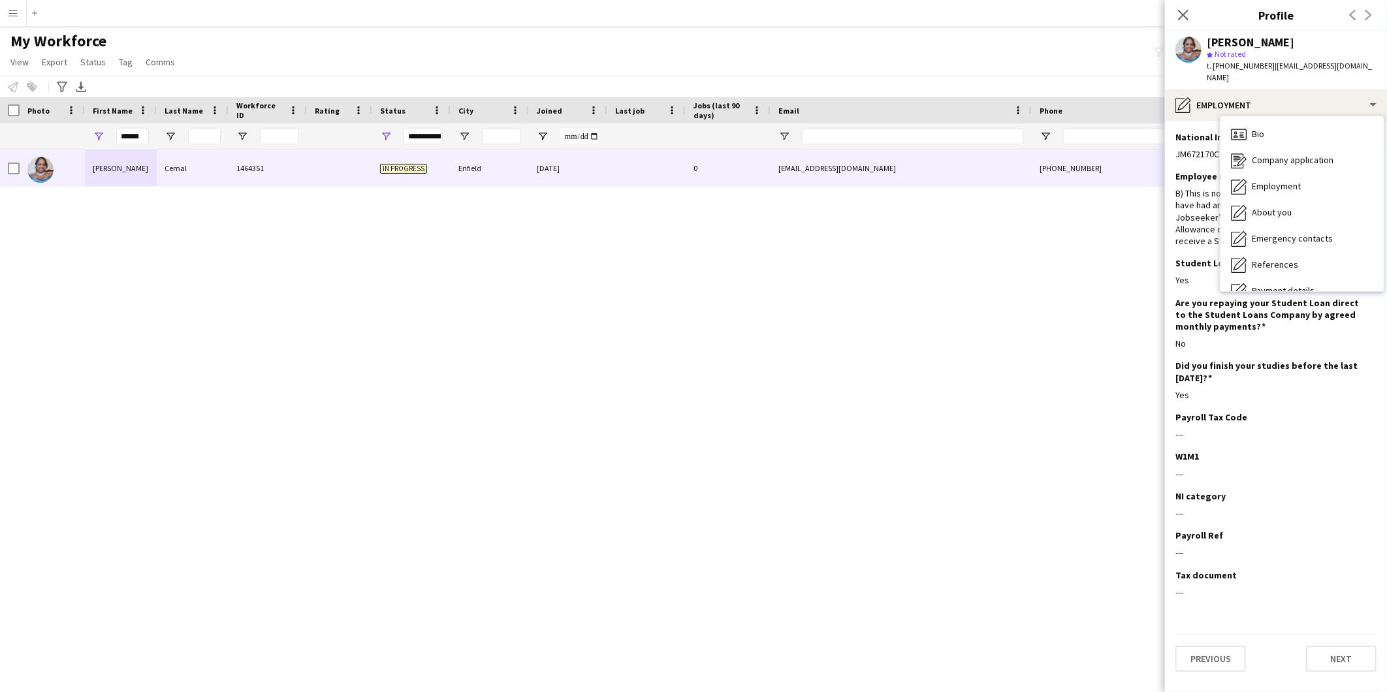
click at [852, 493] on div "[PERSON_NAME] 1464351 In progress [GEOGRAPHIC_DATA] [DATE] 0 [EMAIL_ADDRESS][DO…" at bounding box center [674, 404] width 1348 height 508
click at [118, 132] on input "******" at bounding box center [132, 137] width 33 height 16
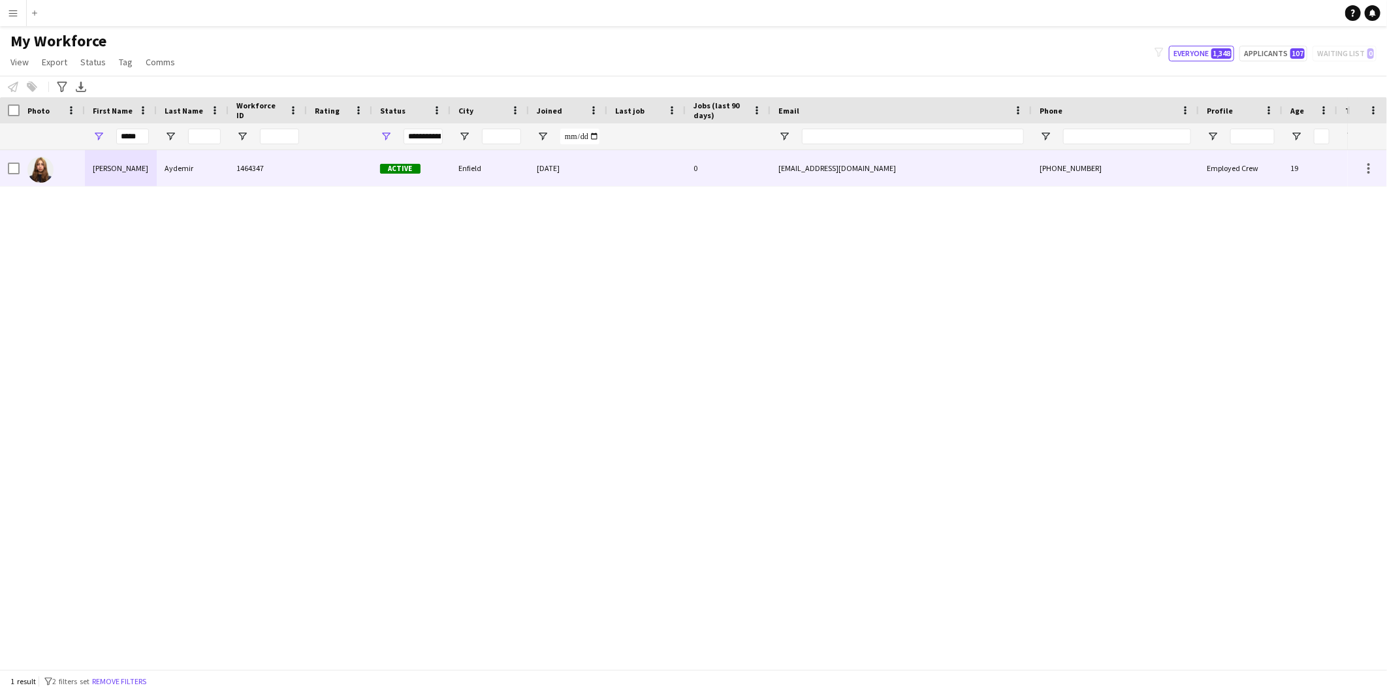
click at [124, 165] on div "[PERSON_NAME]" at bounding box center [121, 168] width 72 height 36
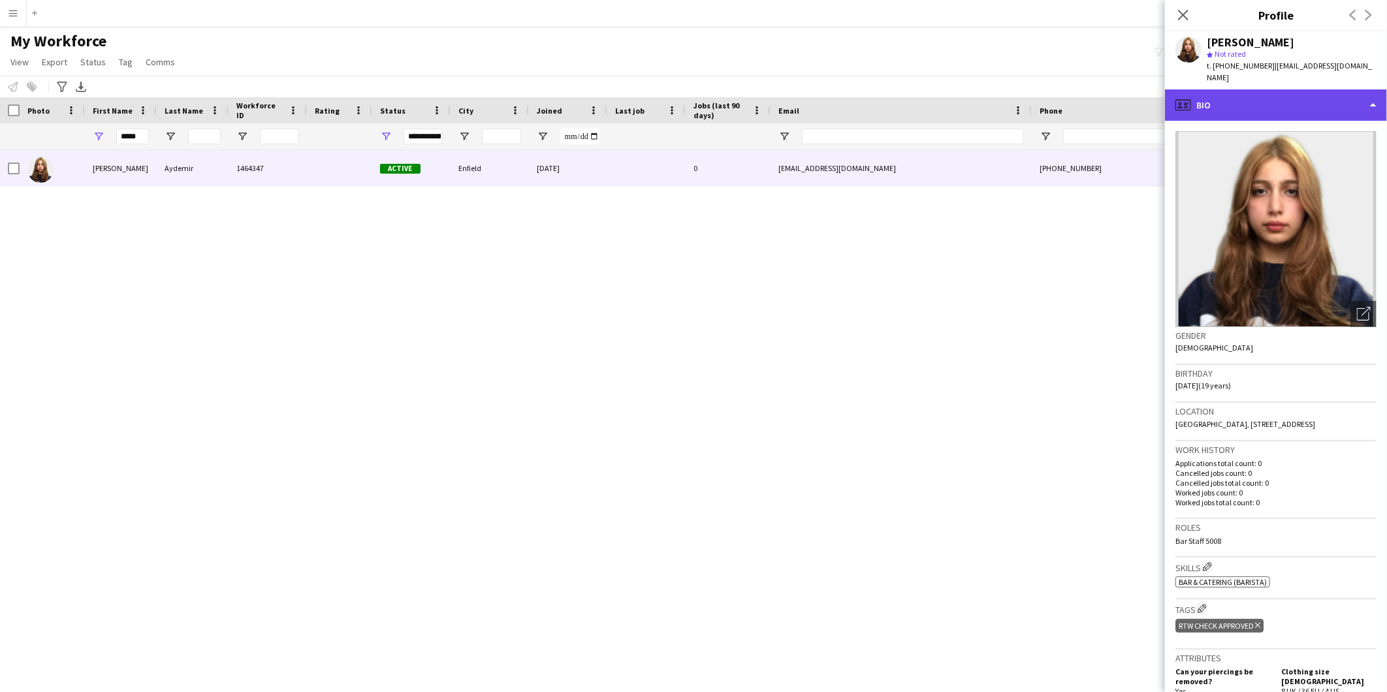
click at [1223, 101] on div "profile Bio" at bounding box center [1276, 104] width 222 height 31
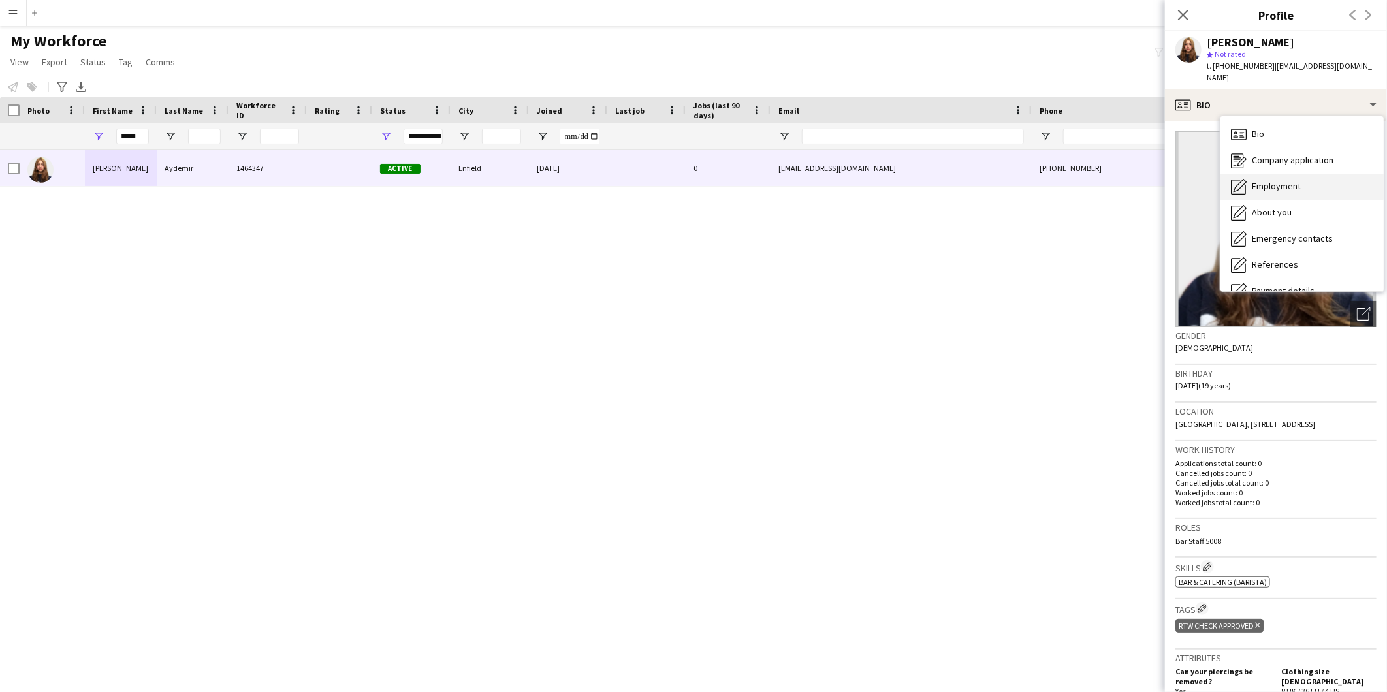
click at [1274, 180] on span "Employment" at bounding box center [1276, 186] width 49 height 12
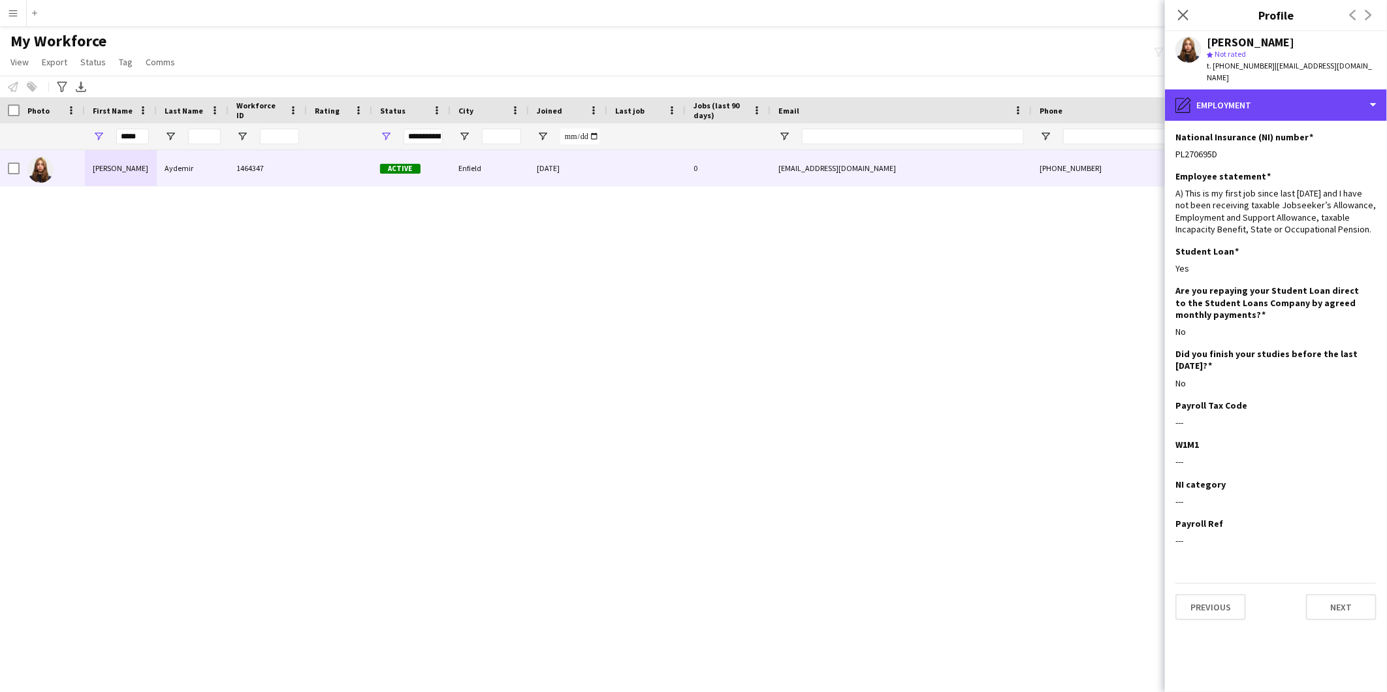
click at [1268, 99] on div "pencil4 Employment" at bounding box center [1276, 104] width 222 height 31
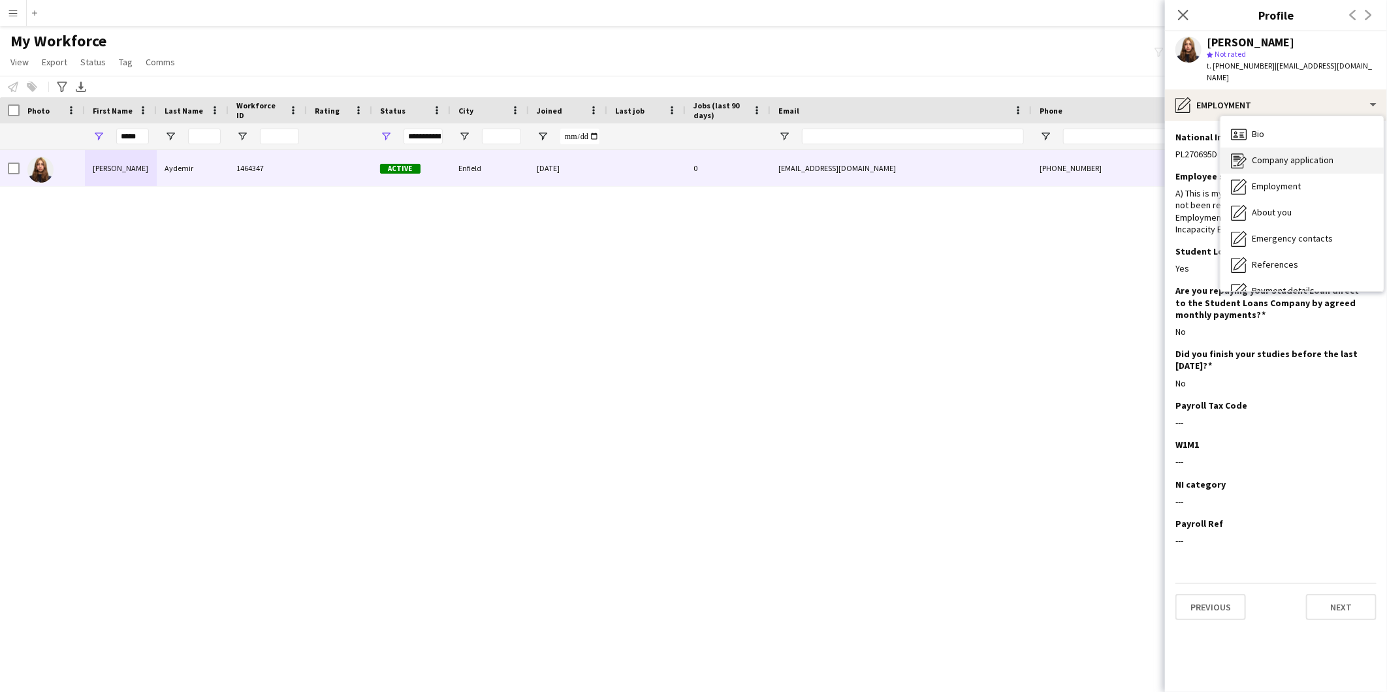
click at [1276, 154] on span "Company application" at bounding box center [1293, 160] width 82 height 12
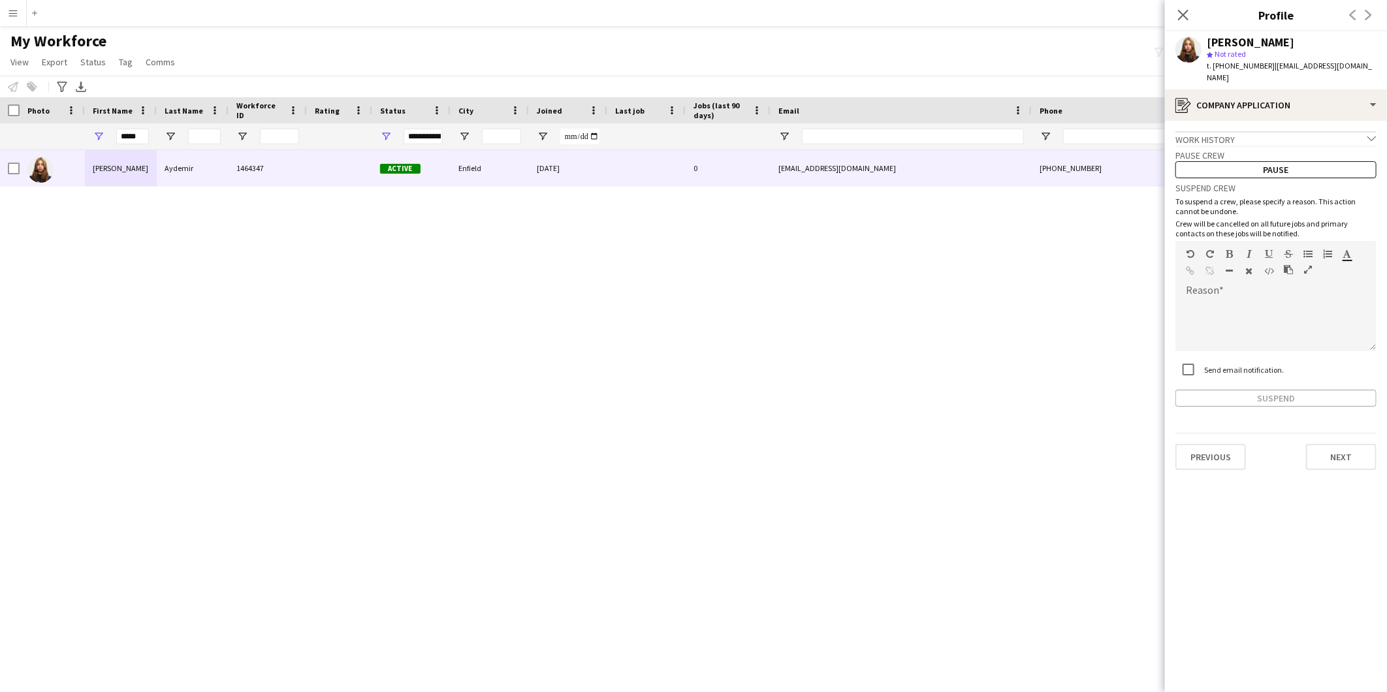
click at [937, 319] on div "[PERSON_NAME] 1464347 Active Enfield [DATE] 0 [EMAIL_ADDRESS][DOMAIN_NAME] [PHO…" at bounding box center [674, 404] width 1348 height 508
click at [137, 133] on input "*****" at bounding box center [132, 137] width 33 height 16
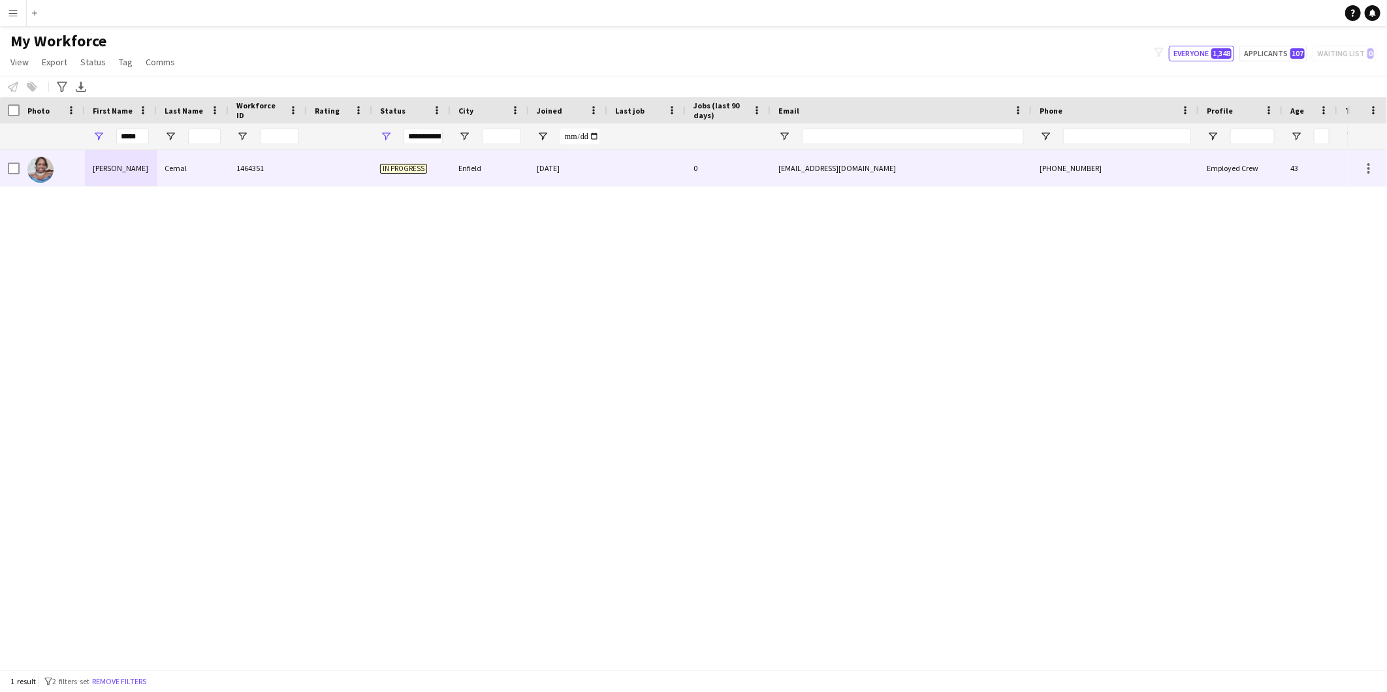
click at [129, 165] on div "[PERSON_NAME]" at bounding box center [121, 168] width 72 height 36
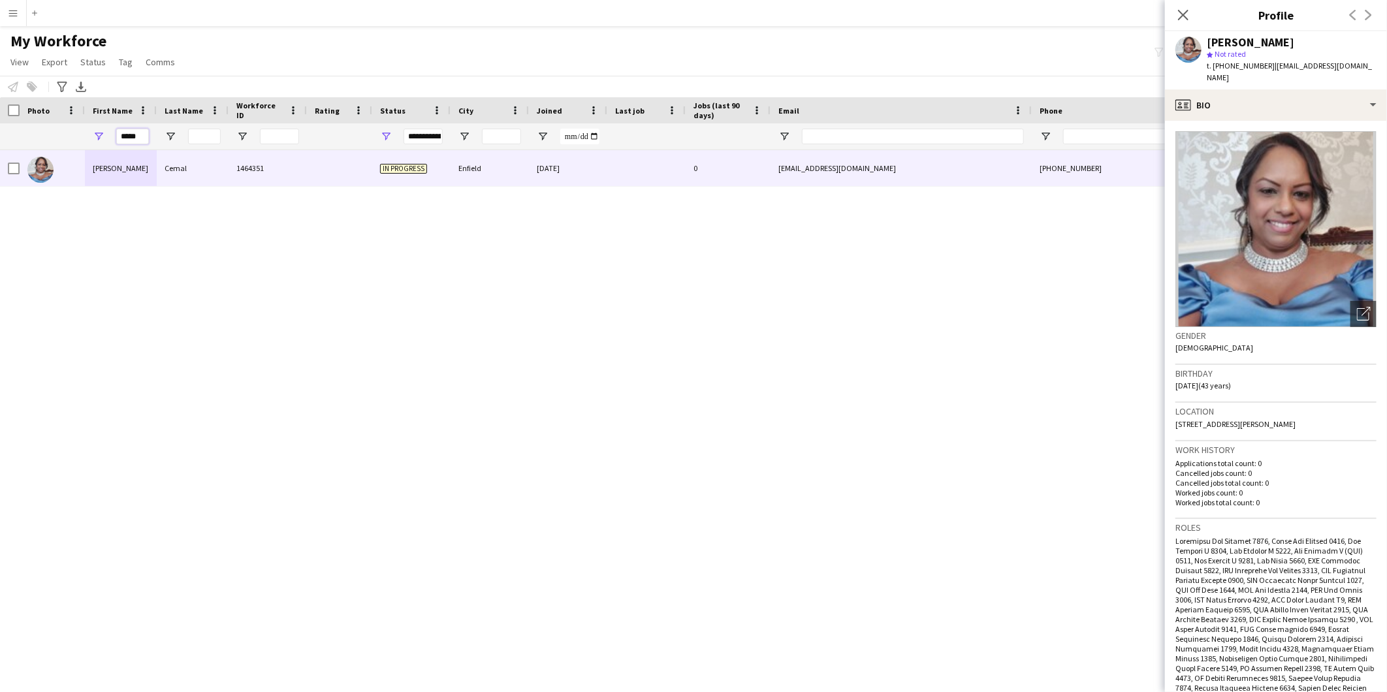
click at [127, 140] on input "*****" at bounding box center [132, 137] width 33 height 16
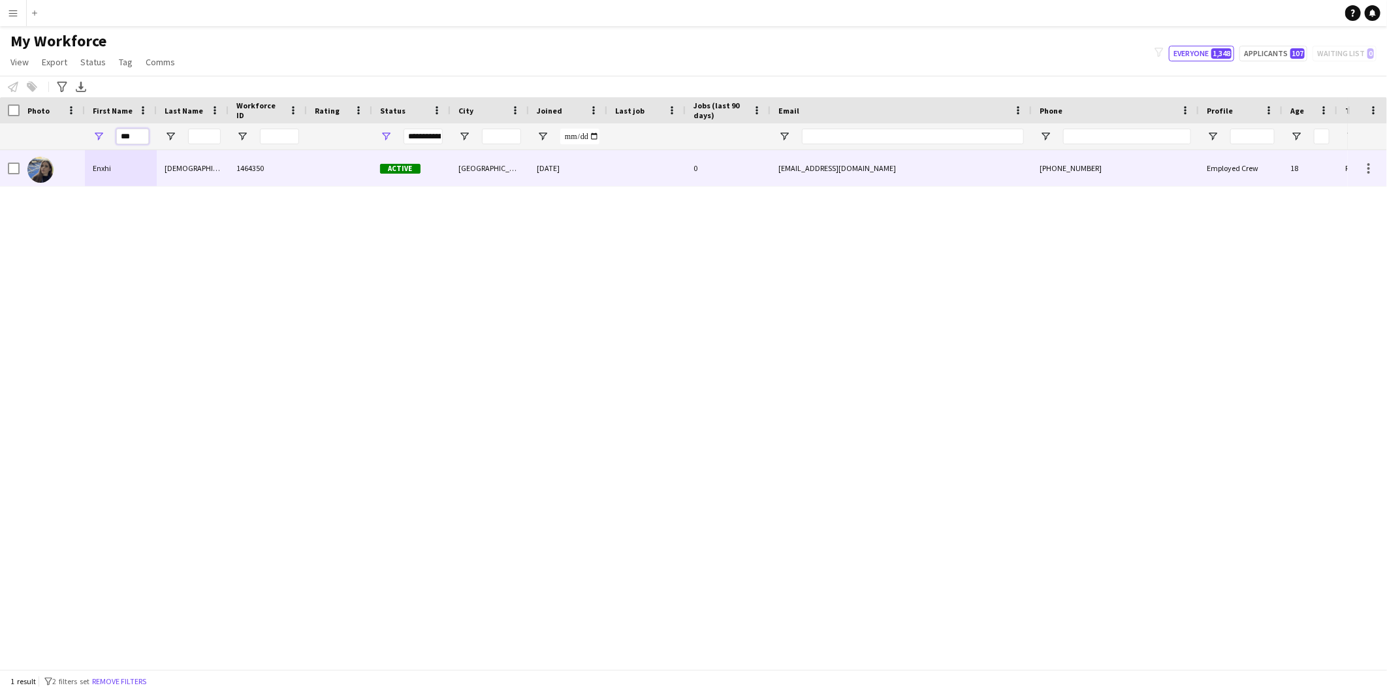
type input "***"
click at [131, 168] on div "Enxhi" at bounding box center [121, 168] width 72 height 36
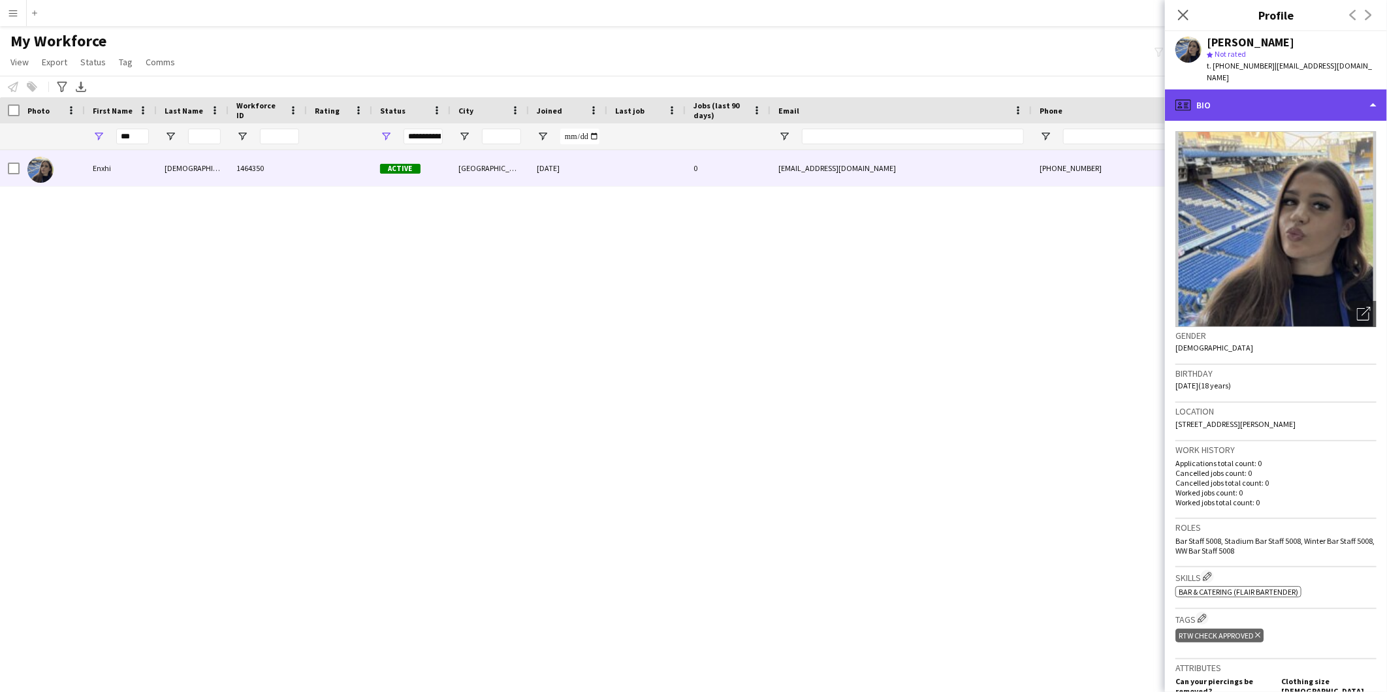
click at [1272, 95] on div "profile Bio" at bounding box center [1276, 104] width 222 height 31
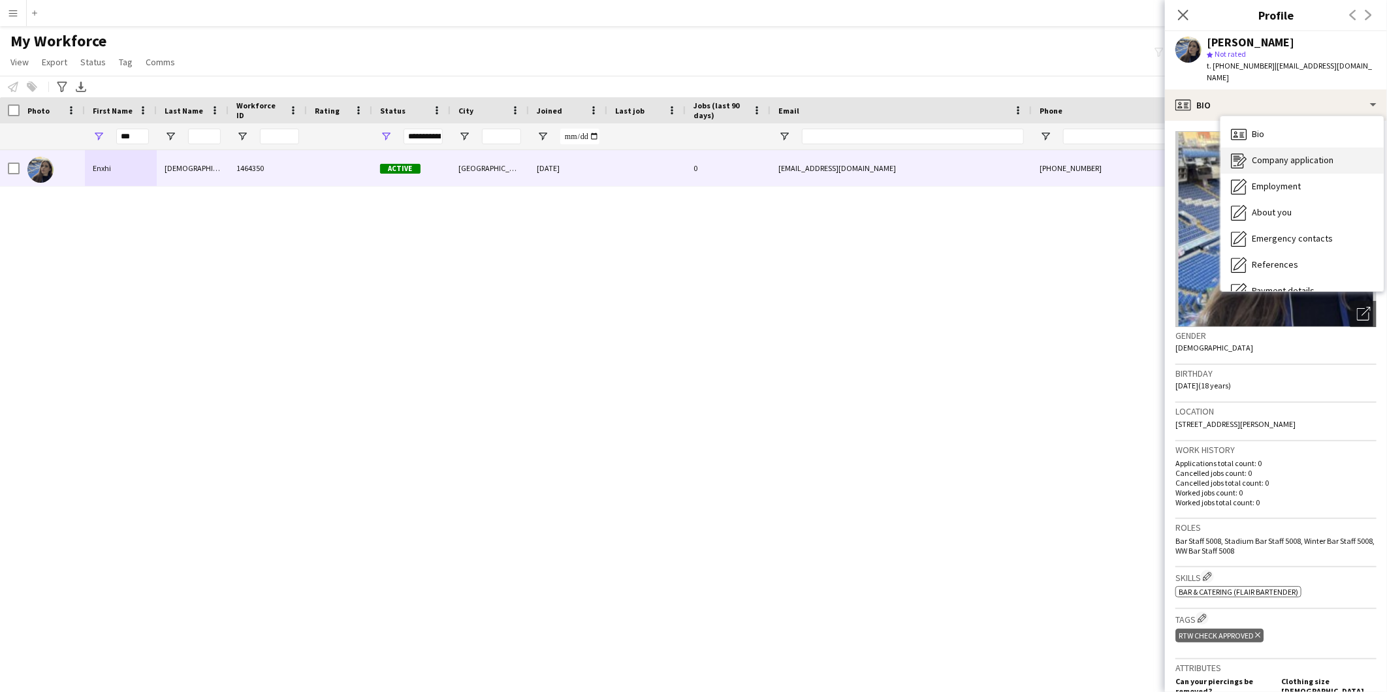
click at [1270, 154] on span "Company application" at bounding box center [1293, 160] width 82 height 12
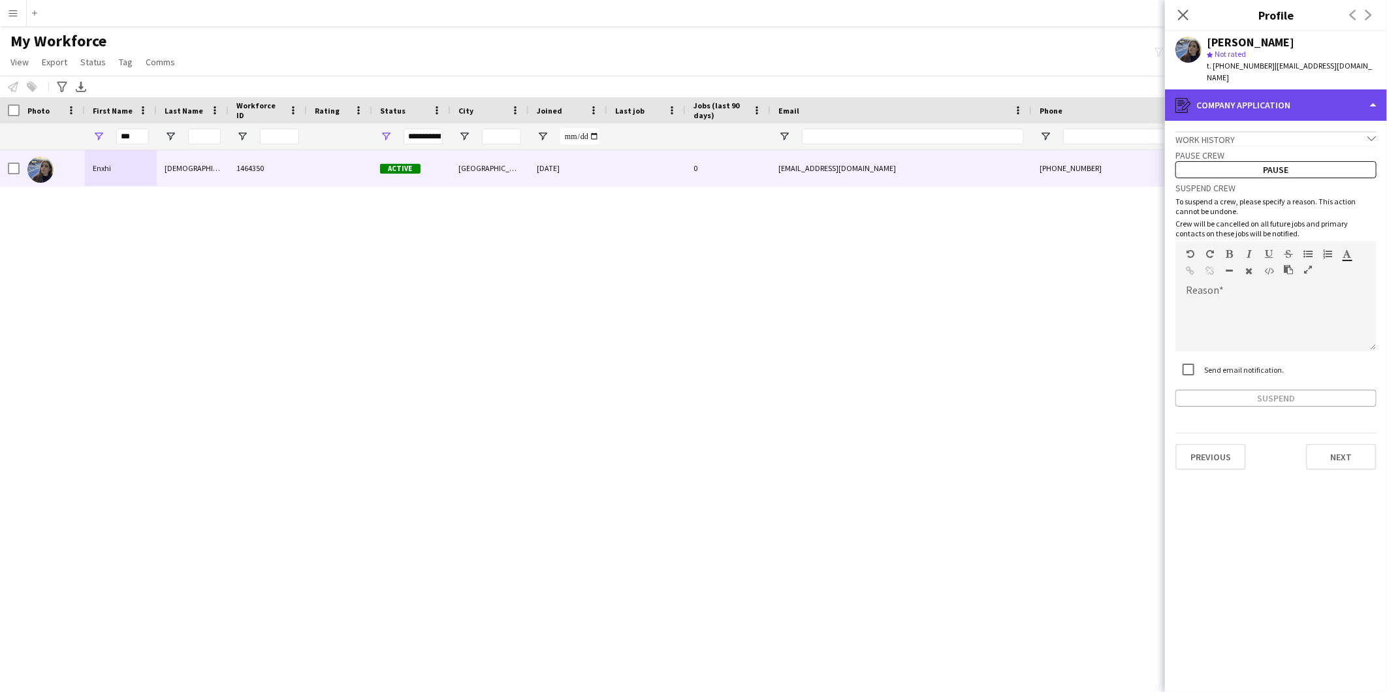
click at [1244, 98] on div "register Company application" at bounding box center [1276, 104] width 222 height 31
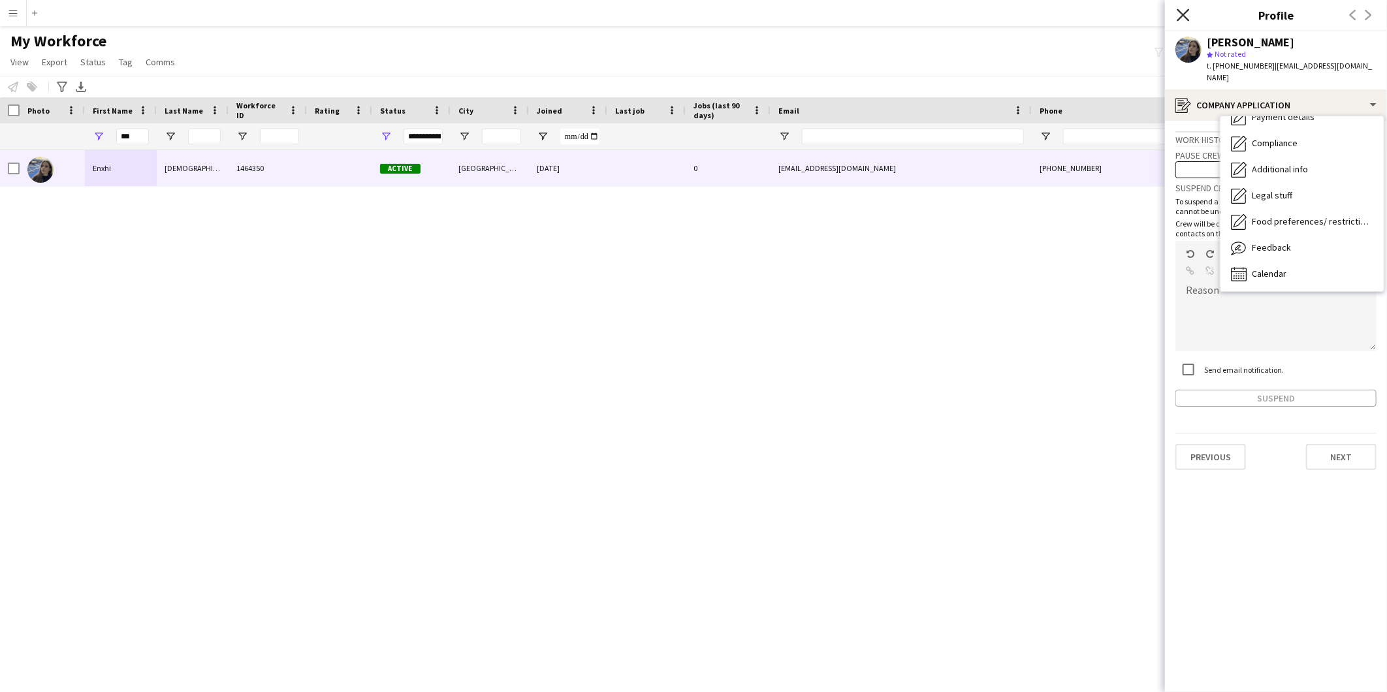
click at [1180, 15] on icon "Close pop-in" at bounding box center [1183, 14] width 12 height 12
